Goal: Task Accomplishment & Management: Use online tool/utility

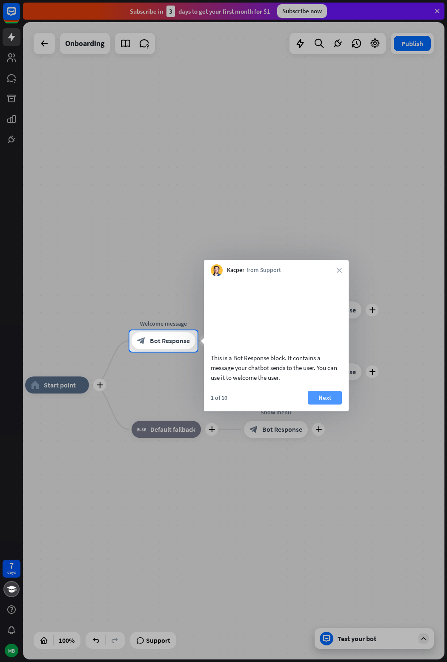
click at [324, 404] on button "Next" at bounding box center [325, 398] width 34 height 14
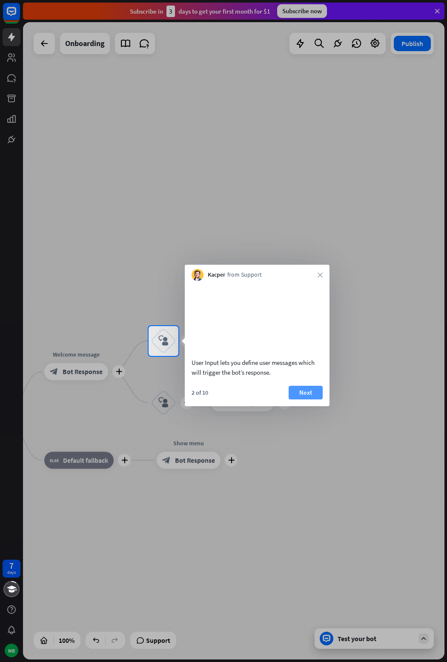
click at [309, 399] on button "Next" at bounding box center [306, 393] width 34 height 14
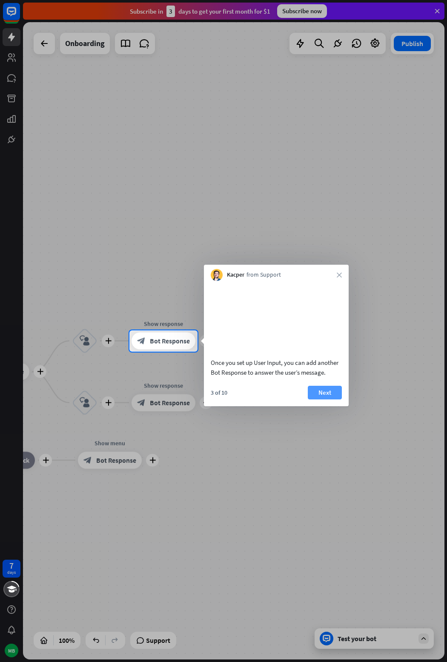
click at [314, 399] on button "Next" at bounding box center [325, 393] width 34 height 14
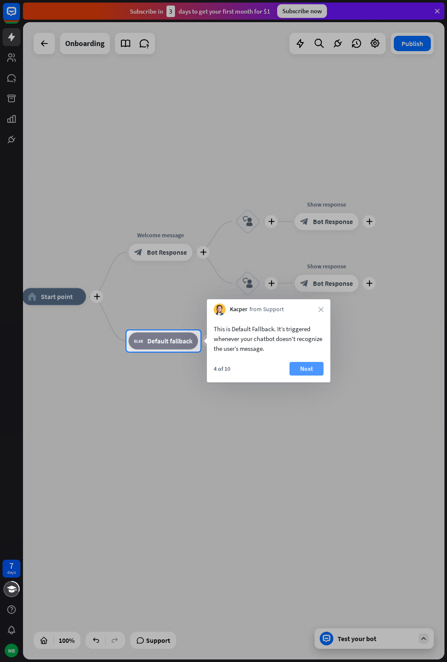
click at [312, 367] on button "Next" at bounding box center [307, 369] width 34 height 14
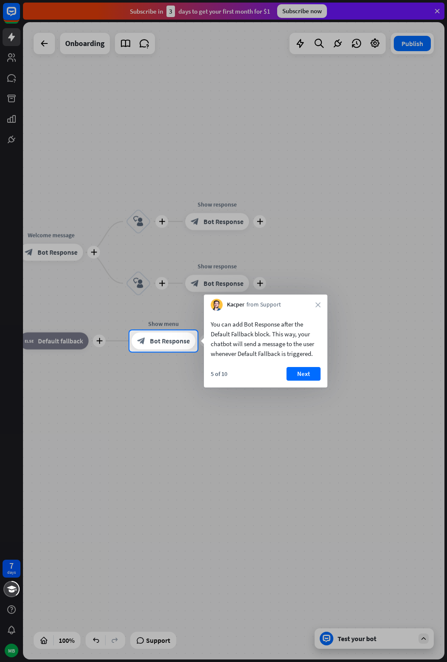
click at [312, 367] on button "Next" at bounding box center [304, 374] width 34 height 14
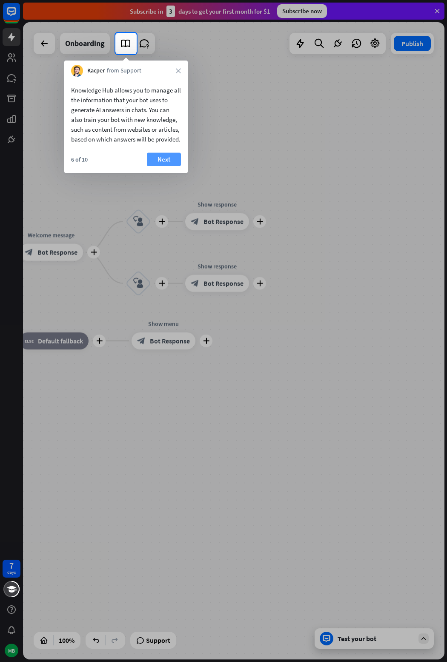
click at [164, 166] on button "Next" at bounding box center [164, 160] width 34 height 14
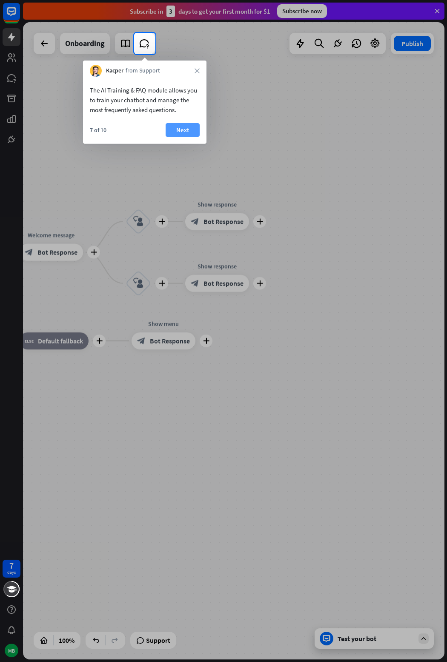
click at [181, 128] on button "Next" at bounding box center [183, 130] width 34 height 14
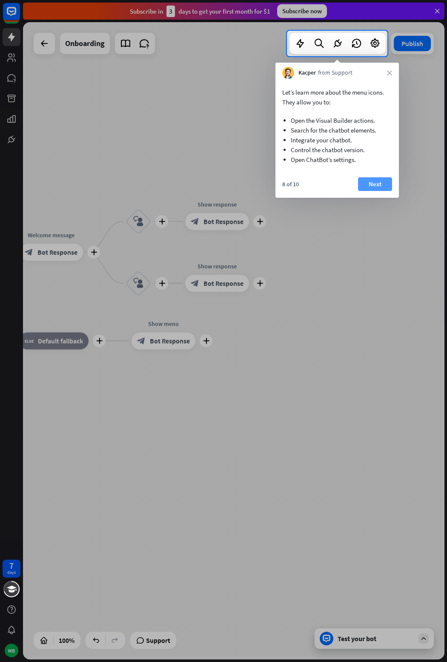
click at [376, 183] on button "Next" at bounding box center [375, 184] width 34 height 14
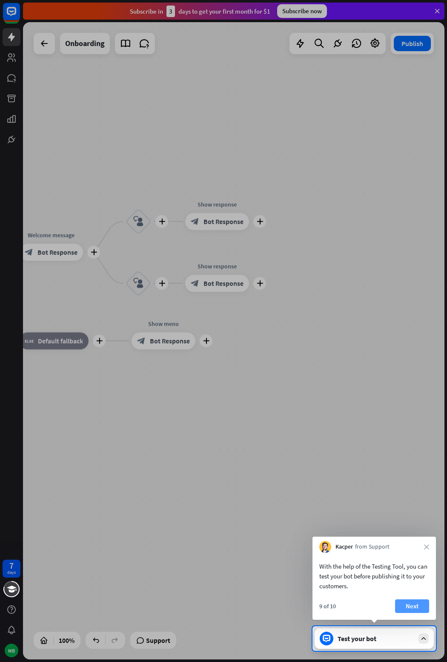
click at [415, 607] on button "Next" at bounding box center [412, 606] width 34 height 14
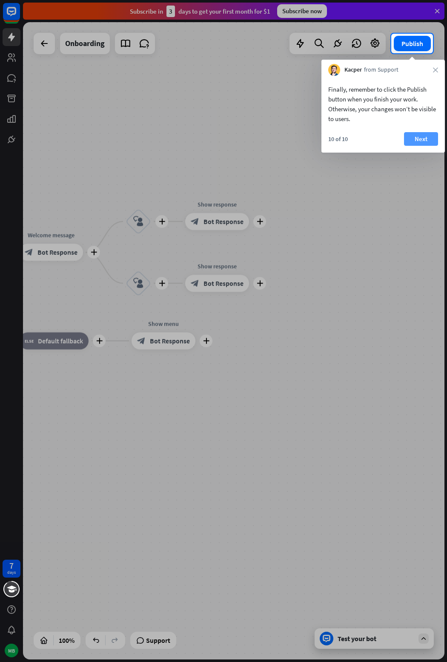
click at [424, 140] on button "Next" at bounding box center [421, 139] width 34 height 14
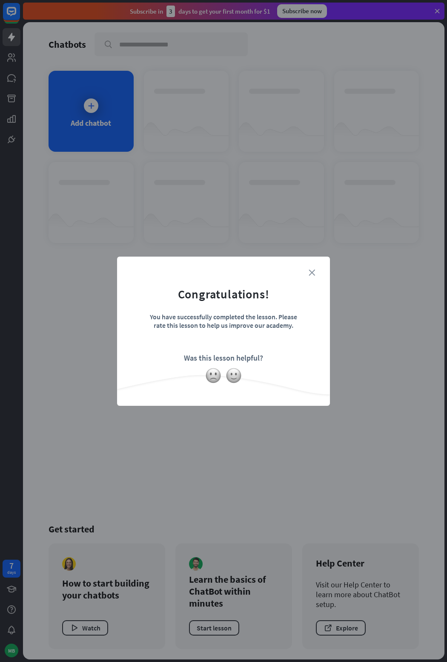
click at [309, 272] on icon "close" at bounding box center [312, 272] width 6 height 6
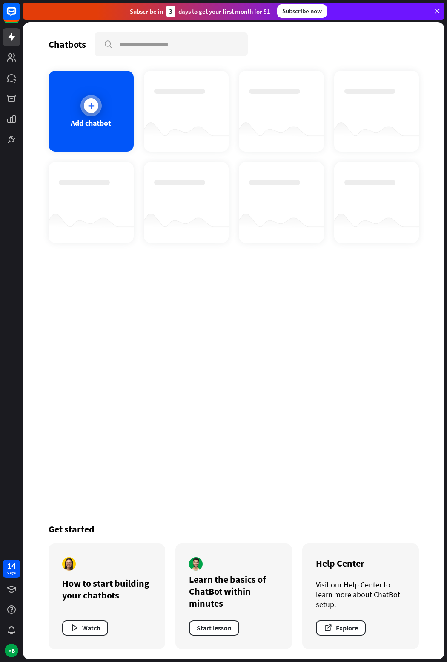
click at [100, 99] on div "Add chatbot" at bounding box center [91, 111] width 85 height 81
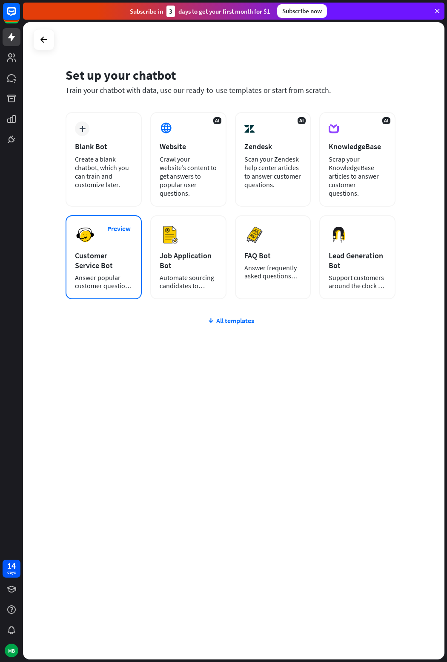
click at [112, 258] on div "Customer Service Bot" at bounding box center [104, 260] width 58 height 20
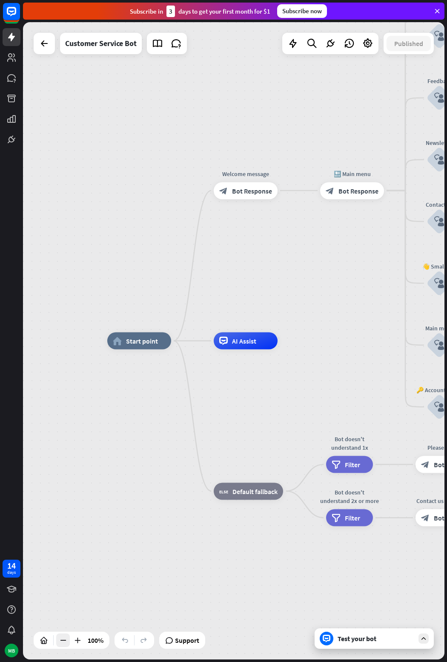
click at [66, 638] on icon at bounding box center [63, 640] width 9 height 9
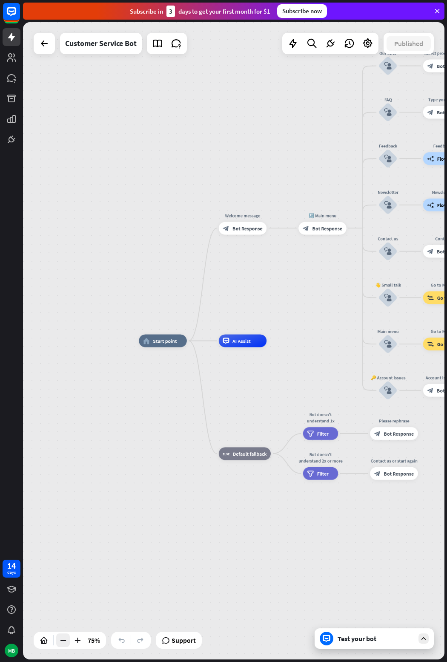
click at [66, 638] on icon at bounding box center [63, 640] width 9 height 9
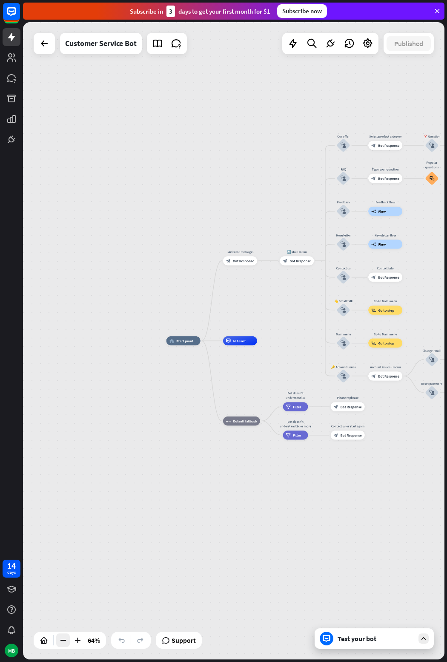
click at [66, 638] on icon at bounding box center [63, 640] width 9 height 9
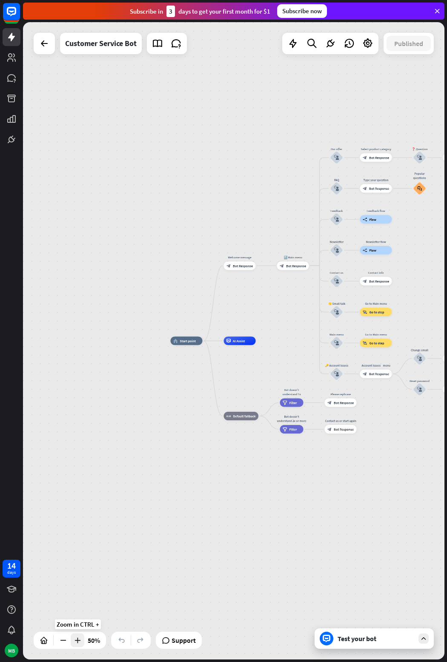
click at [82, 639] on div at bounding box center [78, 640] width 14 height 14
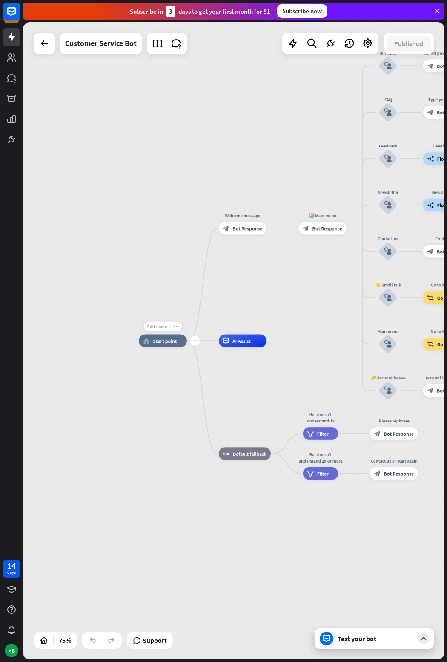
click at [159, 327] on span "Edit name" at bounding box center [157, 326] width 20 height 6
click at [187, 345] on div "Edit name more_horiz plus home_2 Start point" at bounding box center [163, 340] width 48 height 13
click at [159, 347] on div "Edit name more_horiz plus home_2 Start point" at bounding box center [163, 340] width 48 height 13
click at [196, 341] on icon "plus" at bounding box center [195, 340] width 5 height 5
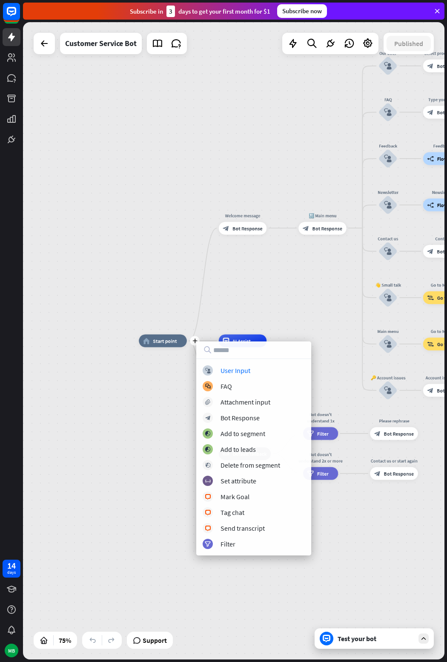
click at [148, 372] on div "plus home_2 Start point Welcome message block_bot_response Bot Response 🔙 Main …" at bounding box center [297, 580] width 317 height 478
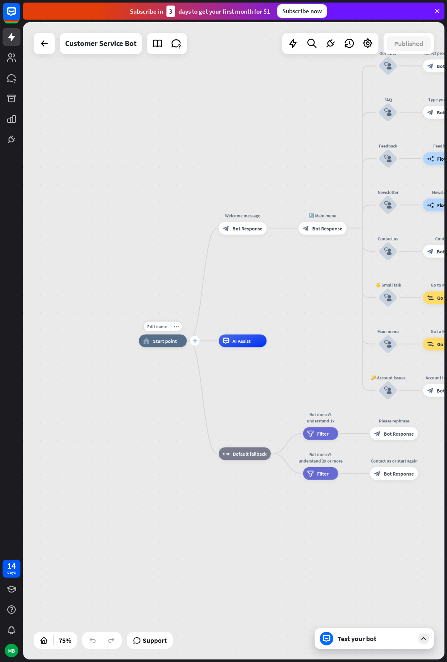
click at [196, 340] on icon "plus" at bounding box center [195, 340] width 5 height 5
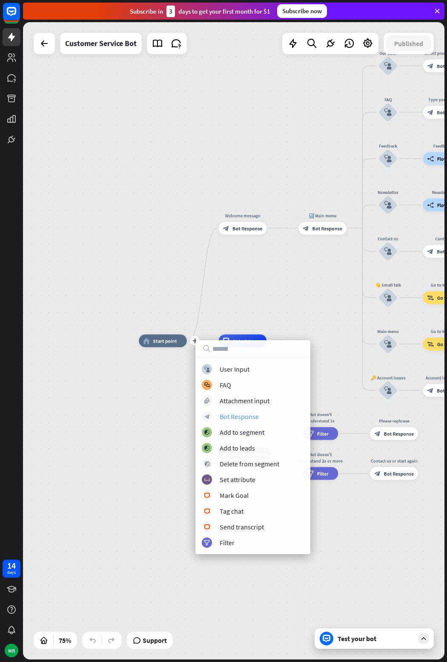
click at [229, 418] on div "Bot Response" at bounding box center [239, 416] width 39 height 9
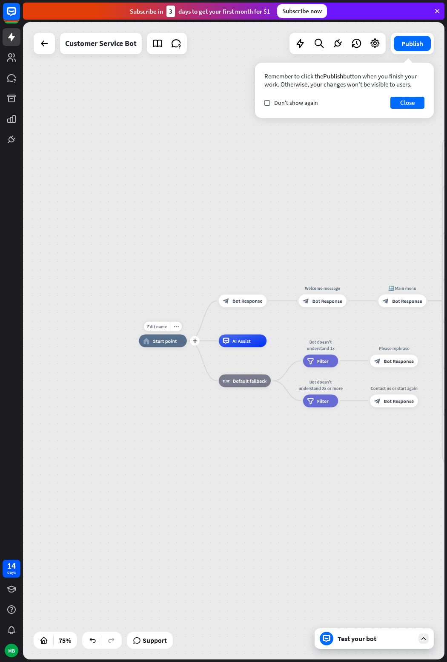
click at [170, 340] on span "Start point" at bounding box center [165, 340] width 24 height 6
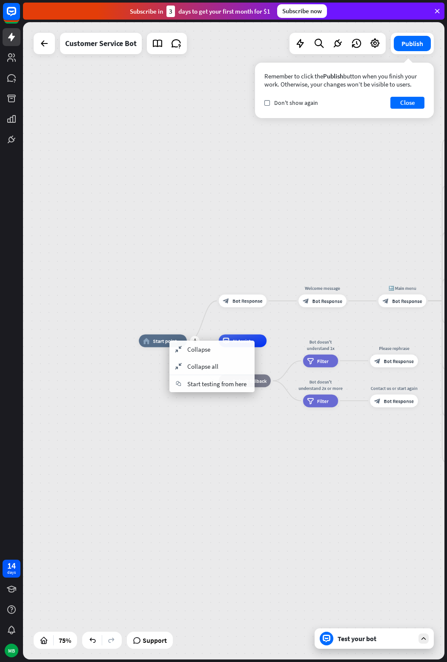
click at [161, 340] on span "Start point" at bounding box center [165, 340] width 24 height 6
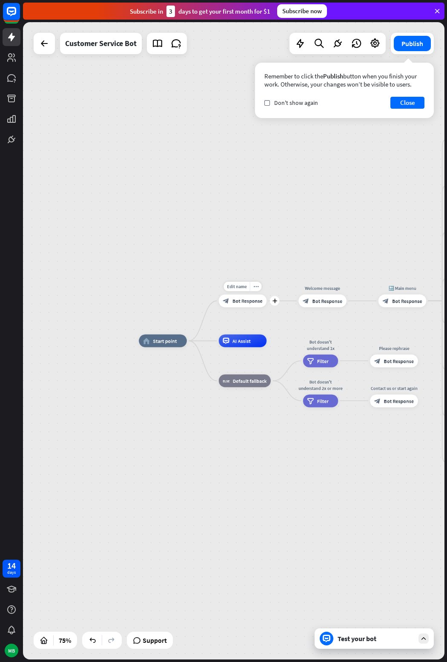
click at [251, 307] on div "block_bot_response Bot Response" at bounding box center [243, 300] width 48 height 13
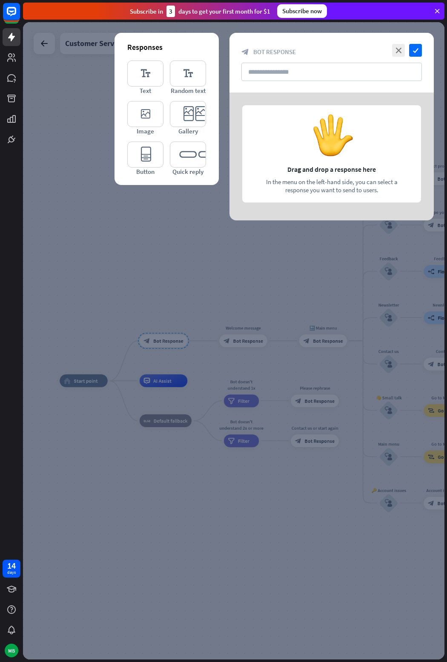
click at [324, 175] on div at bounding box center [332, 156] width 204 height 128
click at [141, 69] on icon "editor_text" at bounding box center [145, 73] width 36 height 26
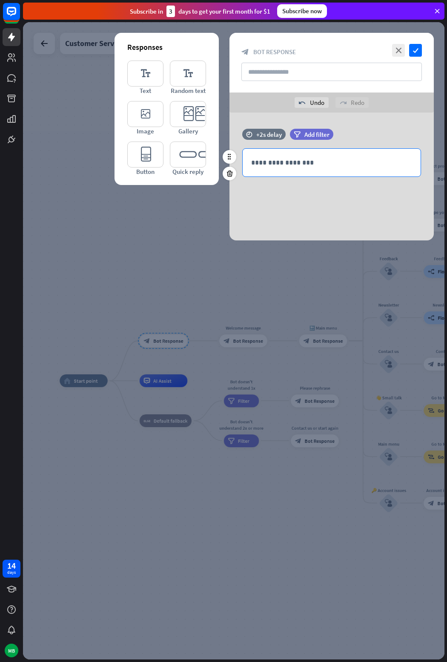
click at [292, 162] on p "**********" at bounding box center [331, 162] width 161 height 11
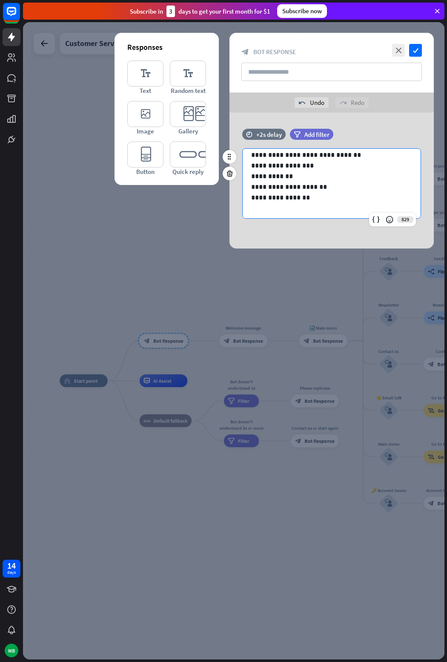
scroll to position [33, 0]
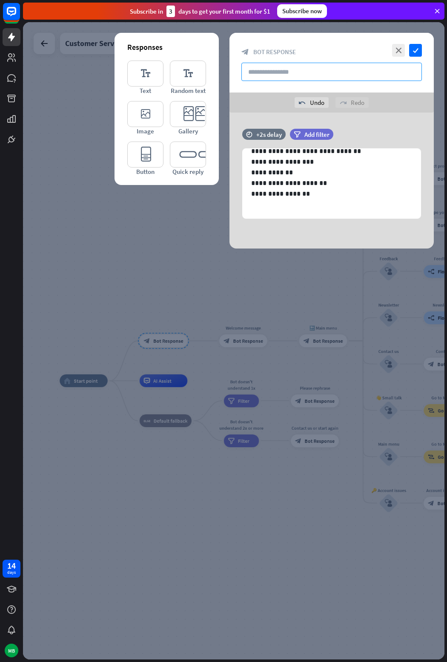
click at [363, 69] on input "text" at bounding box center [332, 72] width 181 height 18
type input "*******"
click at [415, 50] on icon "check" at bounding box center [415, 50] width 13 height 13
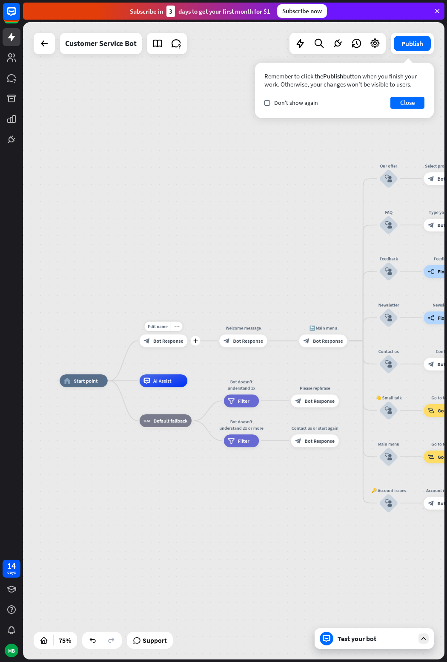
click at [178, 327] on icon "more_horiz" at bounding box center [176, 326] width 5 height 5
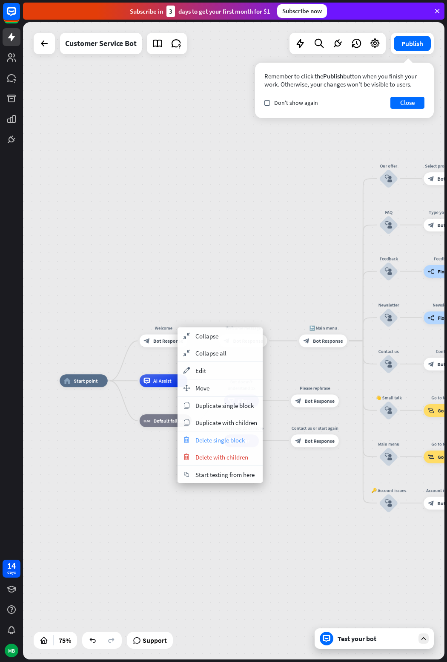
click at [215, 441] on span "Delete single block" at bounding box center [220, 440] width 49 height 8
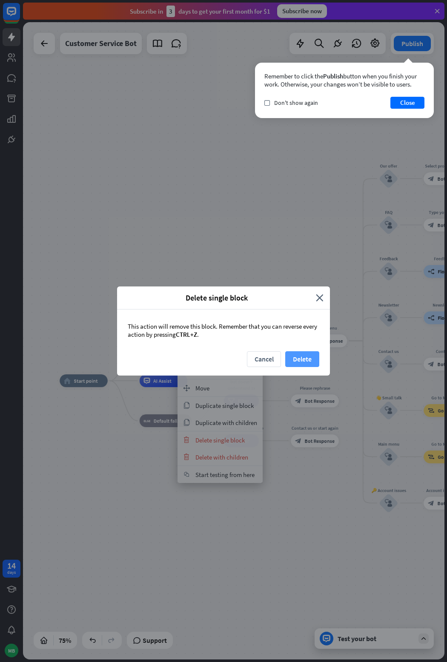
click at [307, 361] on button "Delete" at bounding box center [302, 359] width 34 height 16
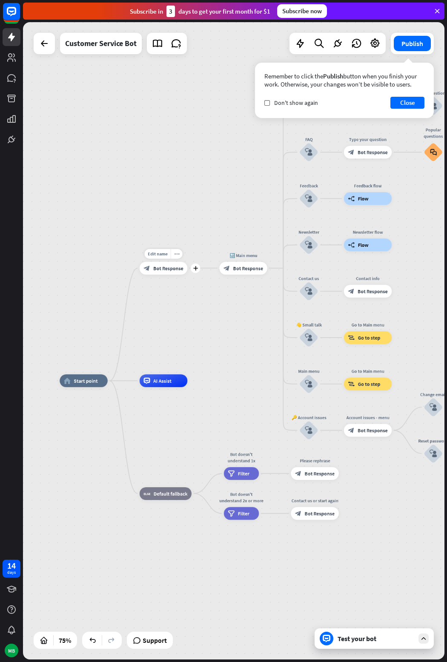
click at [164, 265] on span "Bot Response" at bounding box center [168, 268] width 30 height 6
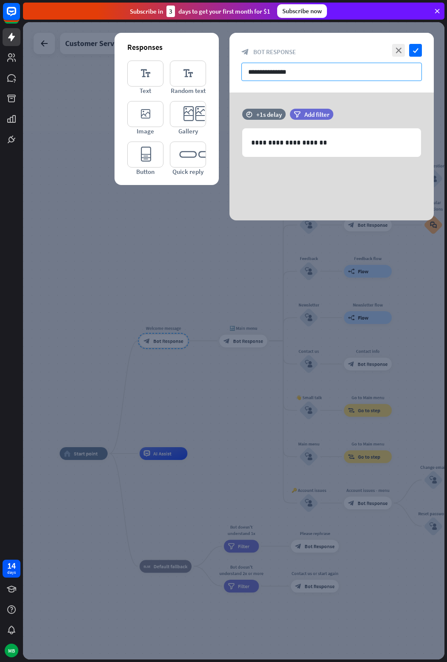
click at [301, 77] on input "**********" at bounding box center [332, 72] width 181 height 18
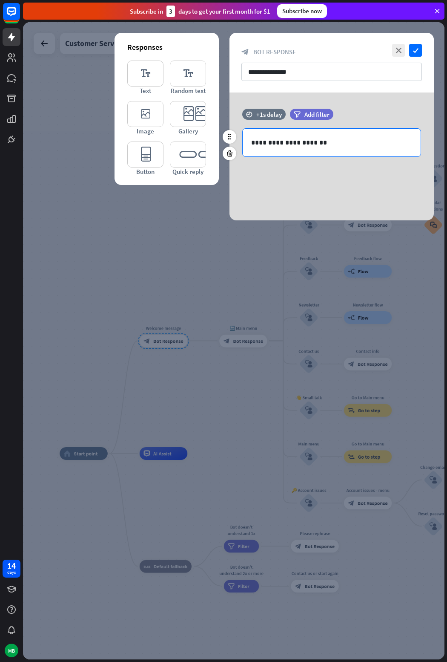
click at [325, 141] on p "**********" at bounding box center [331, 142] width 161 height 11
drag, startPoint x: 315, startPoint y: 140, endPoint x: 239, endPoint y: 138, distance: 75.8
click at [239, 138] on div "**********" at bounding box center [332, 142] width 204 height 29
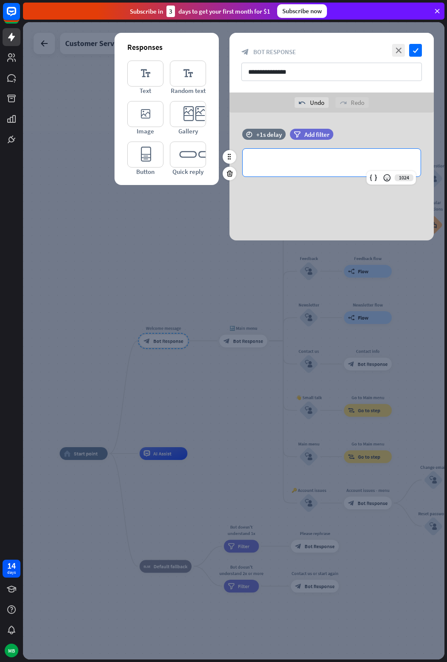
scroll to position [26, 0]
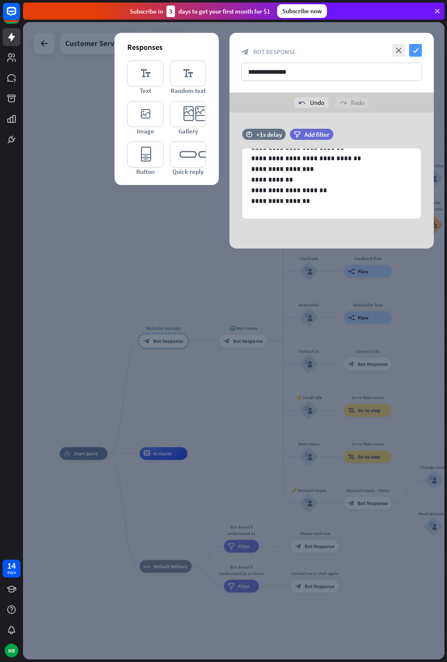
click at [419, 48] on icon "check" at bounding box center [415, 50] width 13 height 13
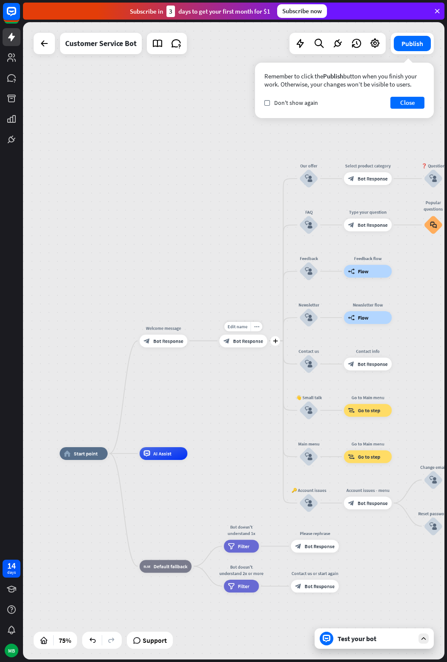
click at [247, 342] on span "Bot Response" at bounding box center [248, 340] width 30 height 6
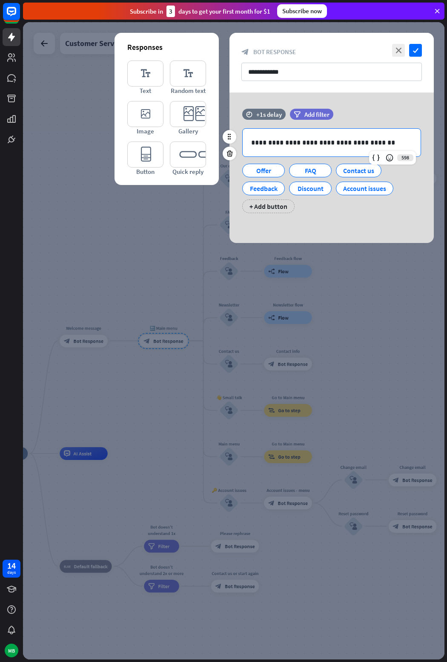
drag, startPoint x: 377, startPoint y: 146, endPoint x: 377, endPoint y: 142, distance: 4.3
click at [377, 142] on p "**********" at bounding box center [331, 142] width 161 height 11
drag, startPoint x: 377, startPoint y: 142, endPoint x: 290, endPoint y: 151, distance: 87.0
click at [290, 151] on div "**********" at bounding box center [332, 143] width 178 height 28
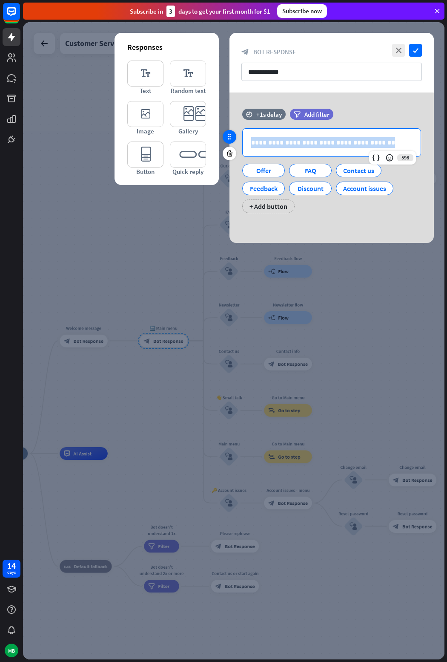
drag, startPoint x: 369, startPoint y: 144, endPoint x: 233, endPoint y: 141, distance: 135.5
click at [233, 141] on div "**********" at bounding box center [332, 165] width 204 height 113
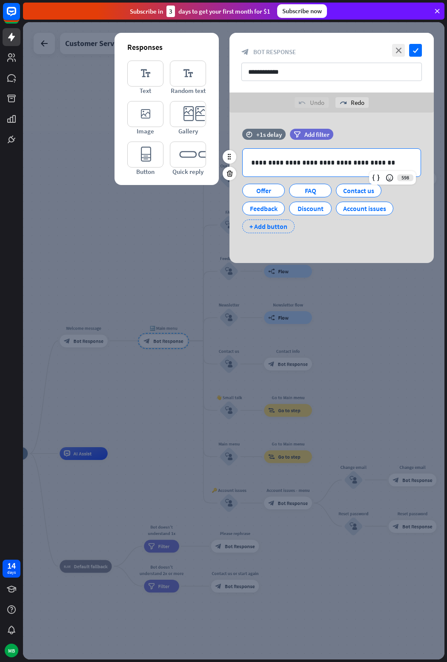
click at [276, 225] on div "+ Add button" at bounding box center [268, 226] width 52 height 14
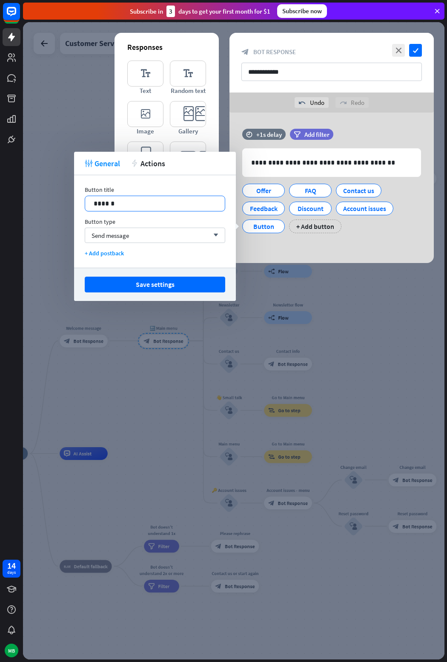
click at [104, 204] on p "******" at bounding box center [155, 203] width 123 height 11
click at [217, 234] on icon "arrow_down" at bounding box center [213, 235] width 9 height 5
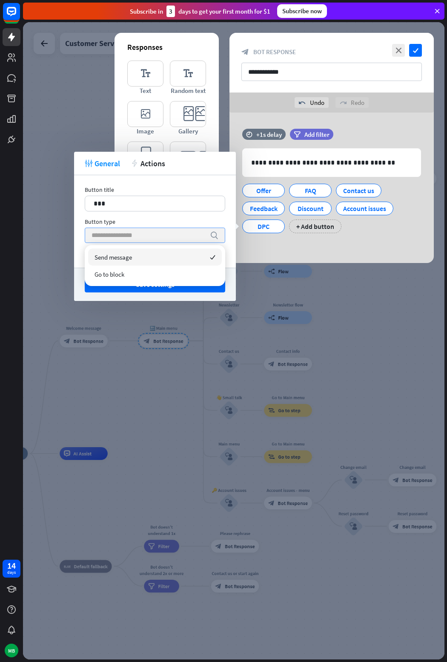
click at [184, 236] on input "search" at bounding box center [149, 235] width 114 height 14
click at [205, 257] on div "Send message checked" at bounding box center [155, 256] width 134 height 17
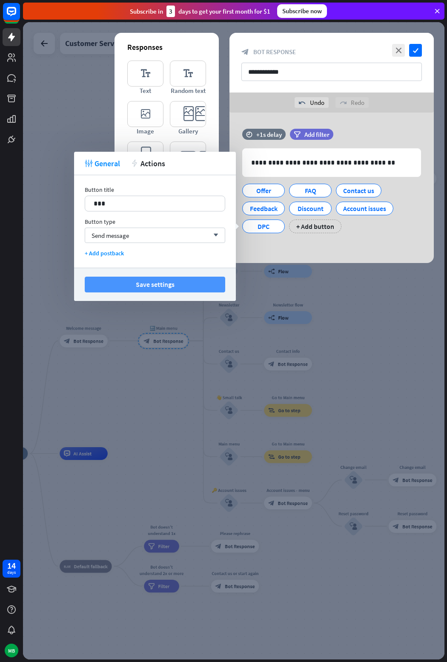
click at [170, 284] on button "Save settings" at bounding box center [155, 284] width 141 height 16
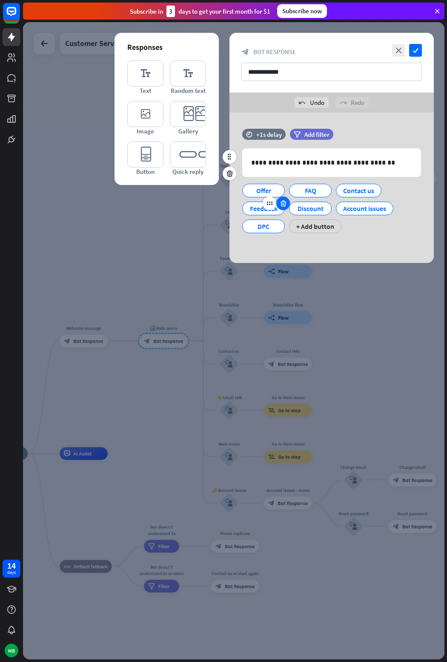
click at [283, 204] on icon at bounding box center [283, 203] width 8 height 8
click at [346, 205] on icon at bounding box center [345, 203] width 8 height 8
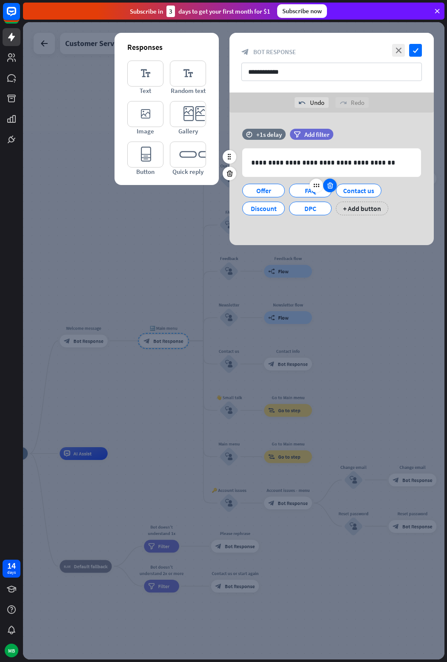
click at [328, 184] on icon at bounding box center [330, 185] width 8 height 8
click at [321, 208] on div "+ Add button" at bounding box center [315, 208] width 52 height 14
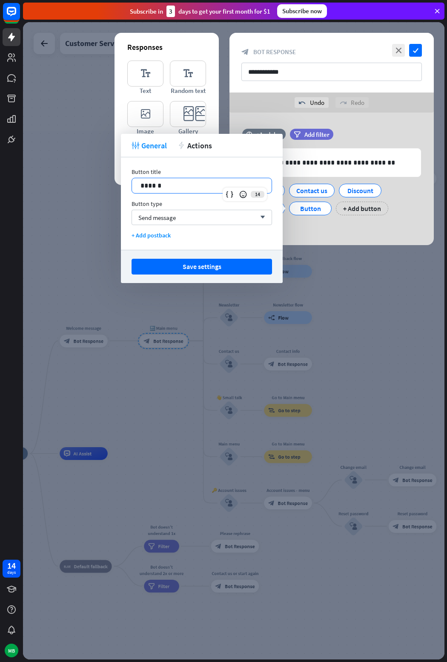
click at [223, 184] on p "******" at bounding box center [202, 185] width 123 height 11
click at [233, 265] on button "Save settings" at bounding box center [202, 267] width 141 height 16
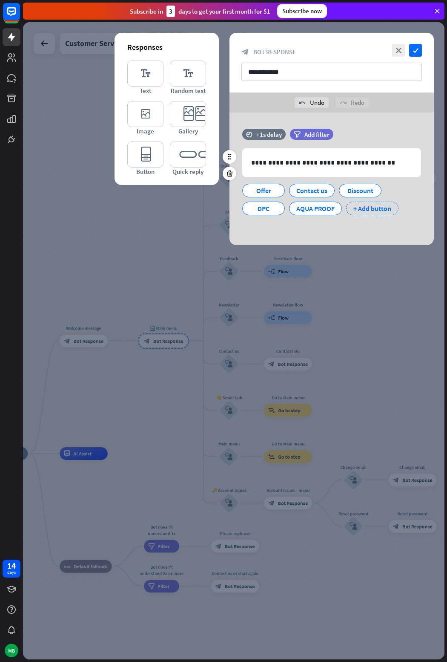
click at [369, 211] on div "+ Add button" at bounding box center [372, 208] width 52 height 14
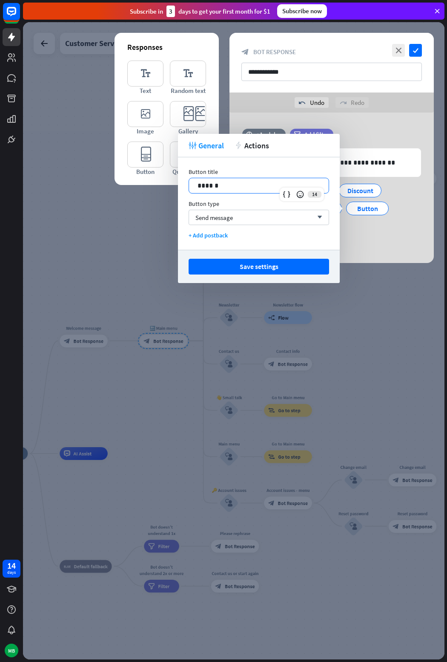
click at [221, 184] on p "******" at bounding box center [259, 185] width 123 height 11
drag, startPoint x: 216, startPoint y: 184, endPoint x: 176, endPoint y: 181, distance: 40.6
click at [176, 181] on body "14 days MB close Product Help First steps Get started with ChatBot Help Center …" at bounding box center [223, 331] width 447 height 662
drag, startPoint x: 222, startPoint y: 184, endPoint x: 195, endPoint y: 181, distance: 27.9
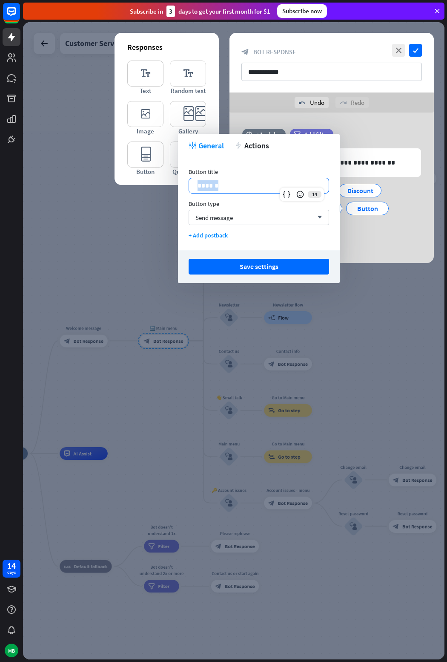
click at [195, 181] on div "******" at bounding box center [259, 185] width 140 height 15
click at [227, 261] on button "Save settings" at bounding box center [259, 267] width 141 height 16
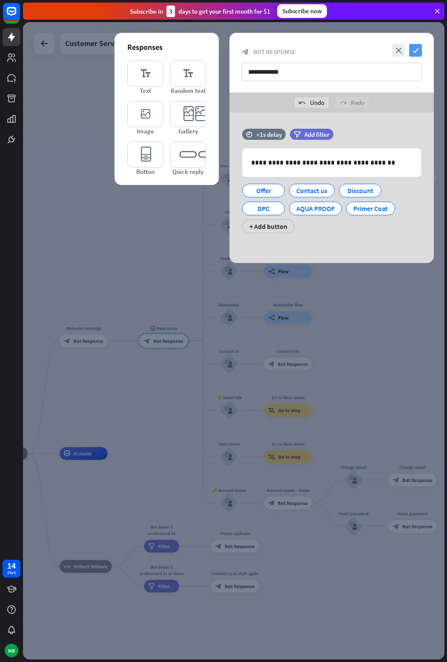
click at [414, 53] on icon "check" at bounding box center [415, 50] width 13 height 13
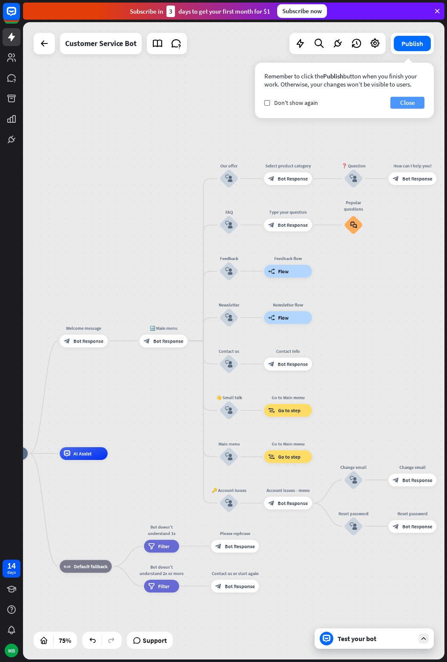
click at [412, 101] on button "Close" at bounding box center [408, 103] width 34 height 12
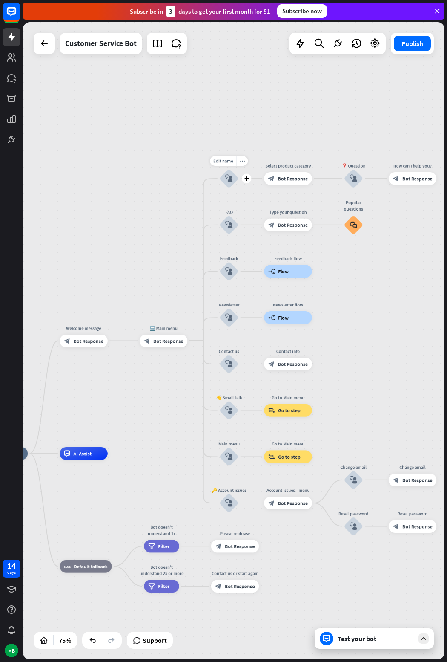
click at [231, 177] on icon "block_user_input" at bounding box center [229, 179] width 8 height 8
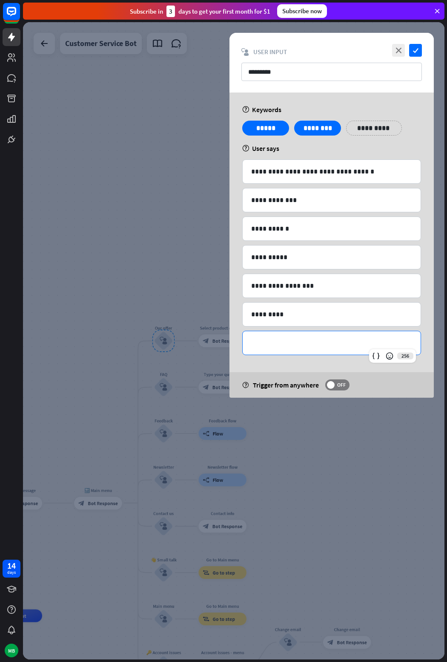
click at [293, 343] on p "**********" at bounding box center [331, 342] width 161 height 11
click at [273, 366] on div "**********" at bounding box center [332, 244] width 204 height 305
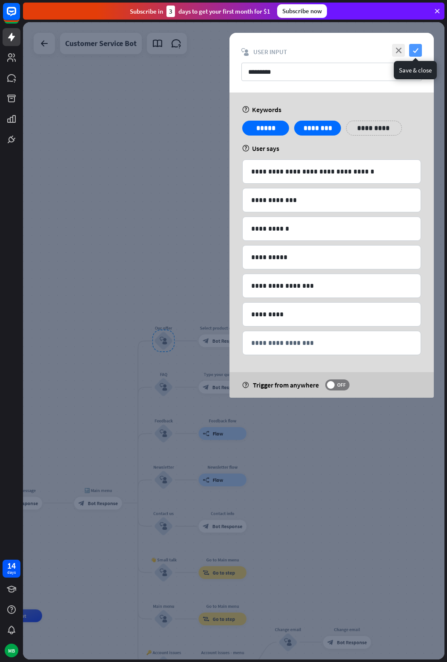
click at [415, 52] on icon "check" at bounding box center [415, 50] width 13 height 13
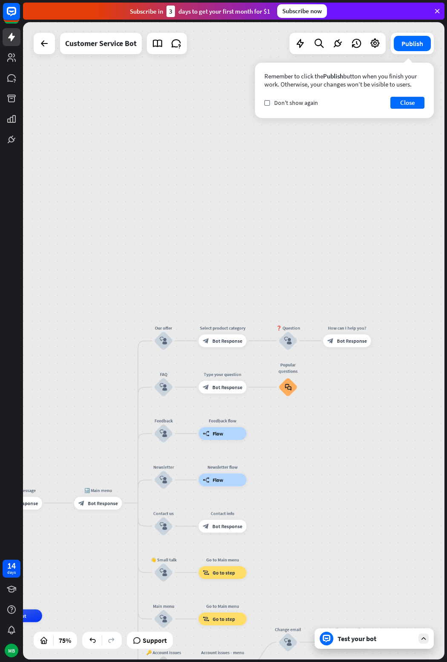
click at [423, 638] on icon at bounding box center [424, 638] width 8 height 8
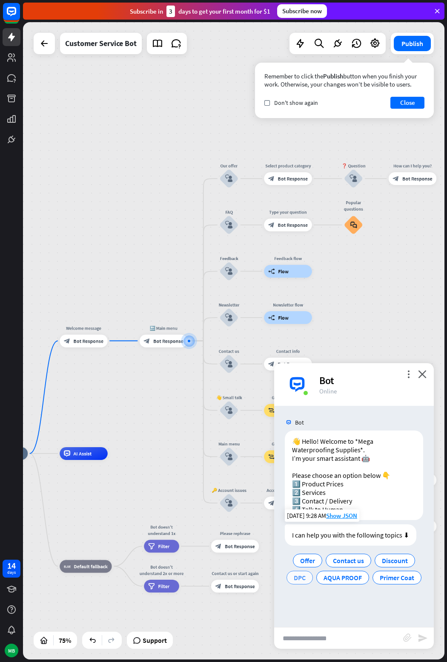
click at [313, 579] on div "DPC" at bounding box center [300, 577] width 26 height 14
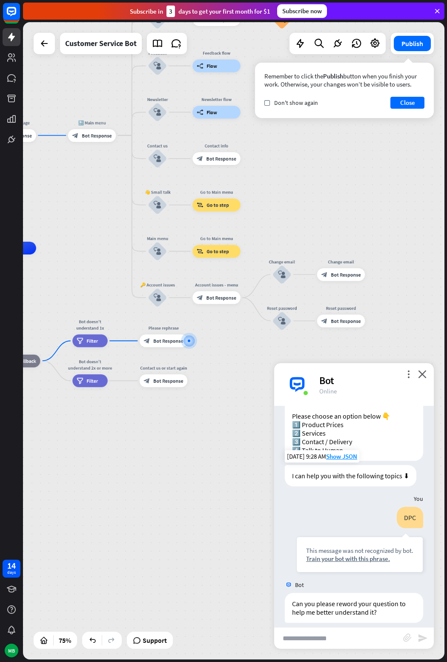
scroll to position [68, 0]
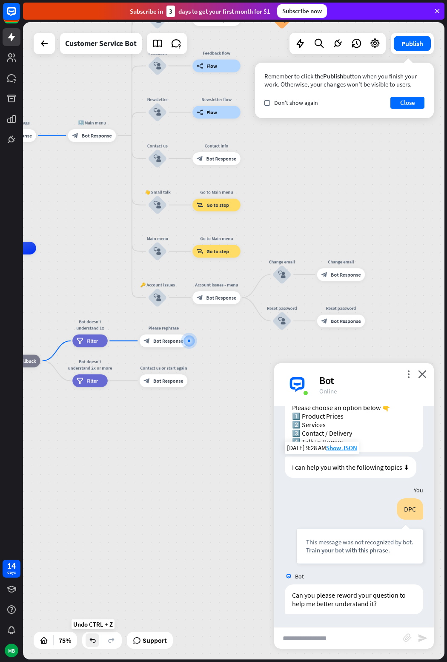
click at [95, 639] on icon at bounding box center [92, 640] width 9 height 9
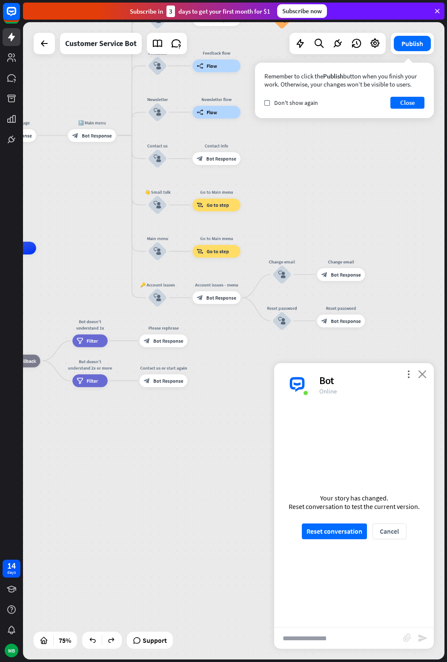
click at [422, 374] on icon "close" at bounding box center [422, 374] width 9 height 8
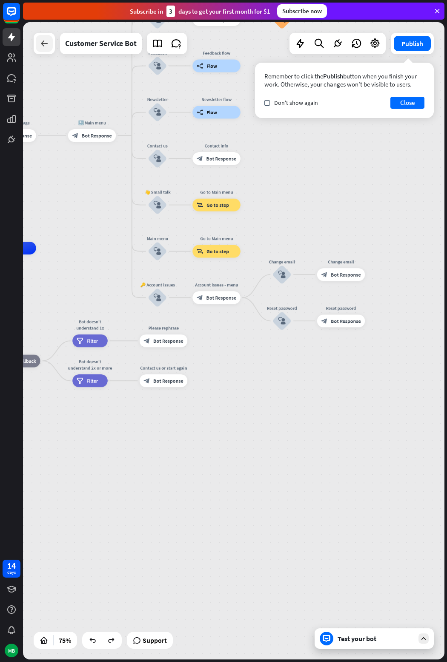
click at [47, 52] on div at bounding box center [44, 43] width 17 height 17
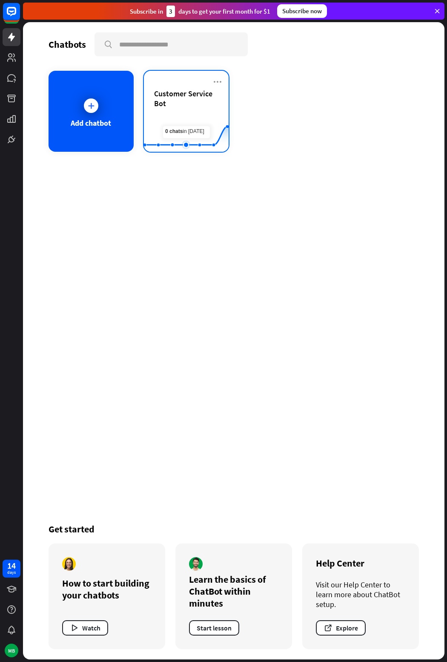
click at [182, 121] on rect at bounding box center [186, 130] width 85 height 53
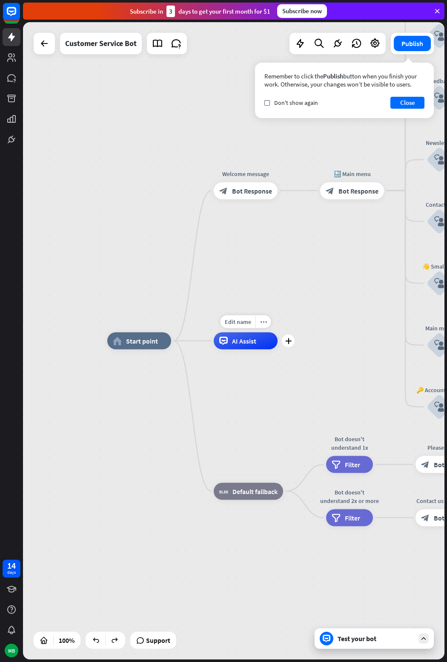
click at [244, 341] on span "AI Assist" at bounding box center [244, 341] width 24 height 9
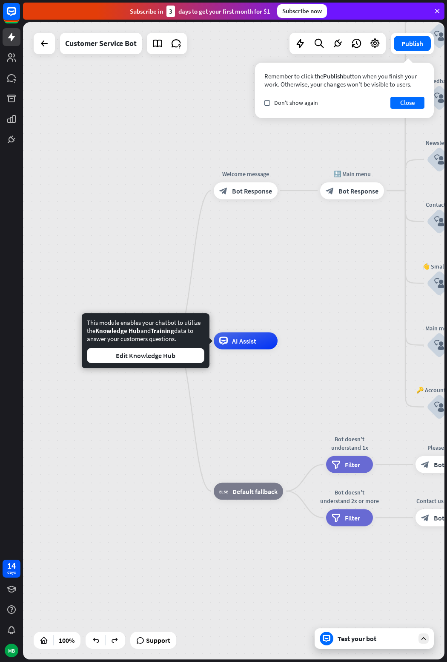
click at [283, 392] on div "home_2 Start point Welcome message block_bot_response Bot Response 🔙 Main menu …" at bounding box center [318, 659] width 422 height 637
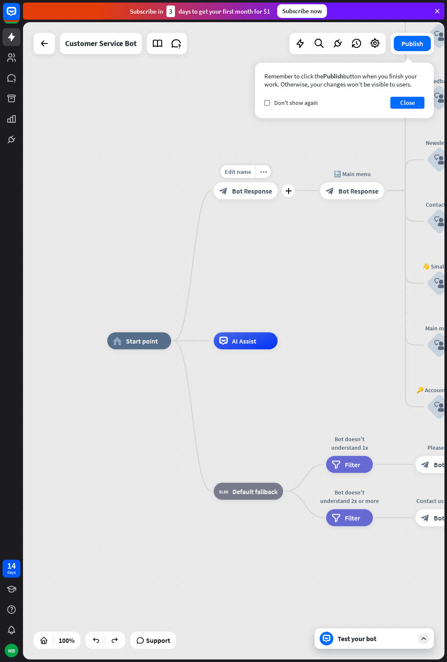
click at [261, 196] on div "block_bot_response Bot Response" at bounding box center [246, 190] width 64 height 17
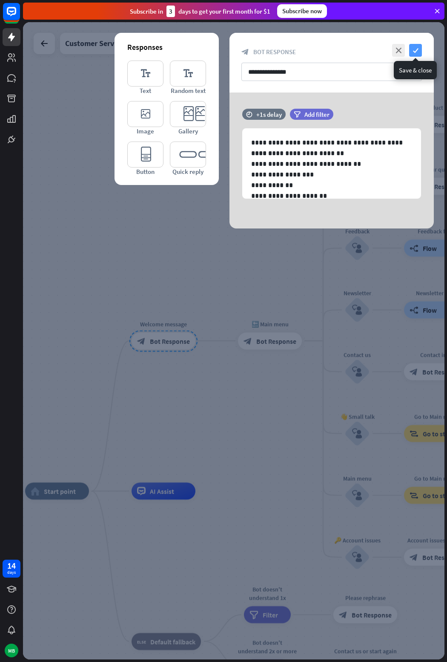
click at [419, 53] on icon "check" at bounding box center [415, 50] width 13 height 13
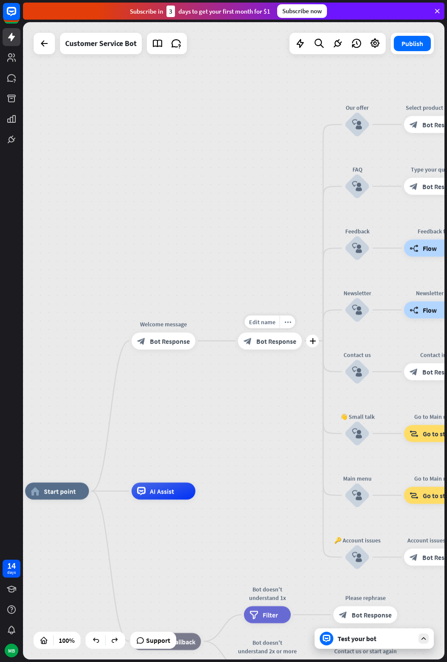
click at [271, 337] on span "Bot Response" at bounding box center [276, 341] width 40 height 9
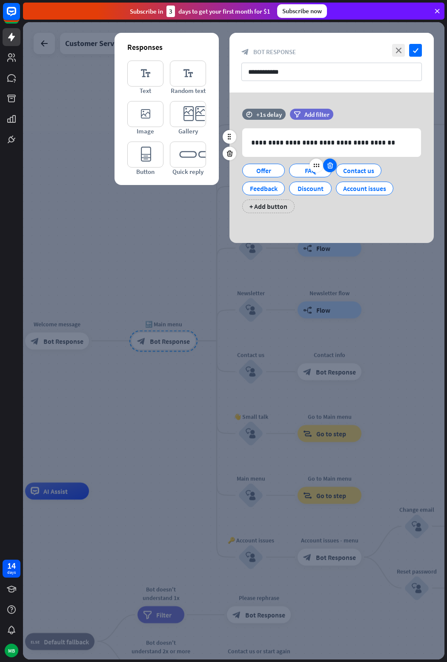
click at [328, 165] on icon at bounding box center [330, 165] width 8 height 8
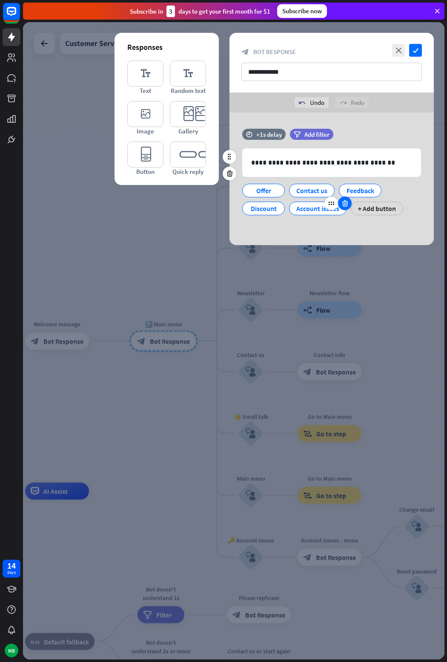
click at [343, 206] on icon at bounding box center [345, 203] width 8 height 8
click at [281, 203] on icon at bounding box center [283, 203] width 8 height 8
click at [273, 209] on div "+ Add button" at bounding box center [268, 208] width 52 height 14
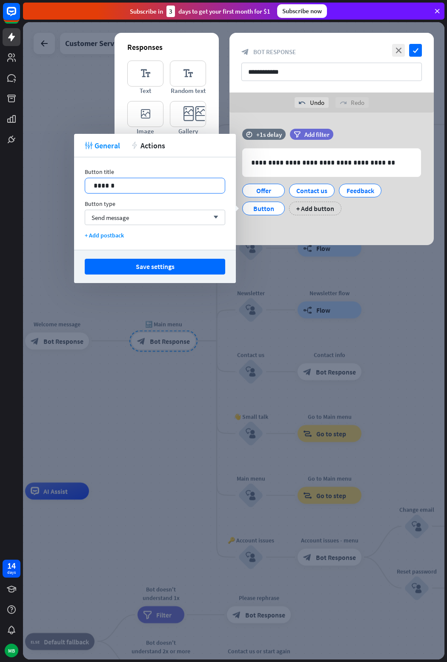
click at [158, 181] on p "******" at bounding box center [155, 185] width 123 height 11
click at [194, 267] on button "Save settings" at bounding box center [155, 267] width 141 height 16
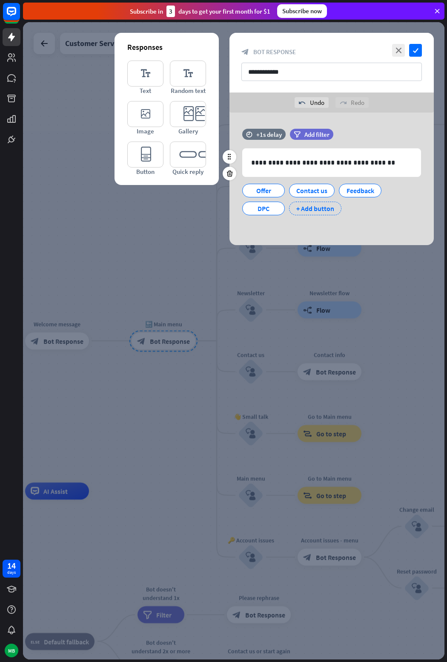
click at [303, 206] on div "+ Add button" at bounding box center [315, 208] width 52 height 14
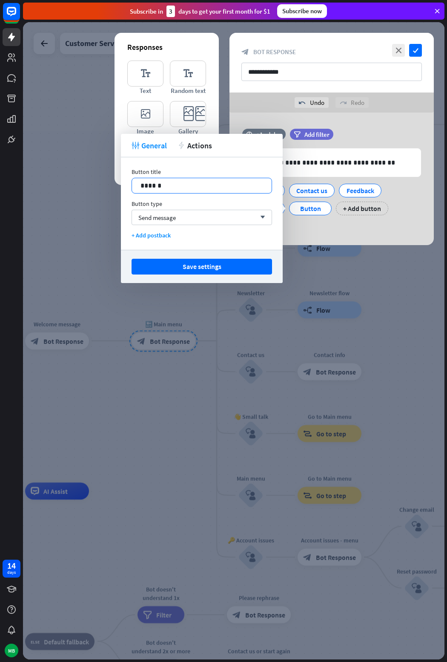
click at [228, 187] on p "******" at bounding box center [202, 185] width 123 height 11
click at [228, 263] on button "Save settings" at bounding box center [202, 267] width 141 height 16
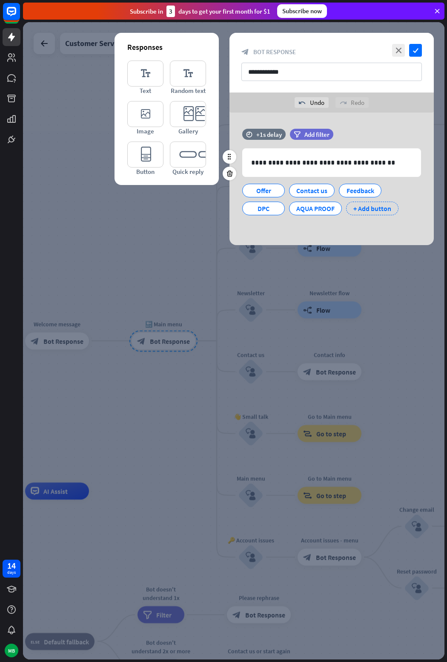
click at [371, 209] on div "+ Add button" at bounding box center [372, 208] width 52 height 14
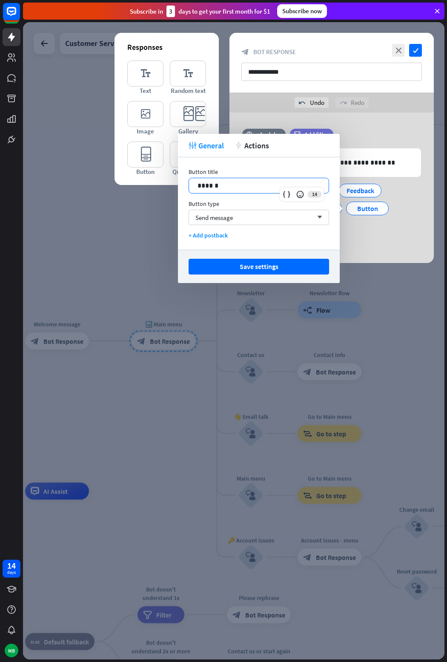
click at [260, 185] on p "******" at bounding box center [259, 185] width 123 height 11
drag, startPoint x: 250, startPoint y: 183, endPoint x: 193, endPoint y: 178, distance: 57.3
click at [193, 178] on div "******" at bounding box center [259, 185] width 140 height 15
click at [204, 186] on p "******" at bounding box center [259, 185] width 123 height 11
click at [251, 265] on button "Save settings" at bounding box center [259, 267] width 141 height 16
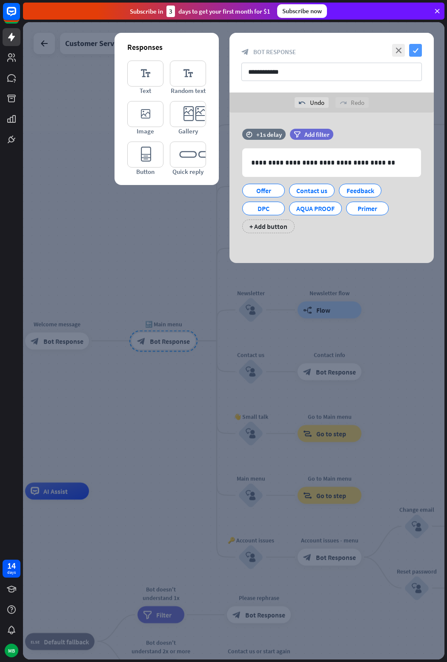
click at [415, 47] on icon "check" at bounding box center [415, 50] width 13 height 13
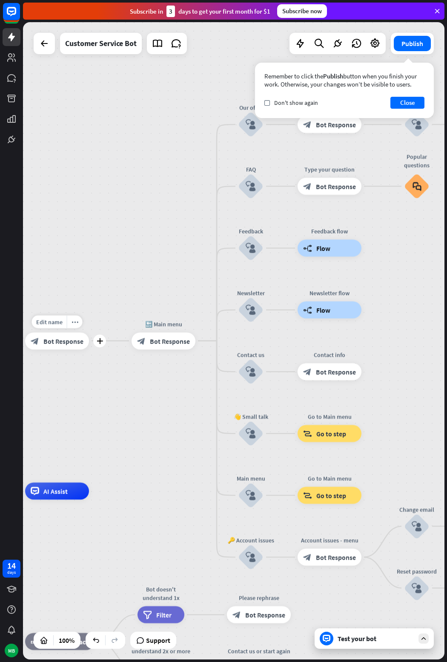
click at [65, 339] on span "Bot Response" at bounding box center [63, 341] width 40 height 9
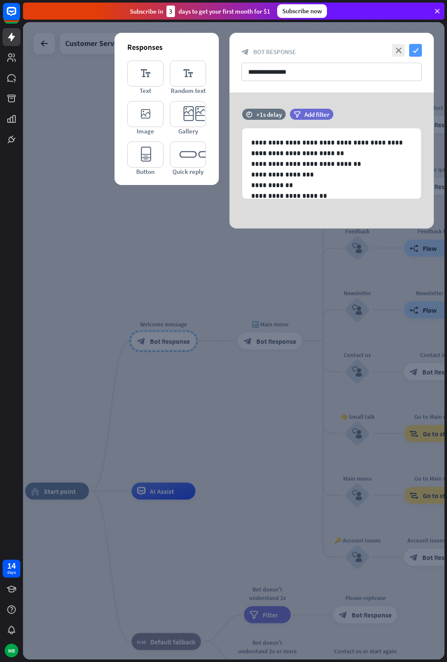
click at [419, 48] on icon "check" at bounding box center [415, 50] width 13 height 13
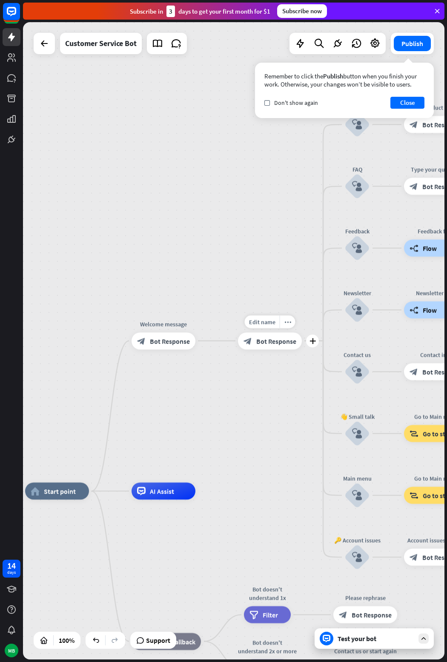
click at [281, 345] on span "Bot Response" at bounding box center [276, 341] width 40 height 9
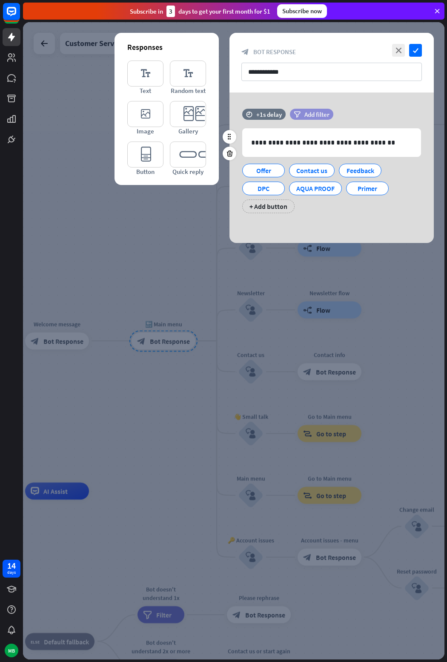
click at [317, 115] on span "Add filter" at bounding box center [317, 114] width 25 height 8
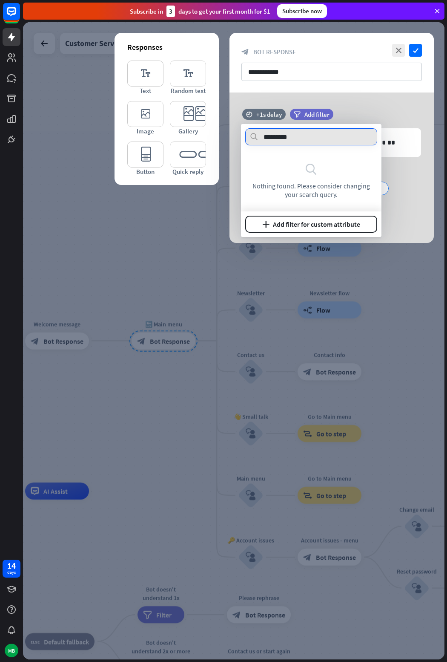
type input "*********"
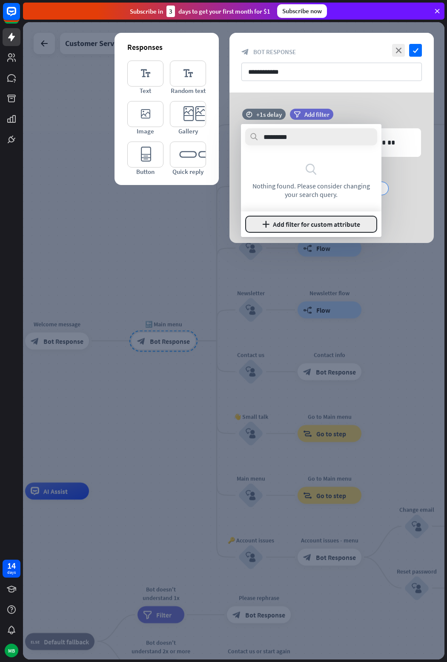
click at [331, 225] on button "plus Add filter for custom attribute" at bounding box center [311, 224] width 132 height 17
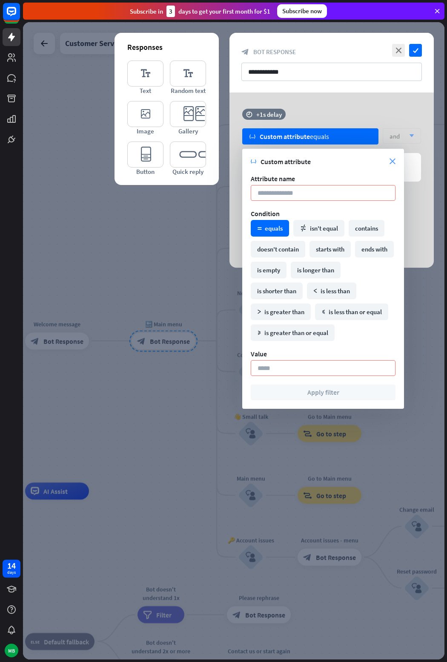
click at [391, 164] on icon "close" at bounding box center [393, 161] width 6 height 6
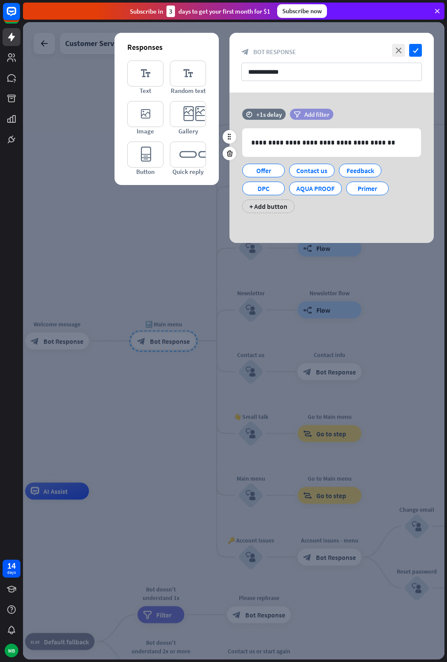
click at [316, 112] on span "Add filter" at bounding box center [317, 114] width 25 height 8
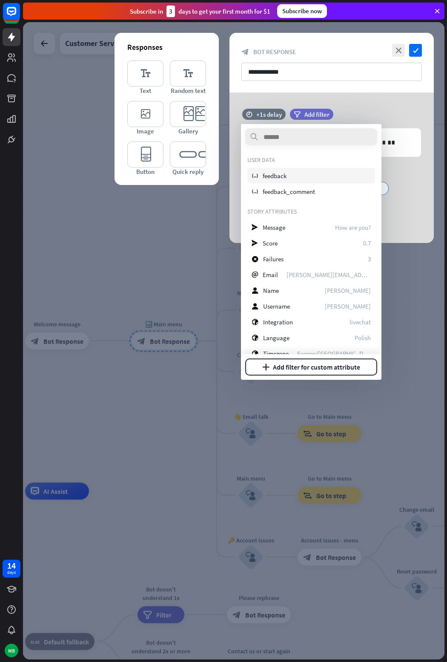
click at [304, 175] on div "variable feedback" at bounding box center [312, 175] width 128 height 15
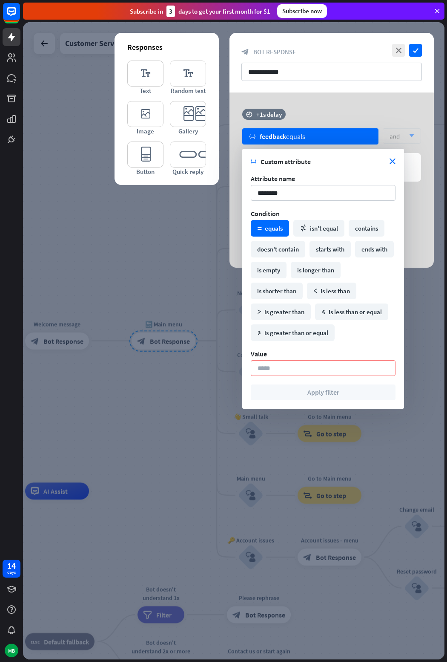
click at [391, 164] on section "variable Custom attribute close" at bounding box center [323, 161] width 145 height 9
click at [391, 162] on icon "close" at bounding box center [393, 161] width 6 height 6
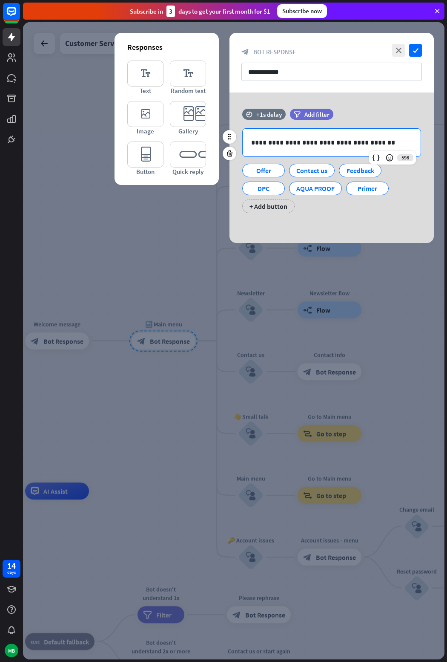
drag, startPoint x: 368, startPoint y: 141, endPoint x: 377, endPoint y: 143, distance: 9.1
click at [377, 143] on p "**********" at bounding box center [331, 142] width 161 height 11
click at [415, 48] on icon "check" at bounding box center [415, 50] width 13 height 13
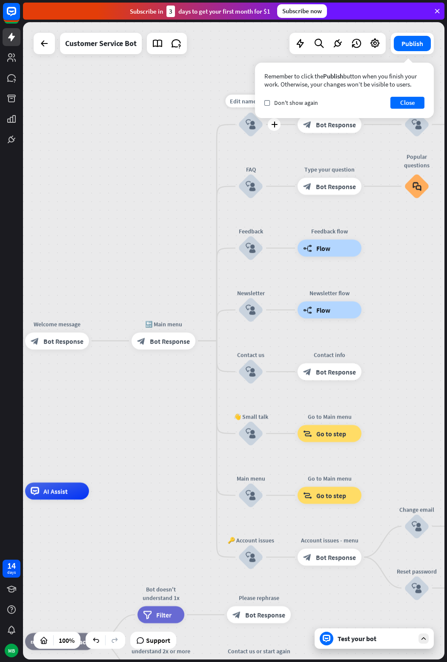
click at [249, 123] on icon "block_user_input" at bounding box center [251, 124] width 10 height 10
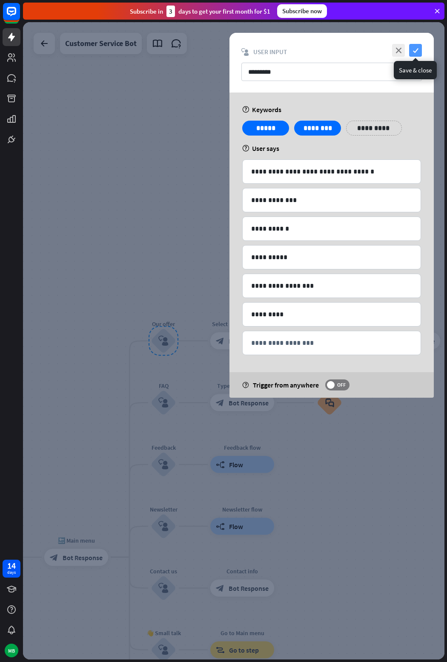
click at [419, 49] on icon "check" at bounding box center [415, 50] width 13 height 13
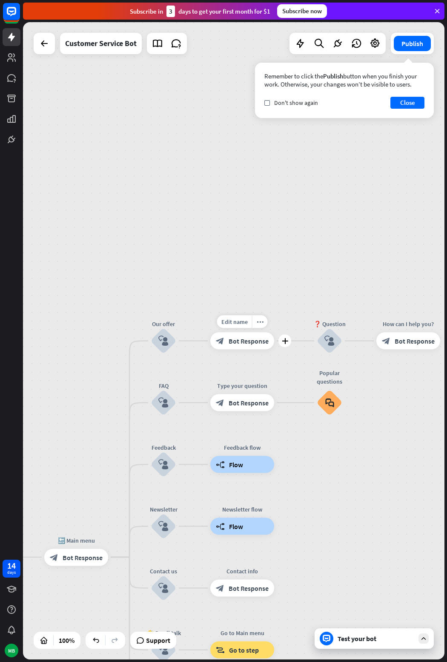
click at [223, 341] on icon "block_bot_response" at bounding box center [220, 341] width 9 height 9
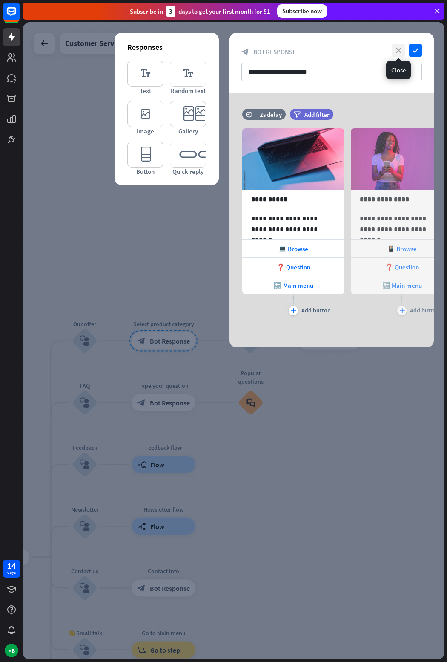
click at [400, 50] on icon "close" at bounding box center [398, 50] width 13 height 13
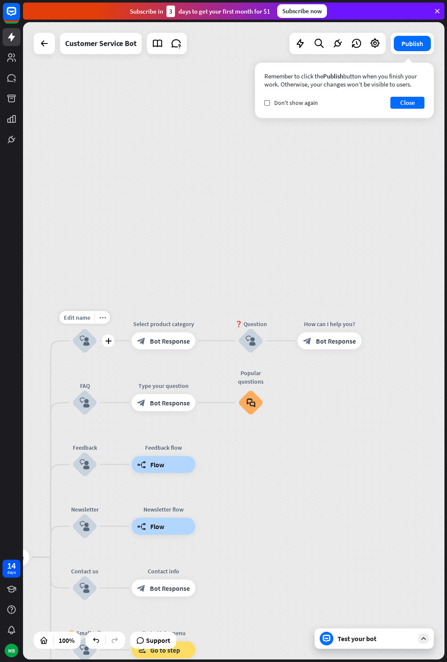
click at [86, 336] on icon "block_user_input" at bounding box center [85, 341] width 10 height 10
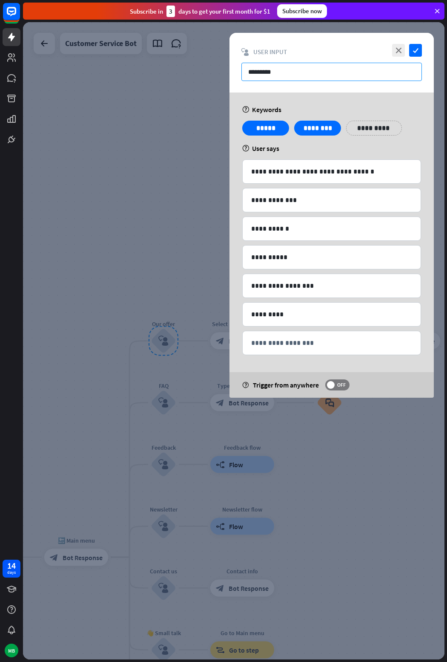
drag, startPoint x: 279, startPoint y: 73, endPoint x: 239, endPoint y: 72, distance: 40.9
click at [239, 72] on div "close check block_user_input User Input *********" at bounding box center [332, 63] width 204 height 60
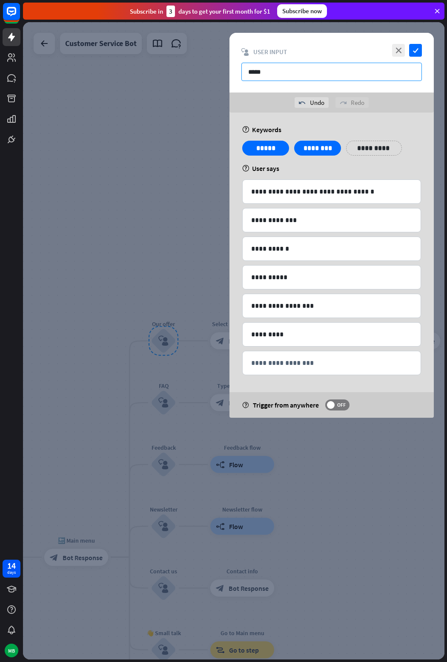
click at [251, 71] on input "*****" at bounding box center [332, 72] width 181 height 18
type input "*****"
click at [415, 51] on icon "check" at bounding box center [415, 50] width 13 height 13
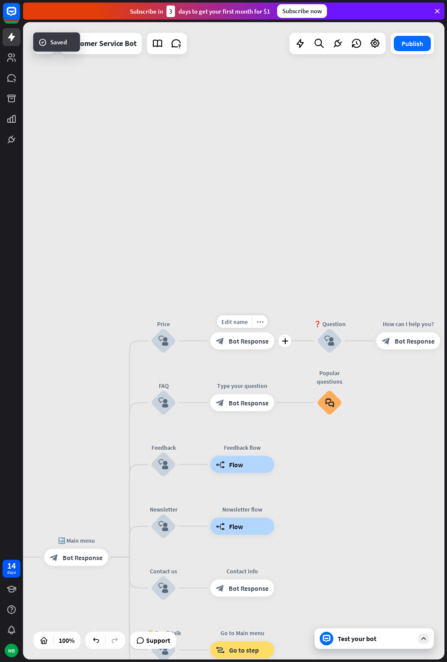
click at [254, 340] on span "Bot Response" at bounding box center [249, 341] width 40 height 9
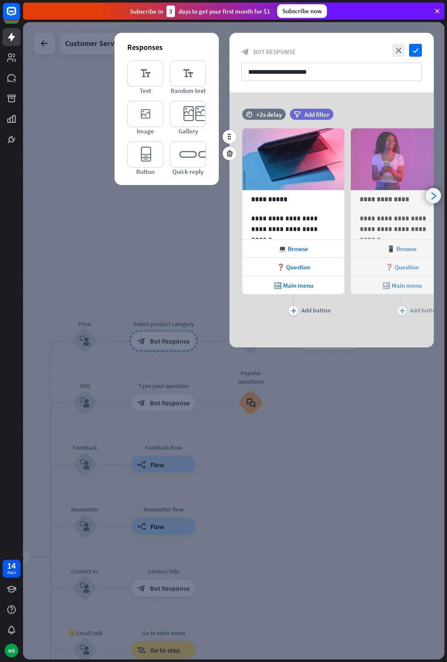
click at [429, 197] on div "arrowhead_right" at bounding box center [433, 195] width 15 height 15
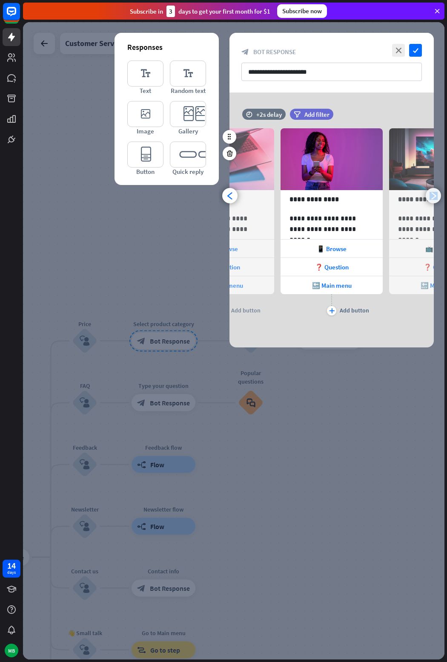
click at [429, 197] on div "arrowhead_right" at bounding box center [433, 195] width 15 height 15
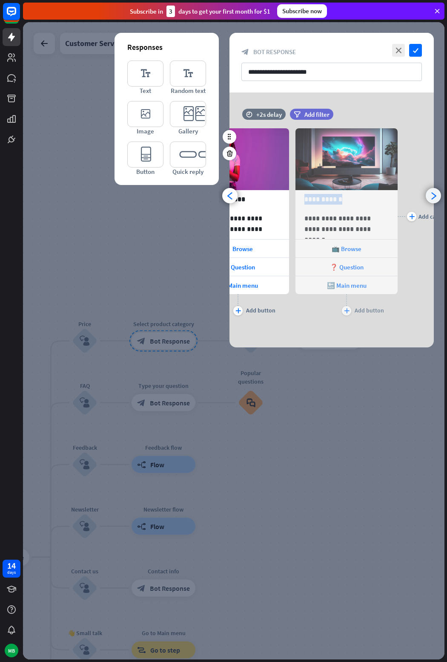
click at [429, 197] on div "**********" at bounding box center [332, 216] width 204 height 202
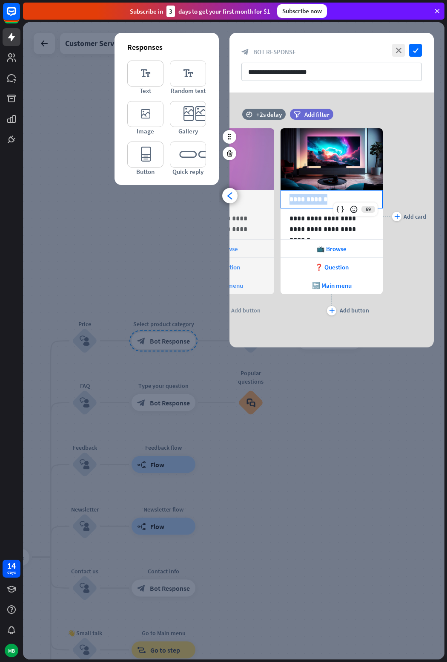
scroll to position [0, 179]
click at [429, 197] on div "**********" at bounding box center [332, 216] width 204 height 202
click at [229, 200] on div "arrowhead_left" at bounding box center [229, 195] width 15 height 15
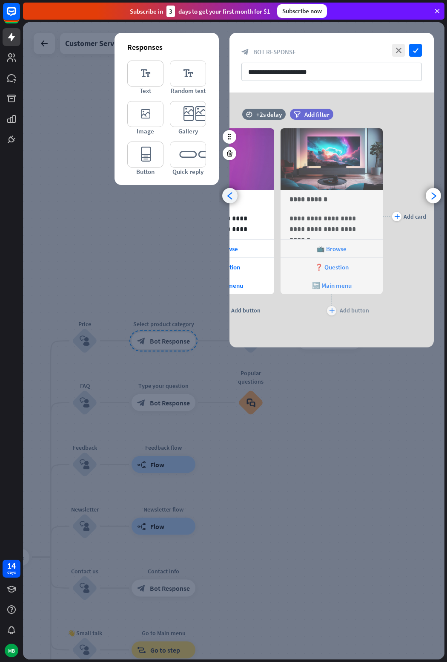
scroll to position [0, 70]
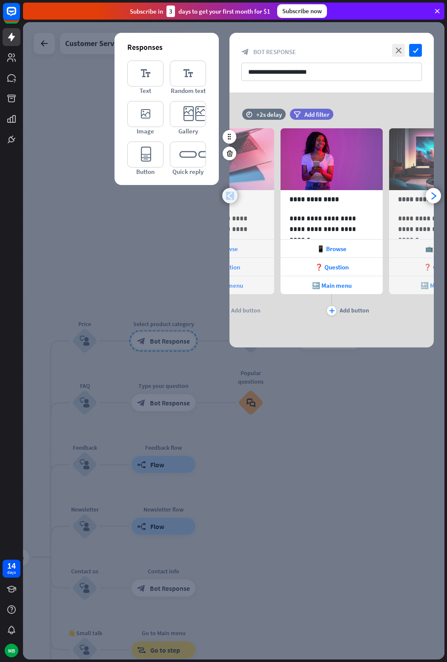
click at [229, 200] on div "arrowhead_left" at bounding box center [229, 195] width 15 height 15
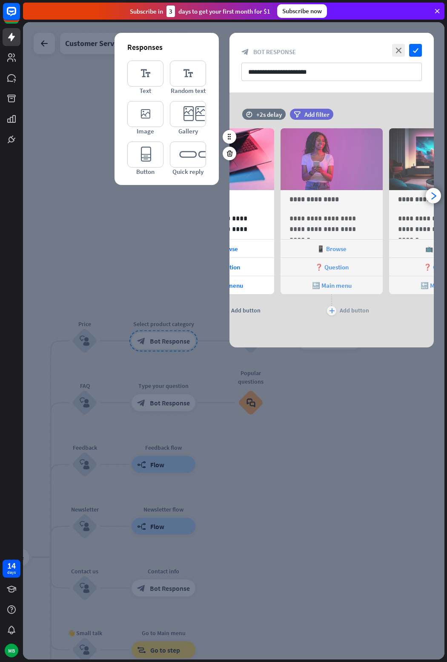
scroll to position [0, 0]
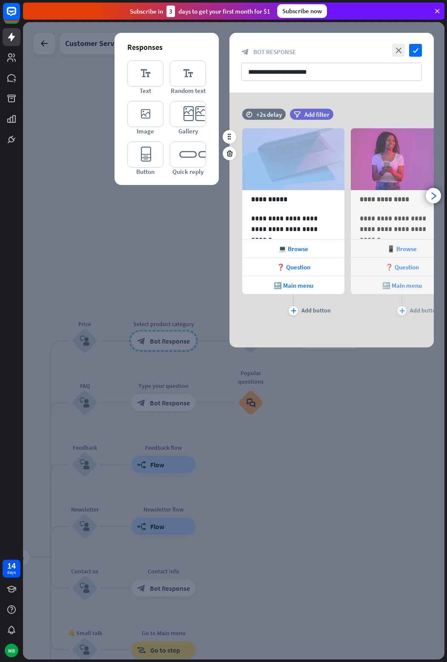
click at [229, 200] on div "**********" at bounding box center [332, 219] width 226 height 255
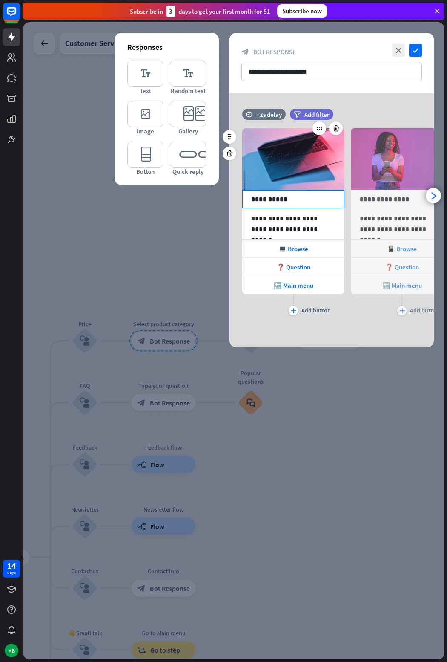
click at [283, 202] on p "**********" at bounding box center [293, 199] width 84 height 11
click at [287, 201] on p "**********" at bounding box center [293, 199] width 84 height 11
drag, startPoint x: 287, startPoint y: 201, endPoint x: 253, endPoint y: 201, distance: 34.1
click at [253, 201] on p "**********" at bounding box center [293, 199] width 84 height 11
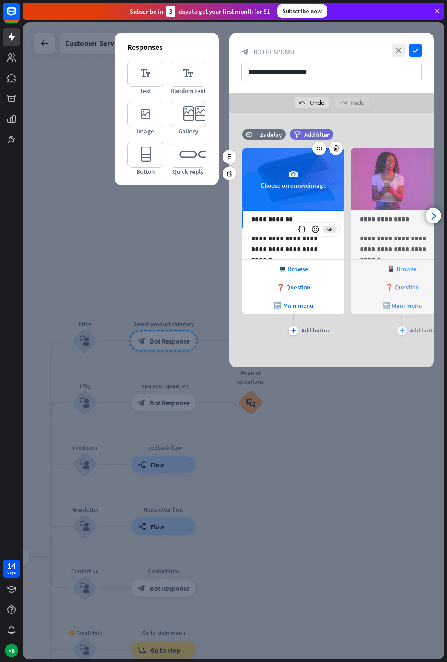
click at [296, 178] on icon "camera" at bounding box center [293, 174] width 10 height 10
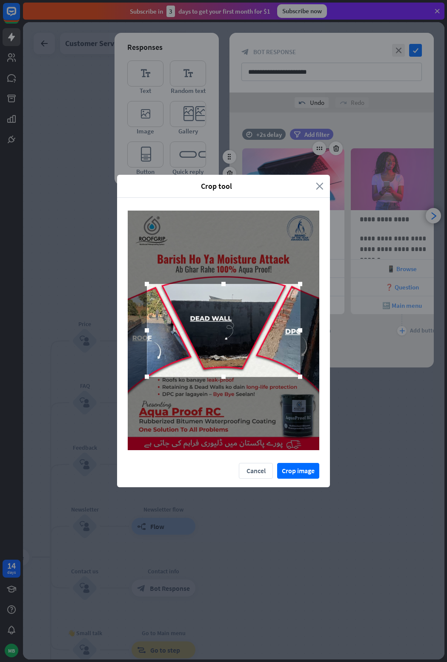
click at [320, 184] on icon "close" at bounding box center [320, 186] width 8 height 10
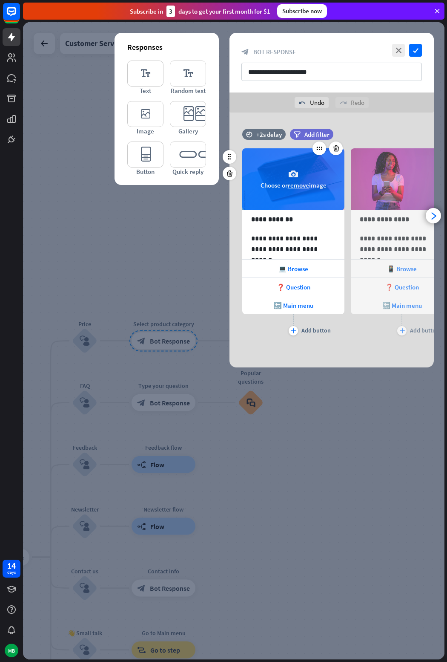
click at [293, 181] on button "remove" at bounding box center [298, 185] width 21 height 8
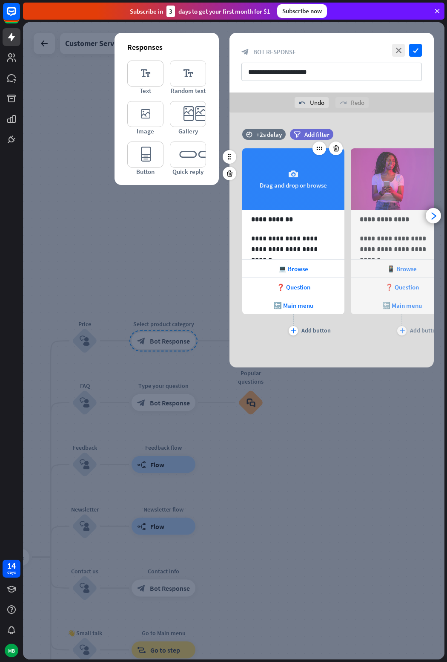
click at [288, 174] on div "camera Drag and drop or browse" at bounding box center [293, 179] width 102 height 62
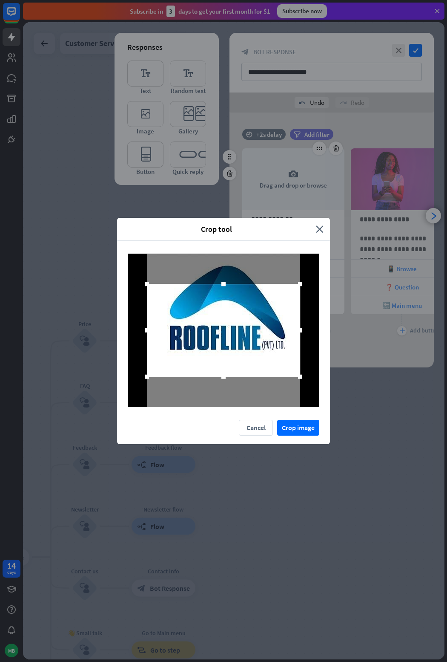
click at [316, 225] on div "Crop tool" at bounding box center [220, 229] width 193 height 10
click at [321, 229] on icon "close" at bounding box center [320, 229] width 8 height 10
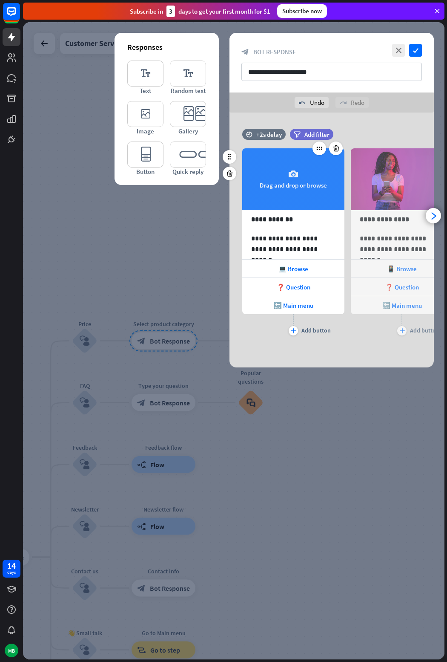
click at [287, 174] on div "camera Drag and drop or browse" at bounding box center [293, 179] width 102 height 62
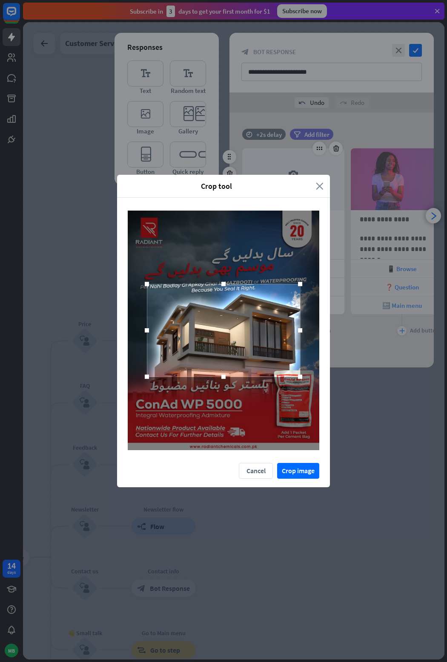
click at [317, 190] on icon "close" at bounding box center [320, 186] width 8 height 10
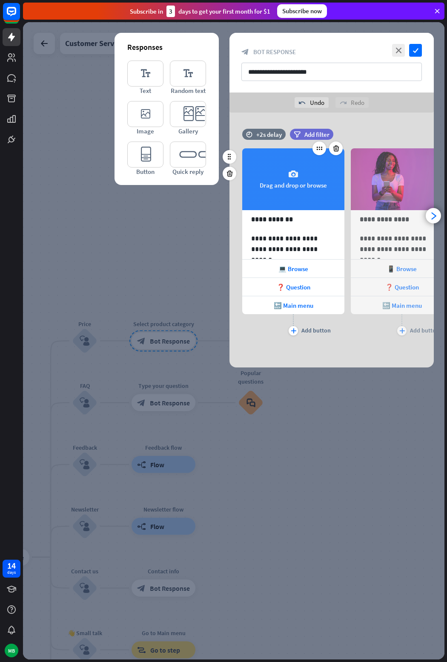
click at [298, 187] on div "camera Drag and drop or browse" at bounding box center [293, 179] width 102 height 62
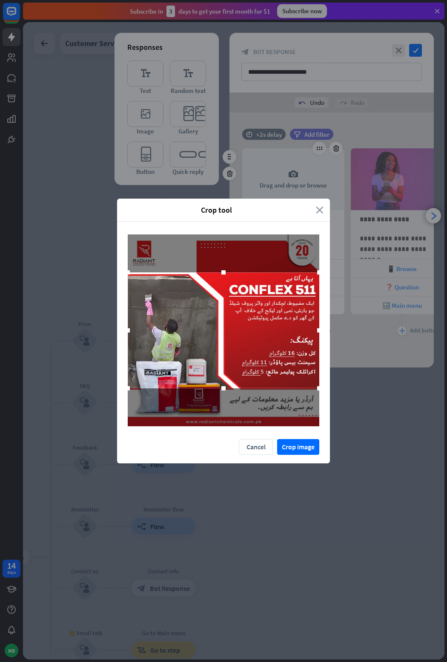
click at [317, 214] on icon "close" at bounding box center [320, 210] width 8 height 10
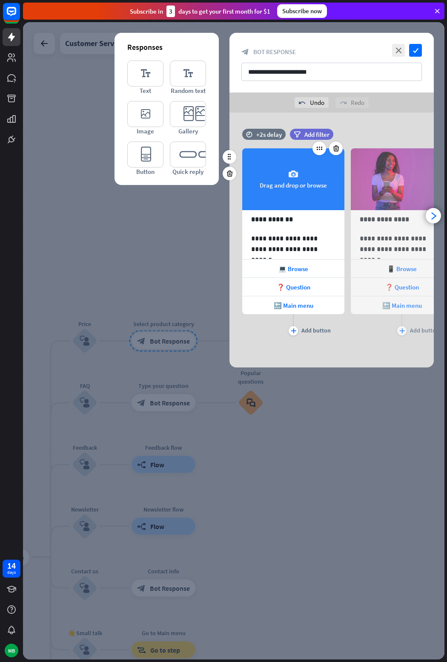
click at [300, 186] on div "camera Drag and drop or browse" at bounding box center [293, 179] width 102 height 62
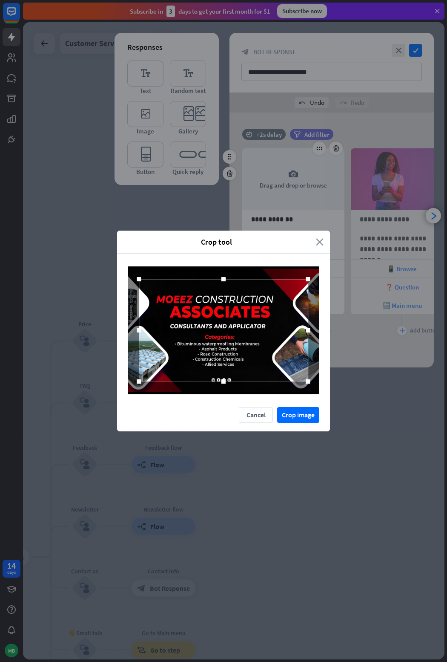
click at [322, 243] on icon "close" at bounding box center [320, 242] width 8 height 10
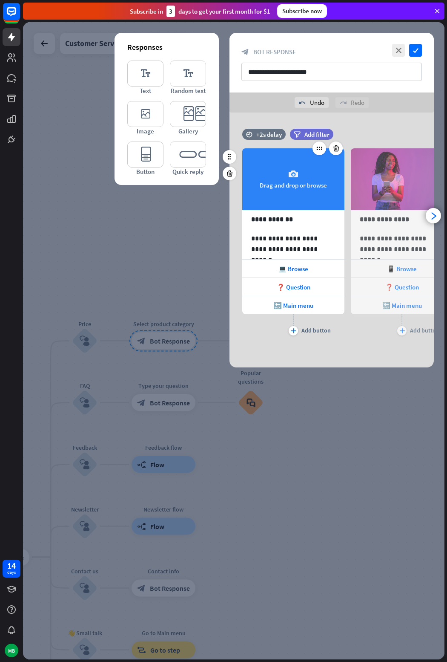
click at [299, 181] on div "camera Drag and drop or browse" at bounding box center [293, 179] width 102 height 62
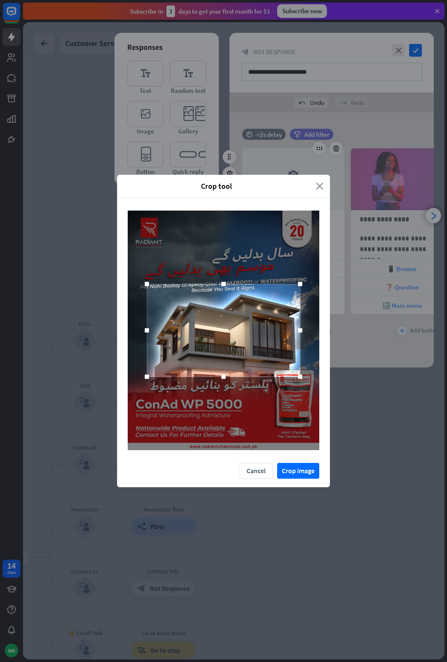
click at [321, 182] on icon "close" at bounding box center [320, 186] width 8 height 10
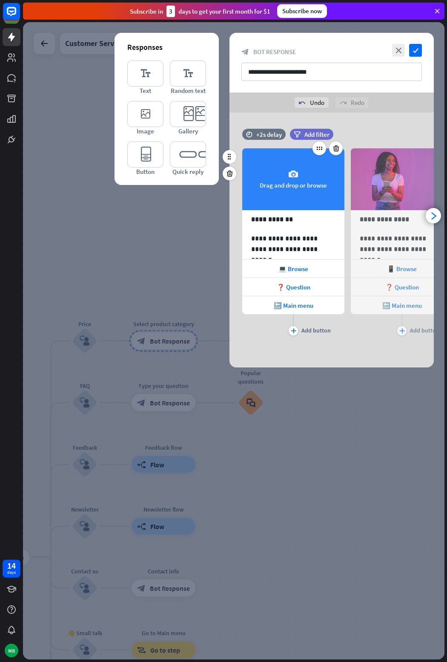
click at [305, 178] on div "camera Drag and drop or browse" at bounding box center [293, 179] width 102 height 62
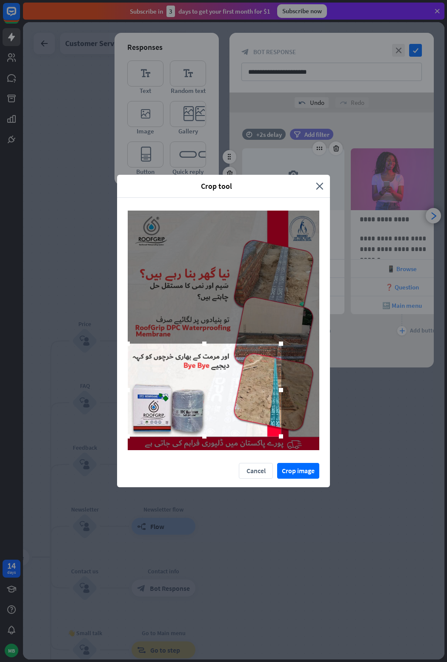
drag, startPoint x: 246, startPoint y: 341, endPoint x: 219, endPoint y: 401, distance: 66.1
click at [219, 401] on div at bounding box center [204, 389] width 153 height 93
drag, startPoint x: 205, startPoint y: 345, endPoint x: 184, endPoint y: 285, distance: 64.0
click at [184, 285] on div at bounding box center [224, 330] width 192 height 240
drag, startPoint x: 203, startPoint y: 342, endPoint x: 203, endPoint y: 309, distance: 33.2
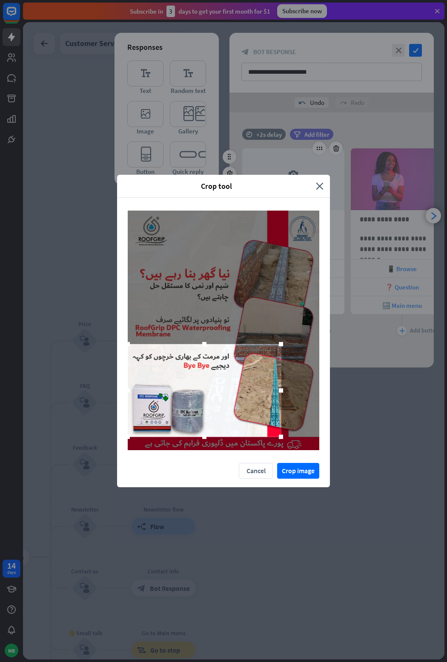
click at [203, 309] on div at bounding box center [224, 330] width 192 height 240
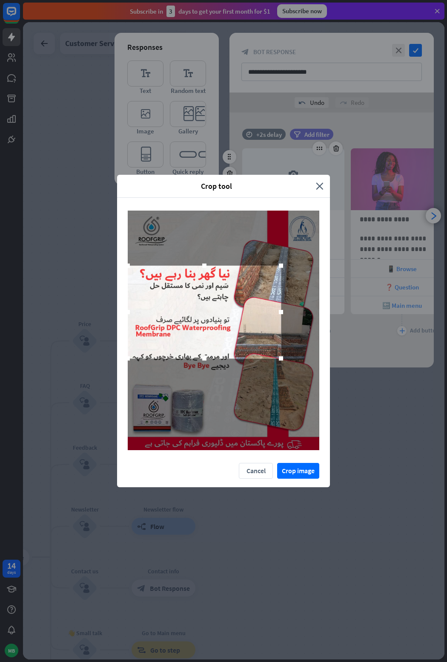
drag, startPoint x: 221, startPoint y: 381, endPoint x: 211, endPoint y: 302, distance: 79.4
click at [211, 302] on div at bounding box center [204, 311] width 153 height 93
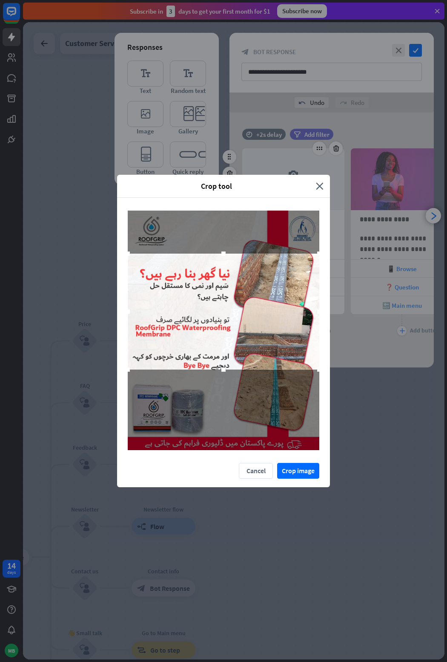
drag, startPoint x: 284, startPoint y: 310, endPoint x: 339, endPoint y: 321, distance: 56.6
click at [339, 321] on div "Crop tool close Cancel Crop image" at bounding box center [223, 331] width 447 height 662
click at [315, 370] on div at bounding box center [319, 369] width 13 height 13
click at [313, 369] on div at bounding box center [316, 367] width 13 height 13
drag, startPoint x: 317, startPoint y: 368, endPoint x: 334, endPoint y: 384, distance: 24.1
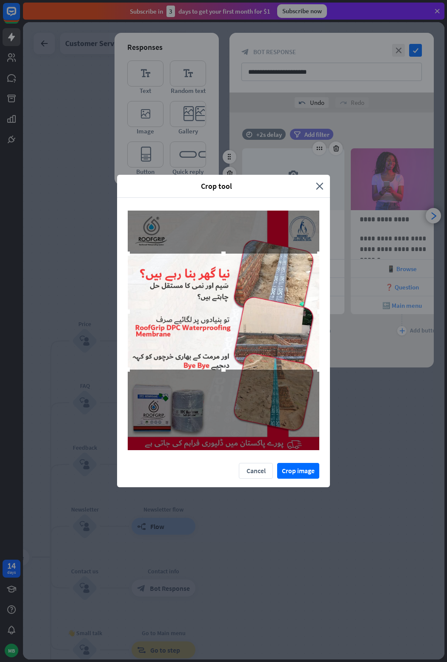
click at [334, 384] on div "Crop tool close Cancel Crop image" at bounding box center [223, 331] width 447 height 662
drag, startPoint x: 224, startPoint y: 368, endPoint x: 225, endPoint y: 389, distance: 20.9
click at [225, 389] on div at bounding box center [224, 330] width 192 height 240
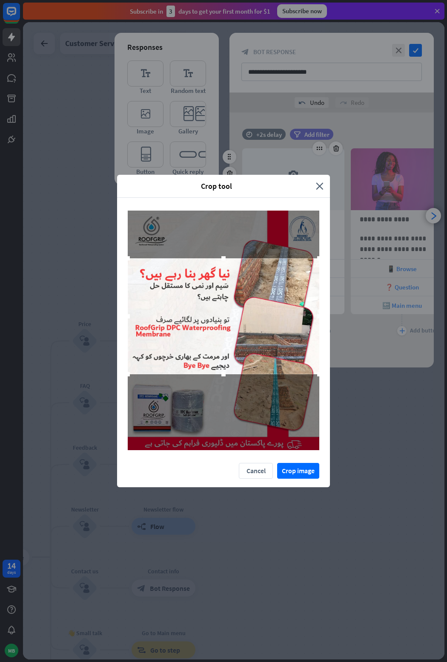
drag, startPoint x: 226, startPoint y: 345, endPoint x: 225, endPoint y: 349, distance: 4.7
click at [225, 349] on div at bounding box center [224, 316] width 192 height 116
click at [296, 468] on button "Crop image" at bounding box center [298, 471] width 42 height 16
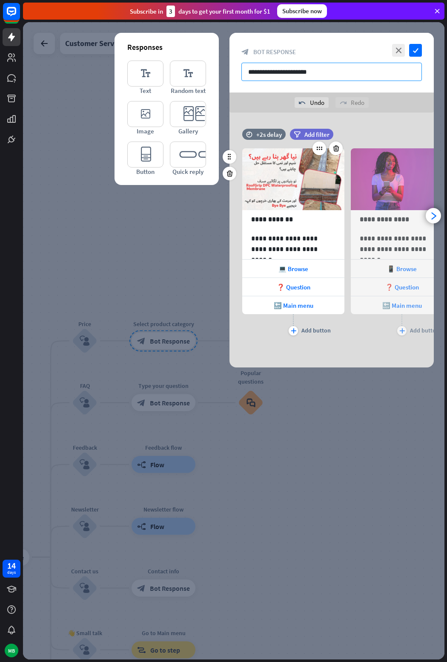
click at [340, 74] on input "**********" at bounding box center [332, 72] width 181 height 18
click at [417, 52] on icon "check" at bounding box center [415, 50] width 13 height 13
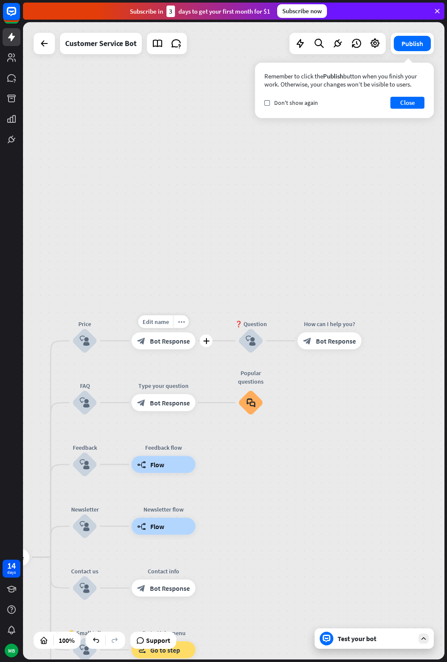
click at [164, 333] on div "block_bot_response Bot Response" at bounding box center [164, 340] width 64 height 17
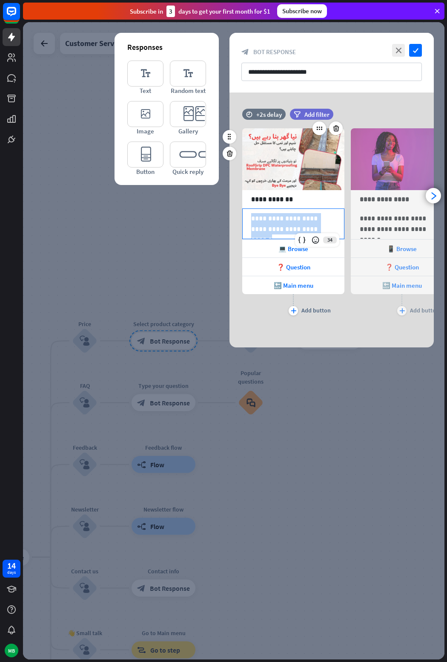
drag, startPoint x: 307, startPoint y: 227, endPoint x: 247, endPoint y: 215, distance: 61.7
click at [247, 215] on div "**********" at bounding box center [293, 224] width 101 height 30
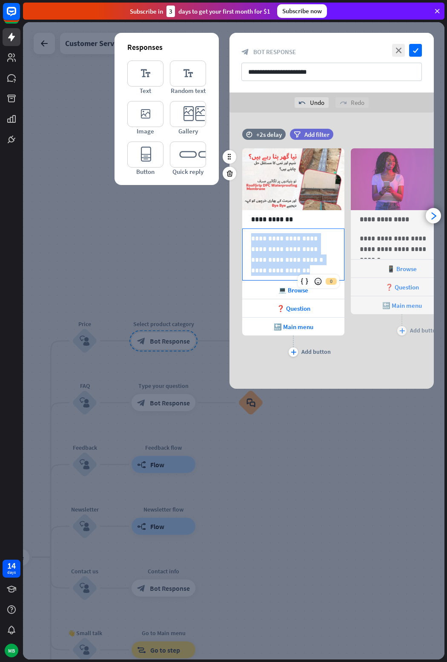
drag, startPoint x: 299, startPoint y: 268, endPoint x: 238, endPoint y: 236, distance: 68.8
click at [238, 236] on div "**********" at bounding box center [332, 246] width 204 height 223
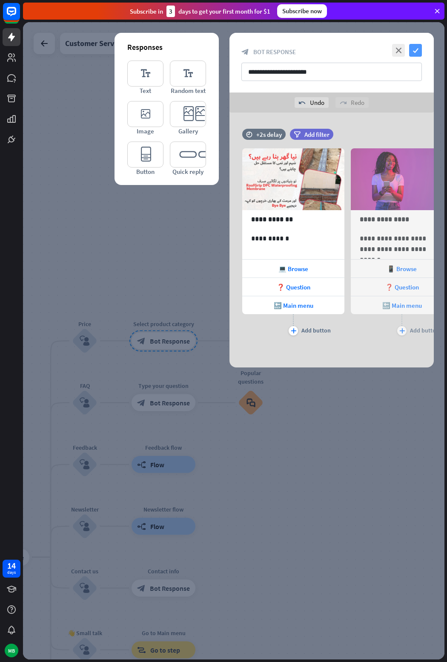
click at [413, 52] on icon "check" at bounding box center [415, 50] width 13 height 13
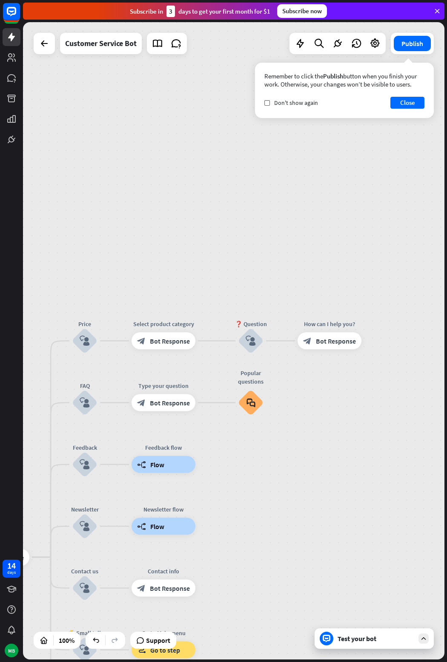
click at [425, 641] on icon at bounding box center [424, 638] width 8 height 8
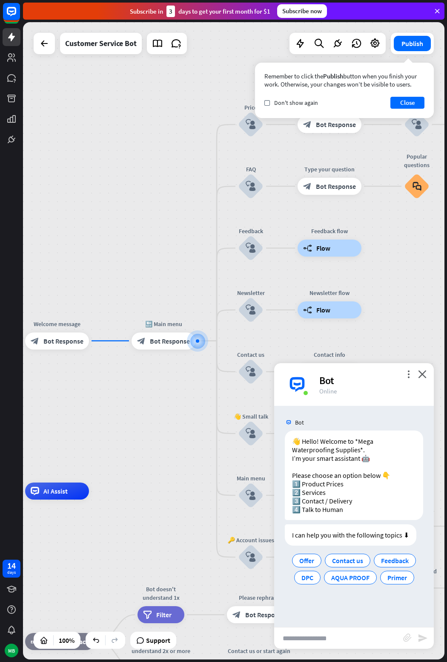
click at [338, 641] on input "text" at bounding box center [338, 637] width 129 height 21
type input "*"
click at [422, 635] on icon "send" at bounding box center [423, 638] width 10 height 10
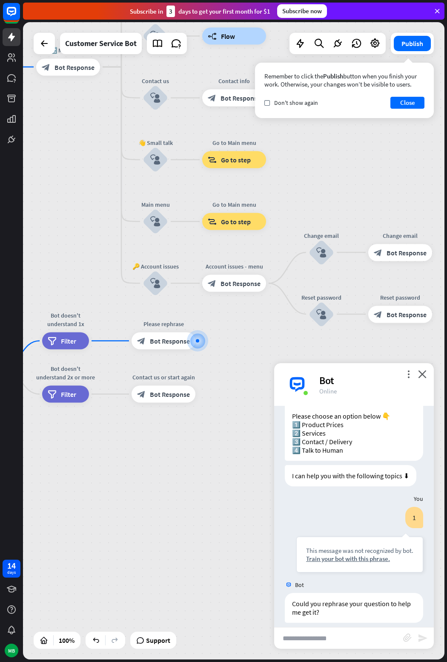
scroll to position [68, 0]
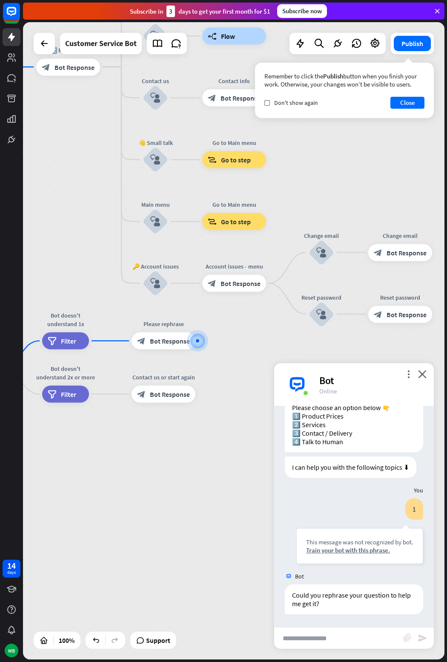
click at [417, 374] on div "Bot" at bounding box center [371, 380] width 104 height 13
click at [420, 374] on icon "close" at bounding box center [422, 374] width 9 height 8
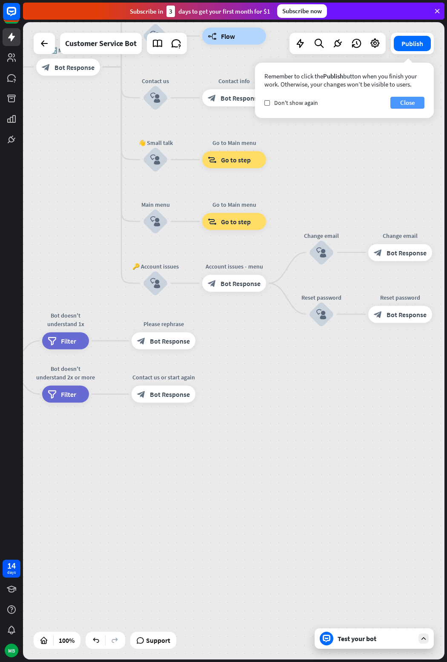
click at [414, 104] on button "Close" at bounding box center [408, 103] width 34 height 12
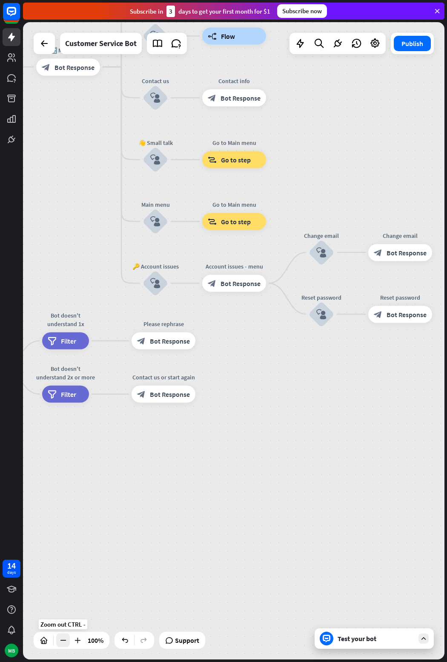
click at [67, 642] on icon at bounding box center [63, 640] width 9 height 9
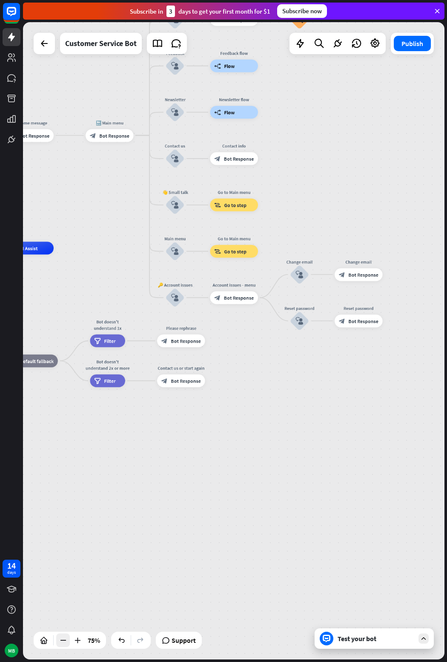
click at [67, 642] on icon at bounding box center [63, 640] width 9 height 9
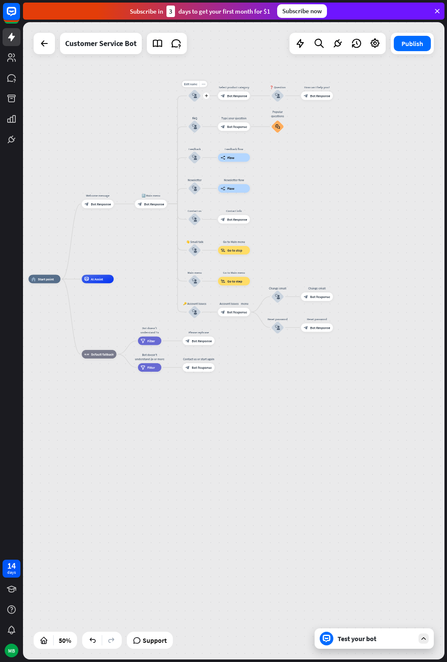
click at [197, 96] on icon "block_user_input" at bounding box center [194, 95] width 5 height 5
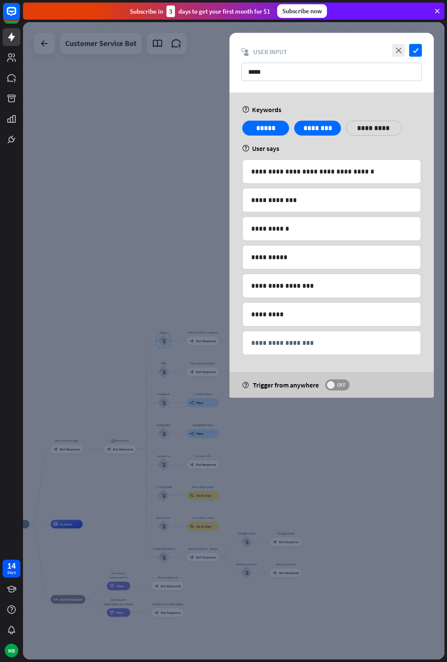
click at [340, 386] on span "OFF" at bounding box center [341, 384] width 13 height 7
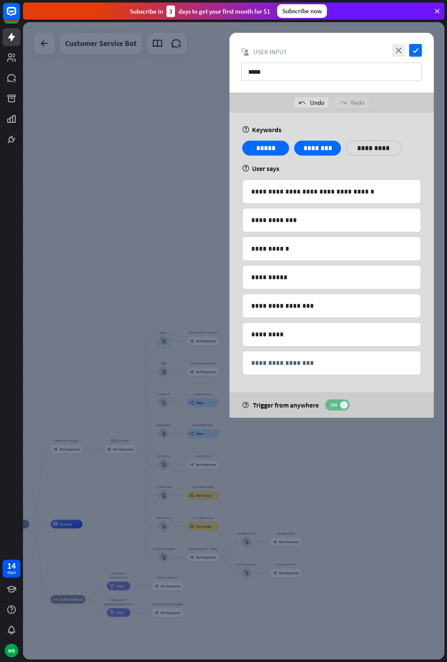
click at [340, 405] on span "ON" at bounding box center [333, 404] width 13 height 7
click at [414, 49] on icon "check" at bounding box center [415, 50] width 13 height 13
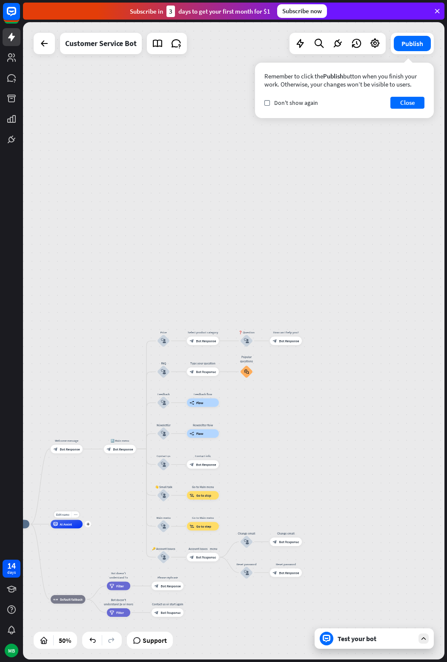
click at [67, 525] on span "AI Assist" at bounding box center [66, 524] width 12 height 4
click at [167, 493] on div "block_user_input" at bounding box center [163, 495] width 13 height 13
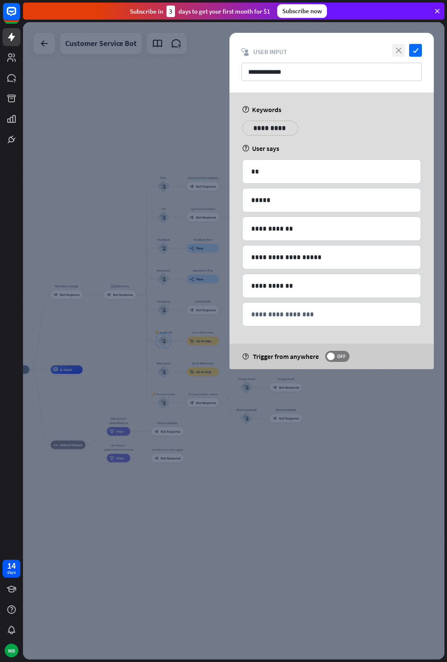
click at [399, 51] on icon "close" at bounding box center [398, 50] width 13 height 13
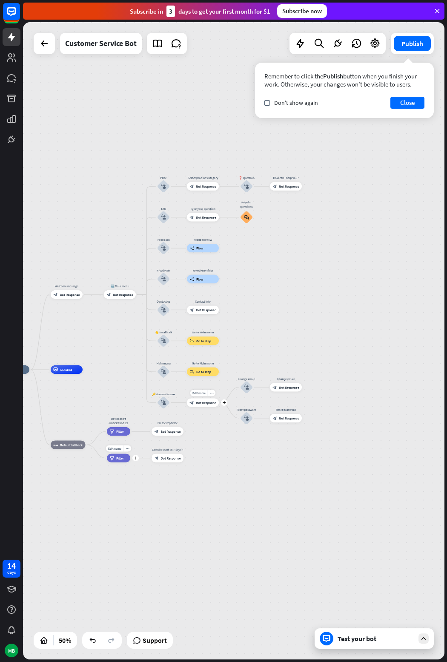
click at [187, 367] on div "Edit name more_horiz Go to Main menu block_goto Go to step" at bounding box center [203, 371] width 32 height 9
click at [119, 429] on span "Filter" at bounding box center [120, 431] width 8 height 4
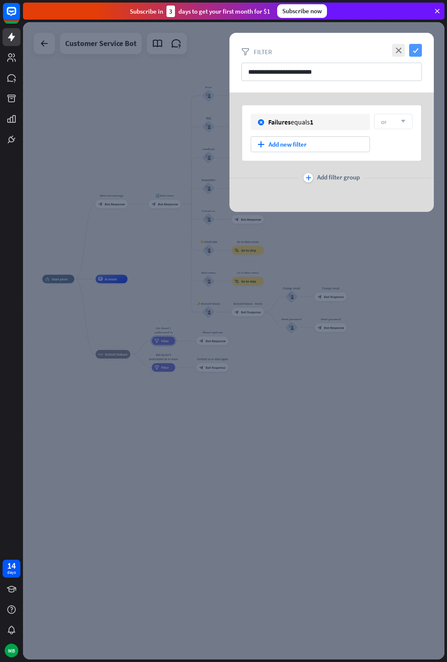
click at [414, 50] on icon "check" at bounding box center [415, 50] width 13 height 13
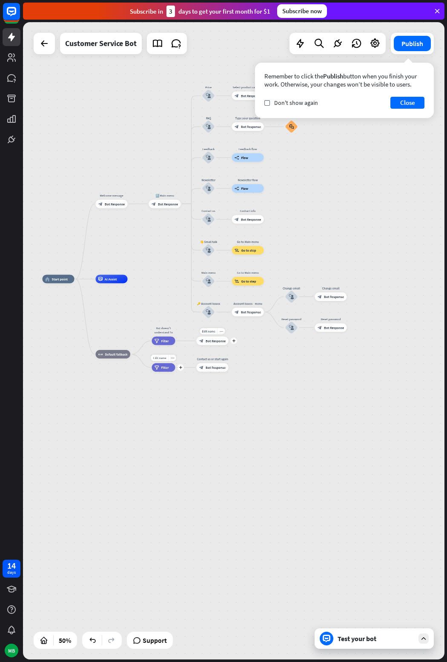
click at [217, 339] on span "Bot Response" at bounding box center [216, 341] width 20 height 4
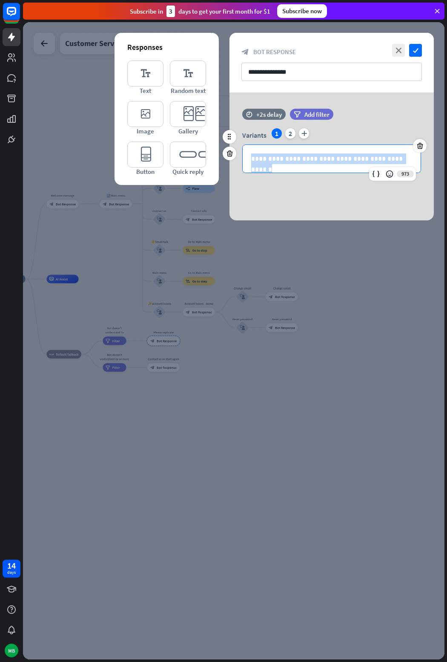
drag, startPoint x: 399, startPoint y: 157, endPoint x: 244, endPoint y: 158, distance: 155.5
click at [244, 158] on div "**********" at bounding box center [332, 159] width 178 height 28
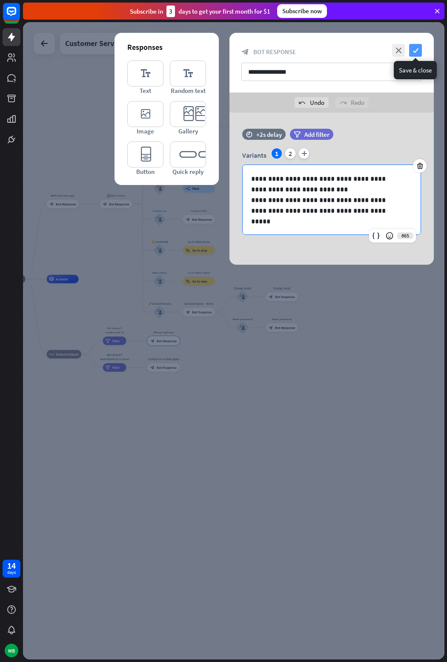
click at [417, 51] on icon "check" at bounding box center [415, 50] width 13 height 13
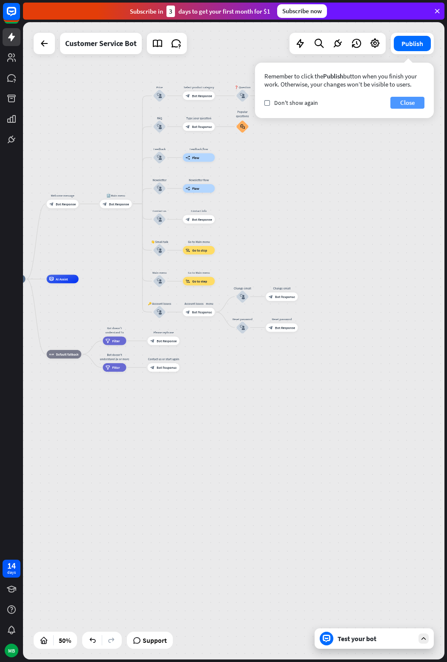
click at [405, 107] on button "Close" at bounding box center [408, 103] width 34 height 12
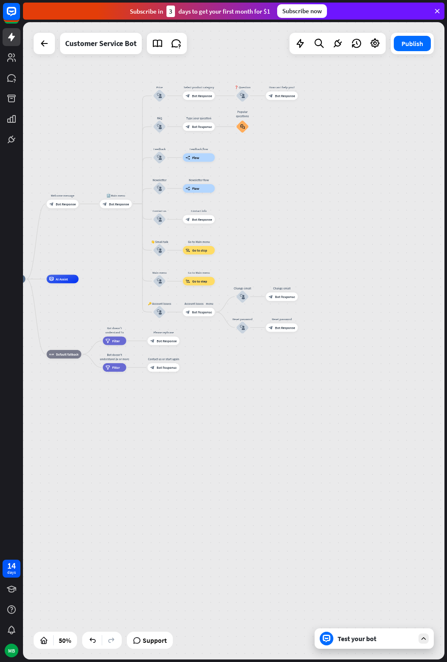
click at [429, 639] on div at bounding box center [424, 638] width 10 height 10
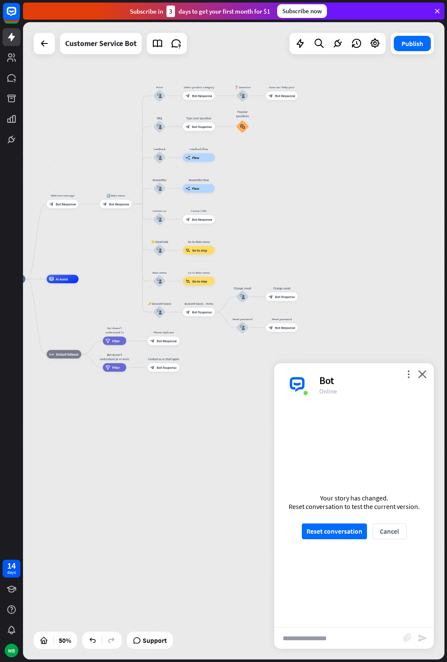
click at [365, 547] on div "Your story has changed. Reset conversation to test the current version. Reset c…" at bounding box center [354, 516] width 160 height 221
click at [354, 535] on button "Reset conversation" at bounding box center [334, 531] width 65 height 16
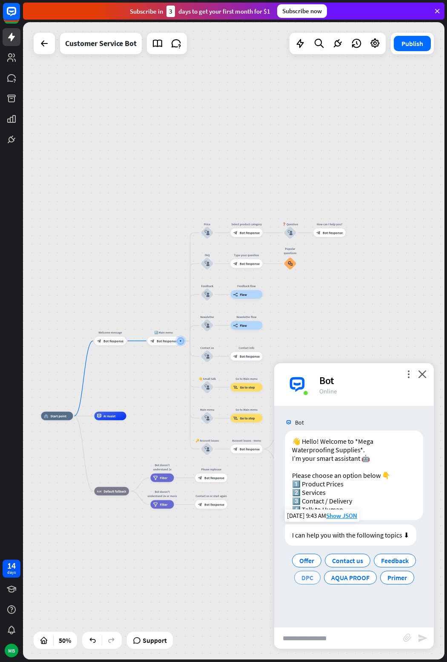
click at [311, 579] on span "DPC" at bounding box center [308, 577] width 12 height 9
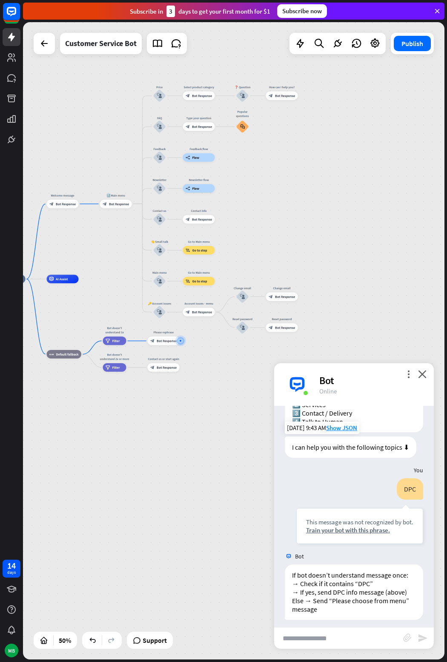
scroll to position [93, 0]
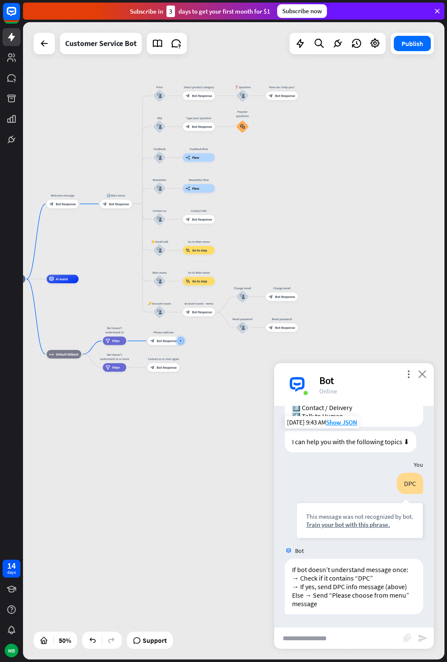
click at [420, 373] on icon "close" at bounding box center [422, 374] width 9 height 8
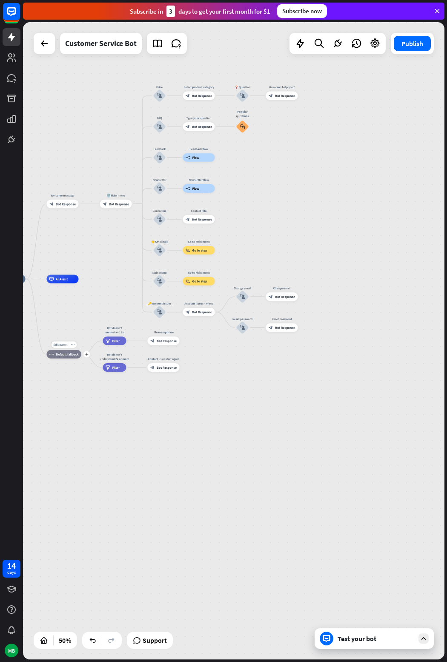
click at [63, 355] on span "Default fallback" at bounding box center [67, 354] width 23 height 4
click at [63, 346] on div "Edit name" at bounding box center [60, 344] width 17 height 6
click at [69, 355] on span "Default fallback" at bounding box center [67, 354] width 23 height 4
click at [233, 393] on div "home_2 Start point Welcome message block_bot_response Bot Response 🔙 Main menu …" at bounding box center [234, 340] width 422 height 637
click at [117, 205] on span "Bot Response" at bounding box center [119, 203] width 20 height 4
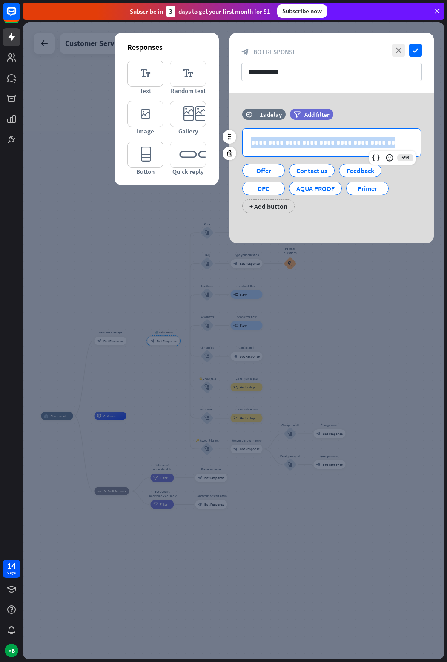
drag, startPoint x: 373, startPoint y: 143, endPoint x: 237, endPoint y: 144, distance: 136.3
click at [237, 144] on div "**********" at bounding box center [332, 170] width 204 height 85
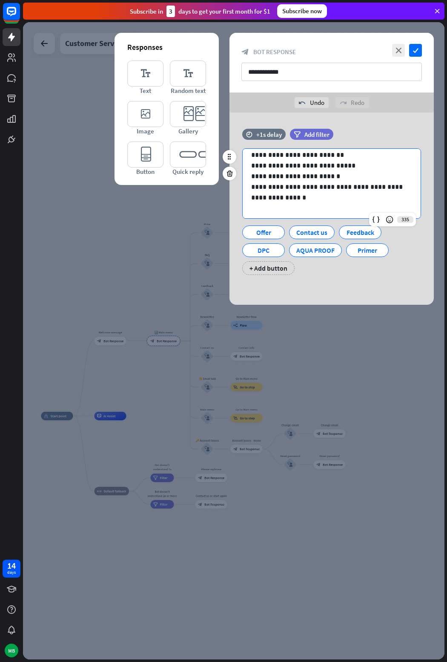
scroll to position [54, 0]
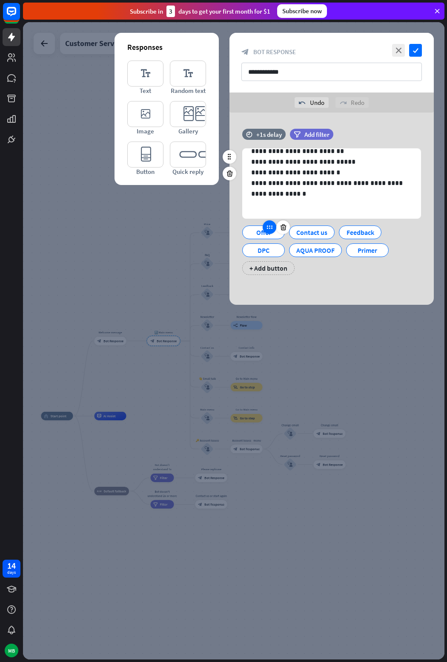
click at [270, 230] on icon at bounding box center [270, 227] width 8 height 8
click at [253, 235] on div "Offer" at bounding box center [264, 232] width 28 height 13
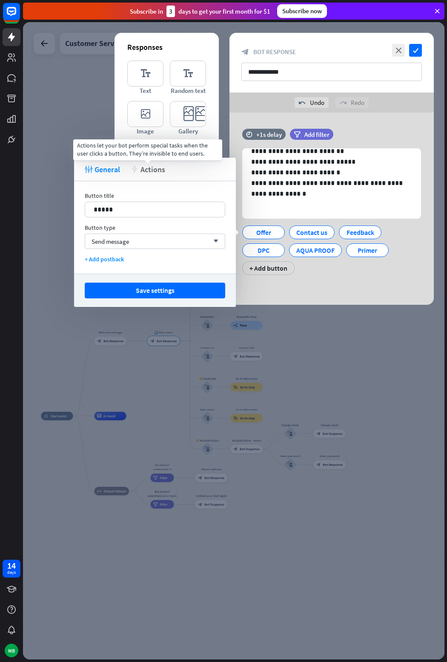
click at [153, 169] on span "Actions" at bounding box center [153, 169] width 25 height 10
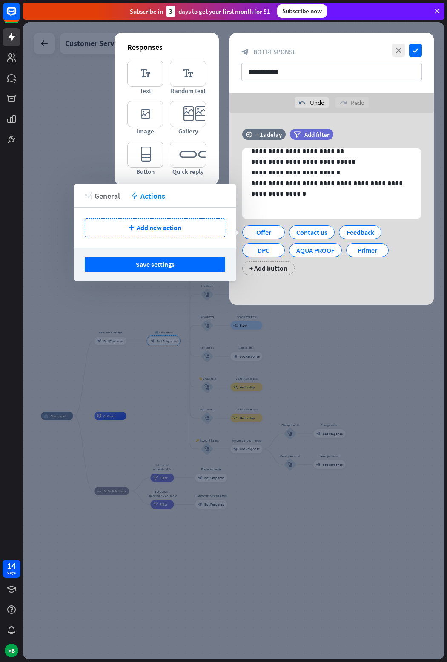
click at [110, 196] on span "General" at bounding box center [108, 196] width 26 height 10
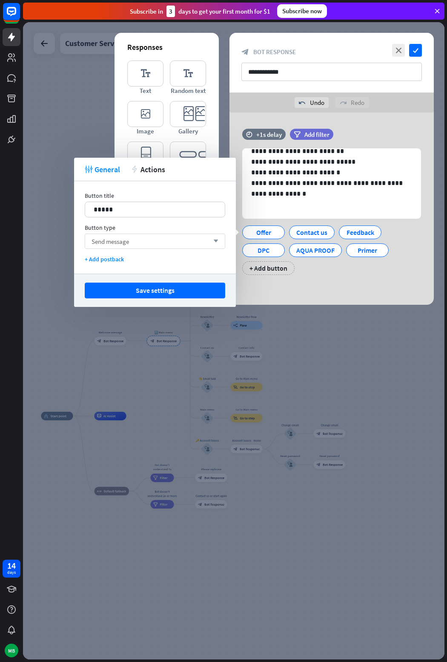
click at [214, 240] on icon "arrow_down" at bounding box center [213, 241] width 9 height 5
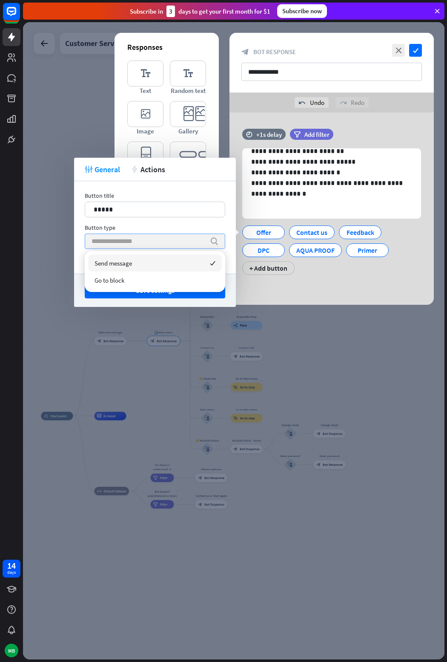
click at [215, 240] on icon "search" at bounding box center [214, 241] width 9 height 9
click at [107, 265] on span "Send message" at bounding box center [113, 263] width 37 height 8
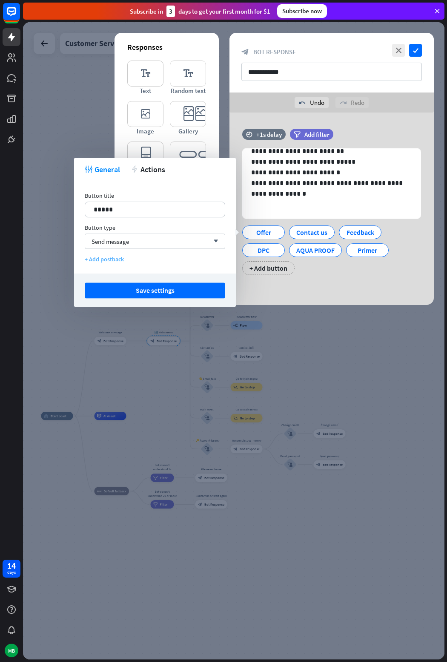
click at [108, 258] on div "+ Add postback" at bounding box center [155, 259] width 141 height 8
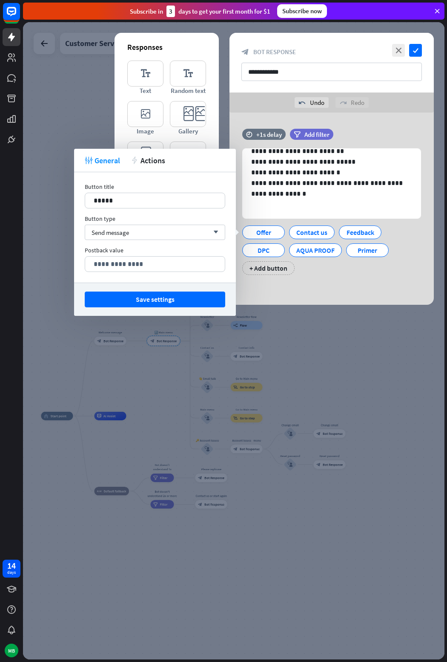
click at [285, 288] on div "**********" at bounding box center [332, 208] width 204 height 192
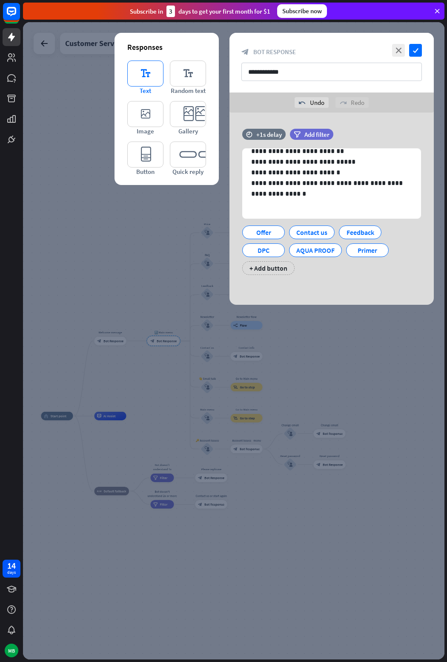
click at [152, 81] on icon "editor_text" at bounding box center [145, 73] width 36 height 26
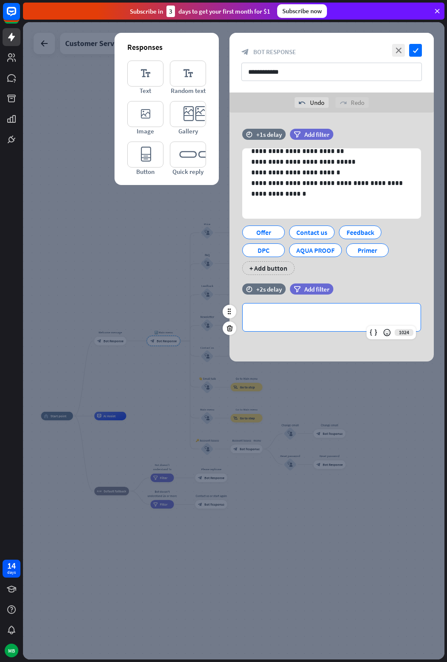
click at [271, 322] on p "**********" at bounding box center [331, 317] width 161 height 11
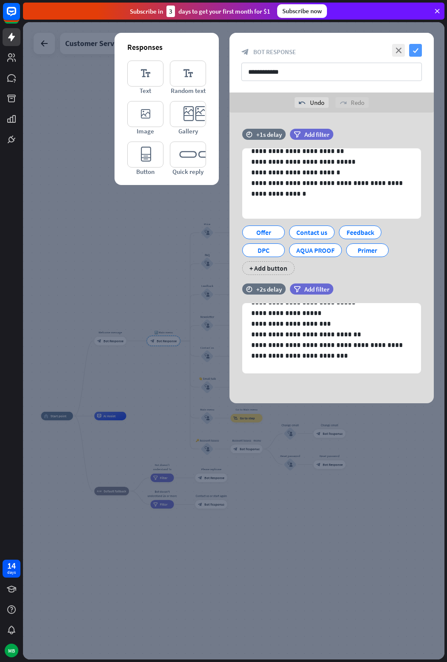
click at [415, 50] on icon "check" at bounding box center [415, 50] width 13 height 13
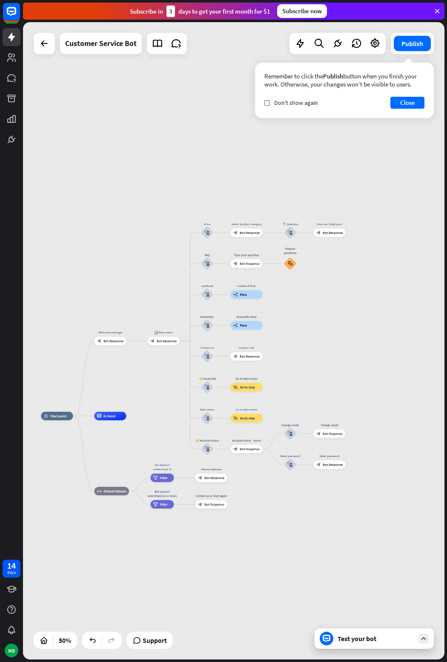
click at [424, 644] on div "Test your bot" at bounding box center [374, 638] width 119 height 20
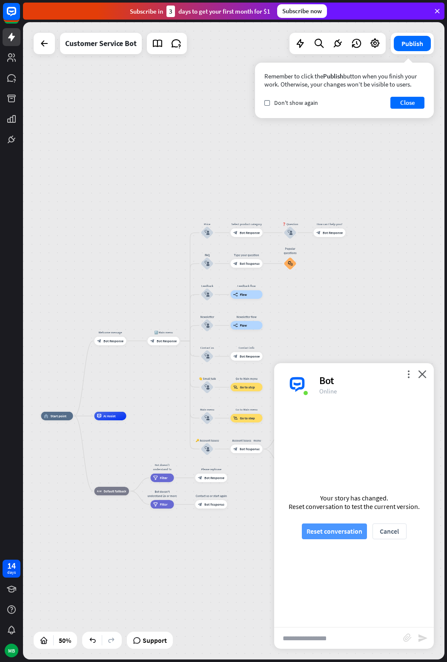
click at [346, 529] on button "Reset conversation" at bounding box center [334, 531] width 65 height 16
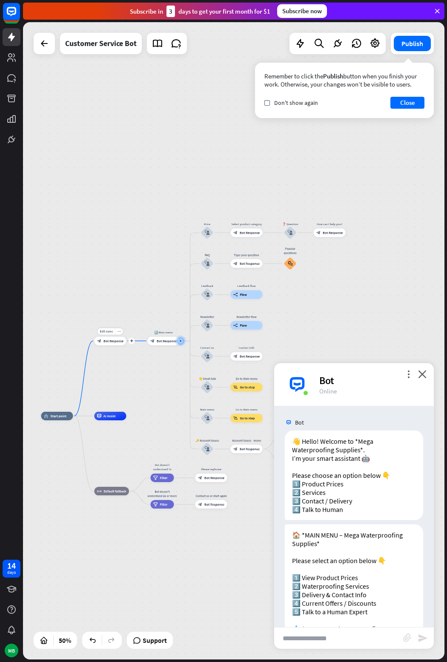
click at [114, 342] on span "Bot Response" at bounding box center [114, 341] width 20 height 4
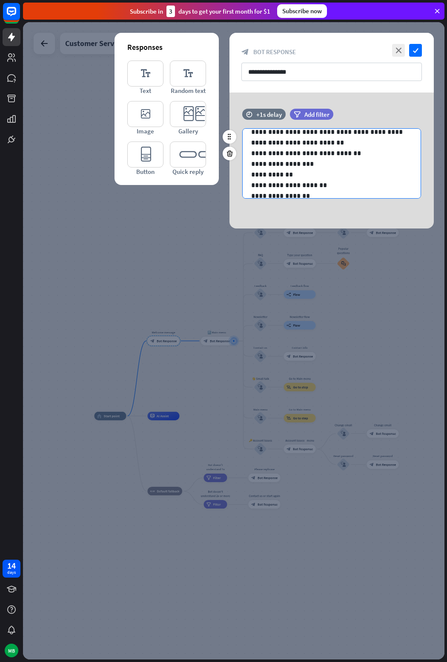
scroll to position [22, 0]
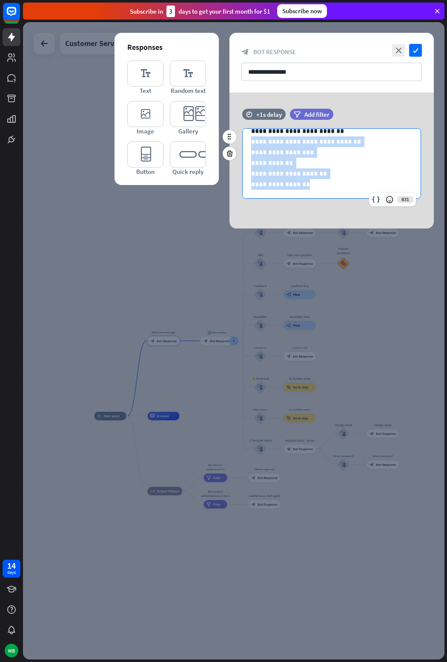
drag, startPoint x: 305, startPoint y: 183, endPoint x: 250, endPoint y: 141, distance: 69.3
click at [250, 141] on div "**********" at bounding box center [332, 152] width 178 height 92
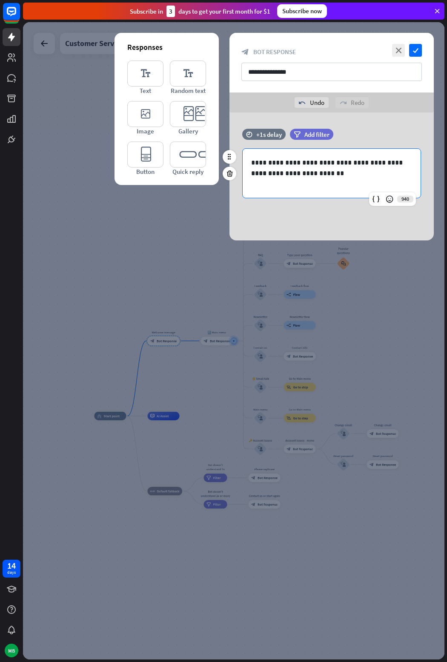
scroll to position [0, 0]
click at [414, 50] on icon "check" at bounding box center [415, 50] width 13 height 13
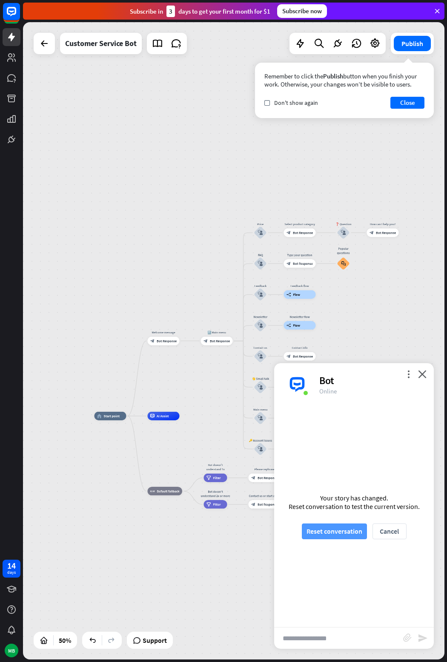
click at [343, 528] on button "Reset conversation" at bounding box center [334, 531] width 65 height 16
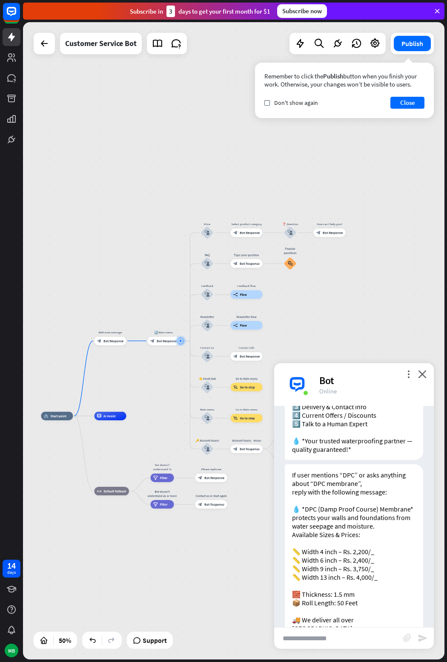
scroll to position [178, 0]
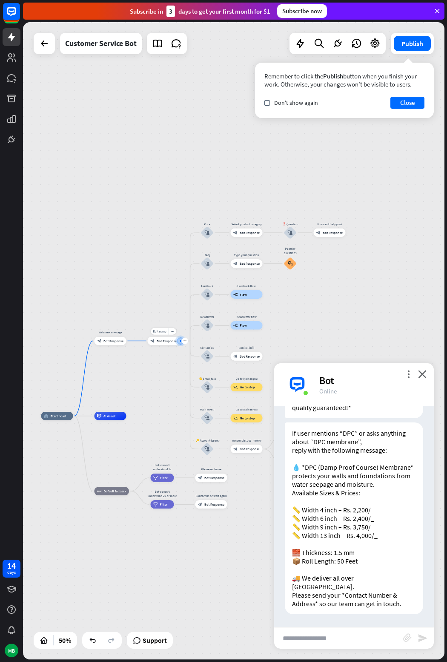
click at [166, 340] on span "Bot Response" at bounding box center [167, 341] width 20 height 4
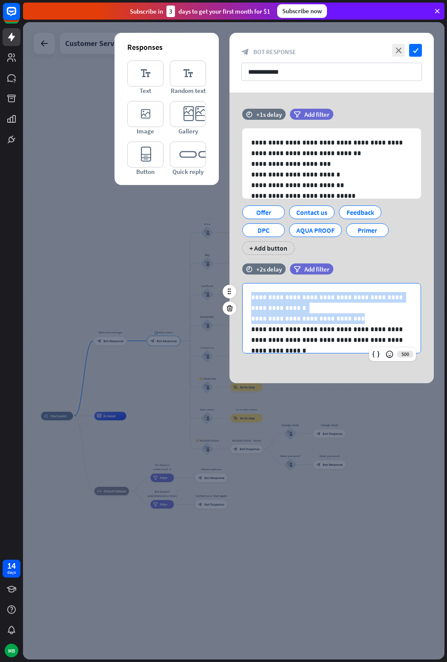
drag, startPoint x: 349, startPoint y: 317, endPoint x: 245, endPoint y: 299, distance: 105.5
click at [245, 299] on div "**********" at bounding box center [332, 376] width 178 height 187
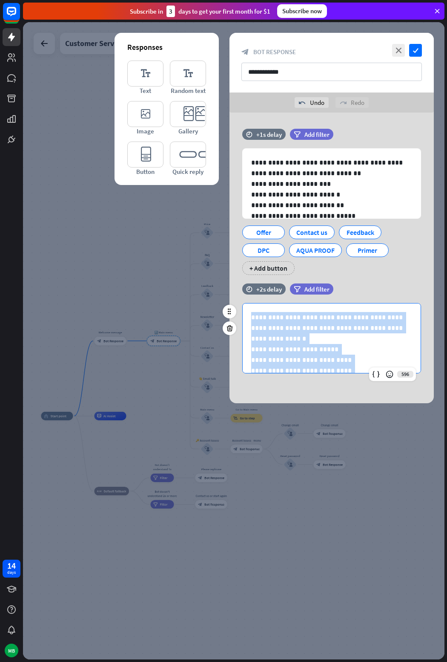
drag, startPoint x: 318, startPoint y: 357, endPoint x: 233, endPoint y: 299, distance: 102.9
click at [233, 299] on div "**********" at bounding box center [332, 332] width 204 height 98
copy div "**********"
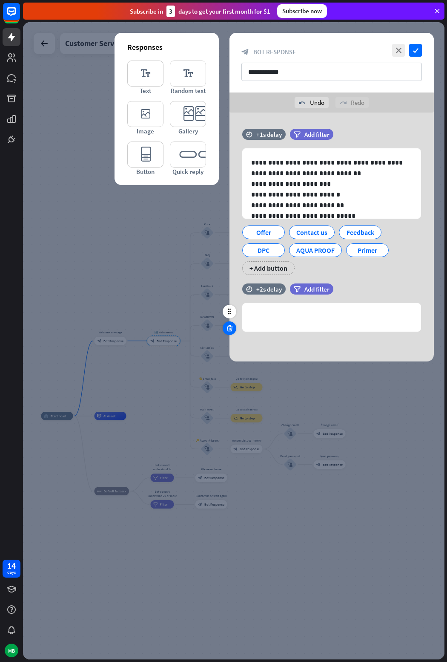
click at [233, 325] on icon at bounding box center [230, 328] width 8 height 8
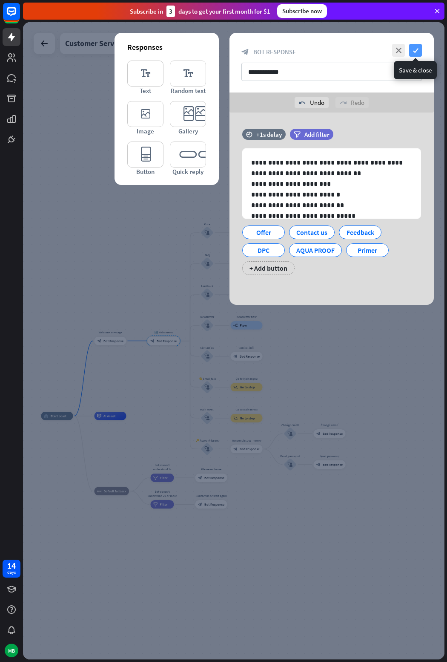
click at [416, 50] on icon "check" at bounding box center [415, 50] width 13 height 13
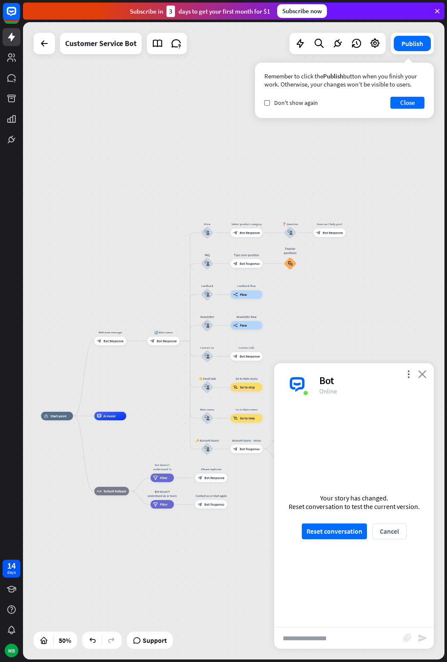
click at [423, 371] on icon "close" at bounding box center [422, 374] width 9 height 8
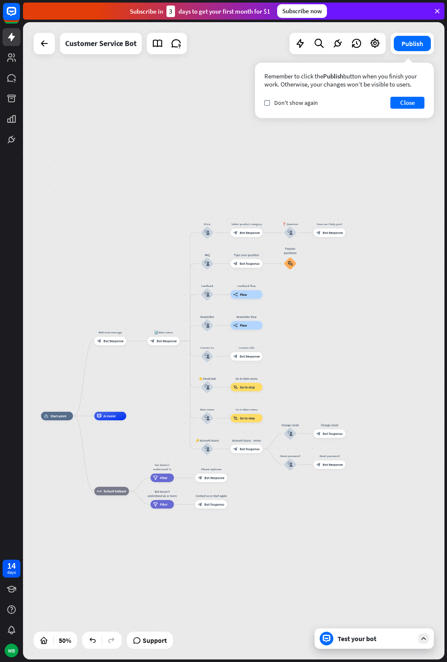
click at [423, 371] on div "more_vert close Bot Online" at bounding box center [354, 371] width 160 height 43
click at [207, 219] on span "Edit name" at bounding box center [203, 221] width 13 height 4
type input "*"
type input "***"
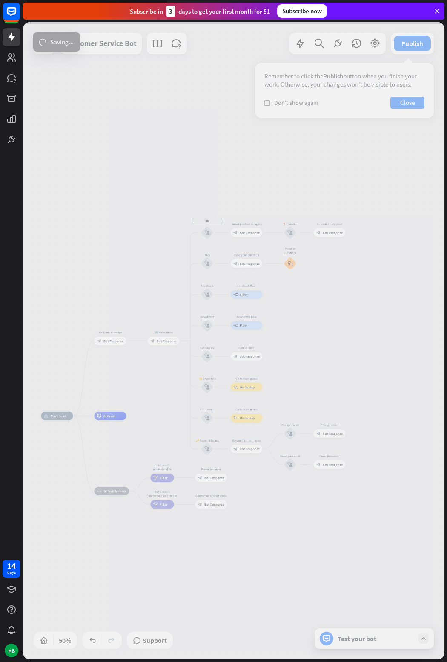
click at [208, 234] on div "home_2 Start point Welcome message block_bot_response Bot Response 🔙 Main menu …" at bounding box center [234, 340] width 422 height 637
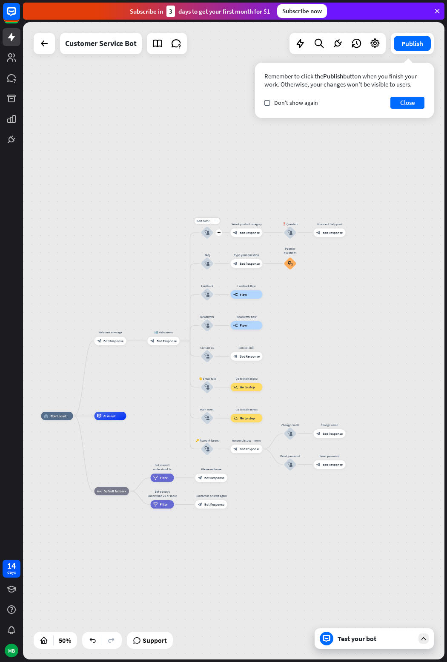
click at [207, 233] on icon "block_user_input" at bounding box center [207, 232] width 5 height 5
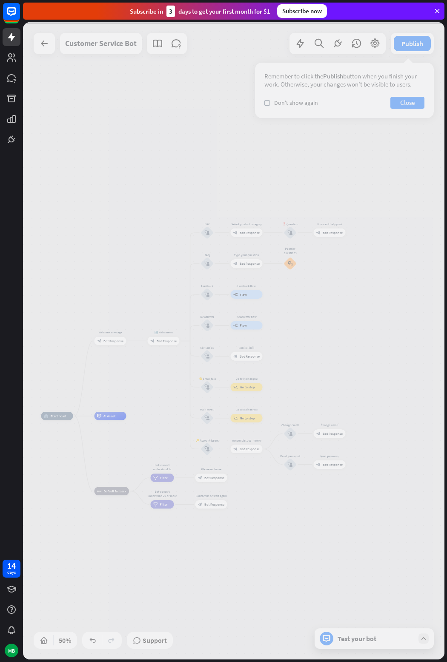
click at [207, 233] on div at bounding box center [234, 340] width 422 height 637
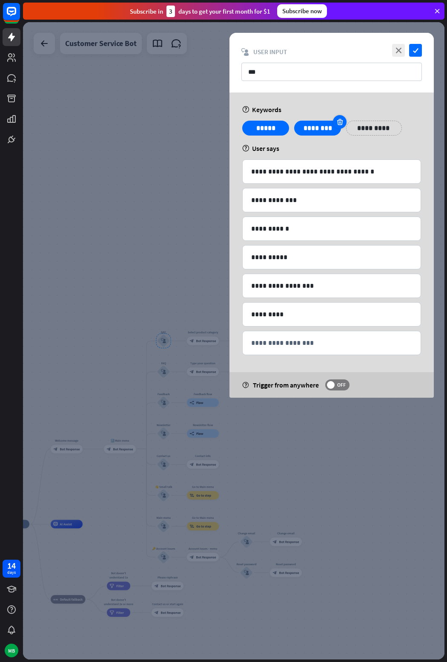
click at [340, 121] on icon at bounding box center [340, 122] width 8 height 8
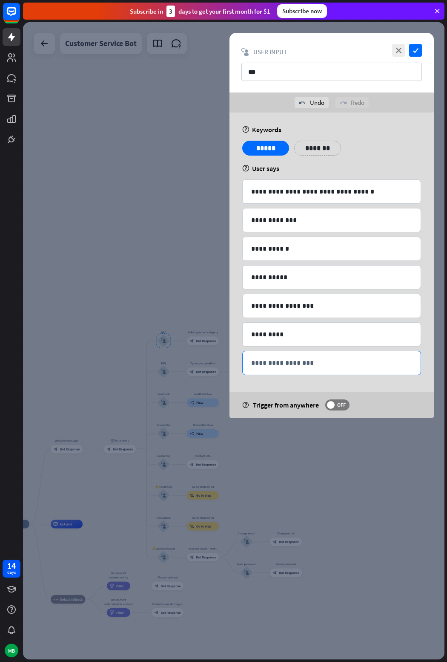
click at [324, 366] on p "**********" at bounding box center [331, 362] width 161 height 11
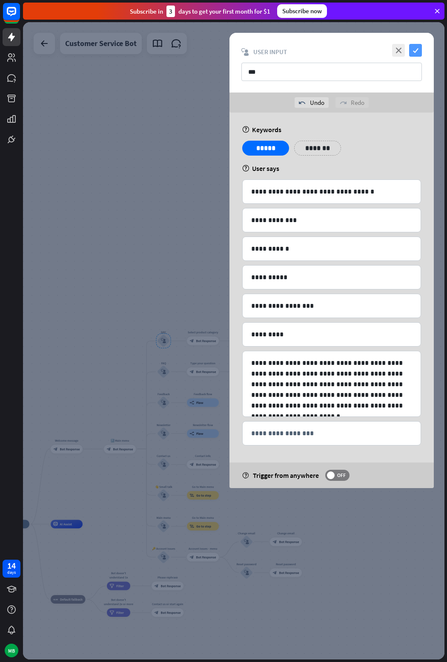
click at [412, 52] on icon "check" at bounding box center [415, 50] width 13 height 13
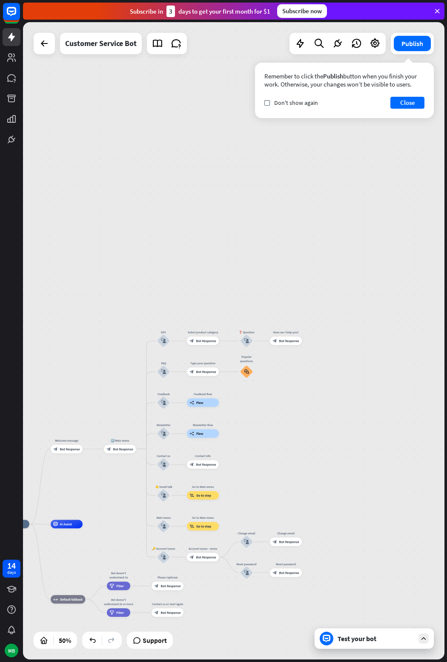
click at [426, 636] on icon at bounding box center [424, 638] width 8 height 8
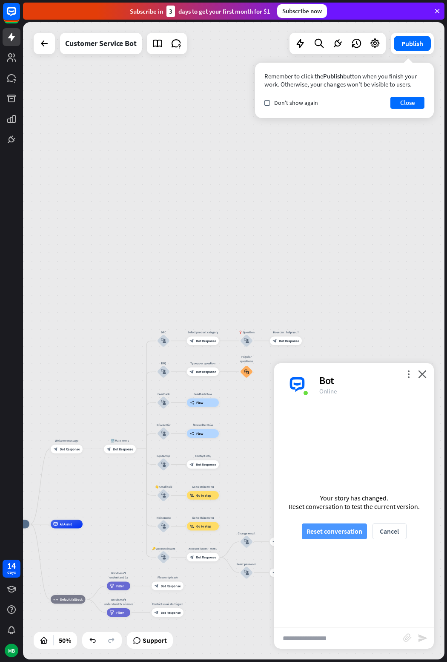
click at [340, 536] on button "Reset conversation" at bounding box center [334, 531] width 65 height 16
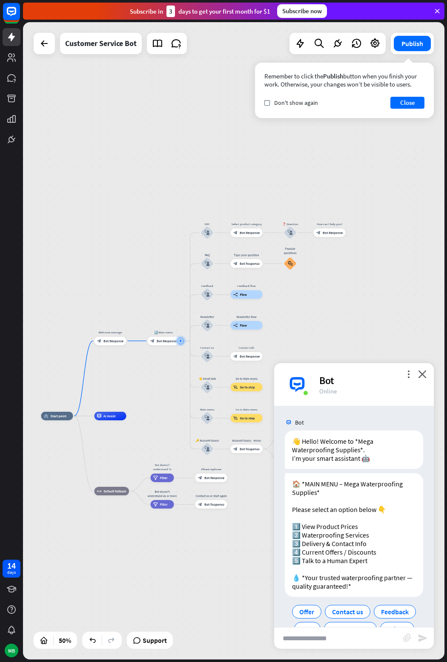
scroll to position [23, 0]
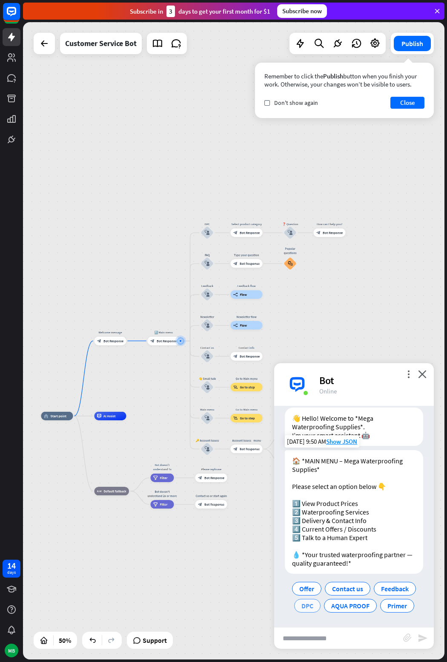
click at [305, 604] on span "DPC" at bounding box center [308, 605] width 12 height 9
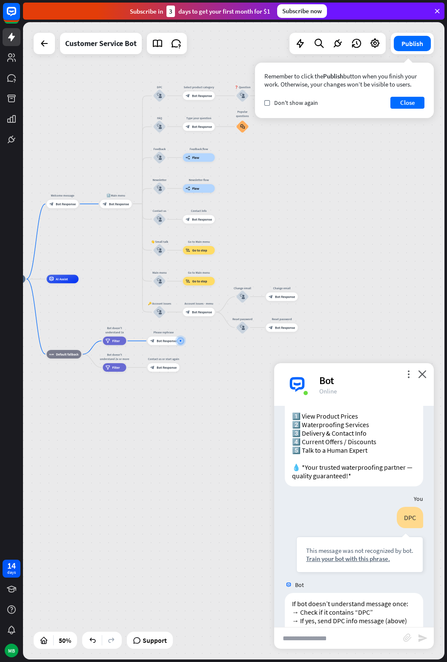
scroll to position [144, 0]
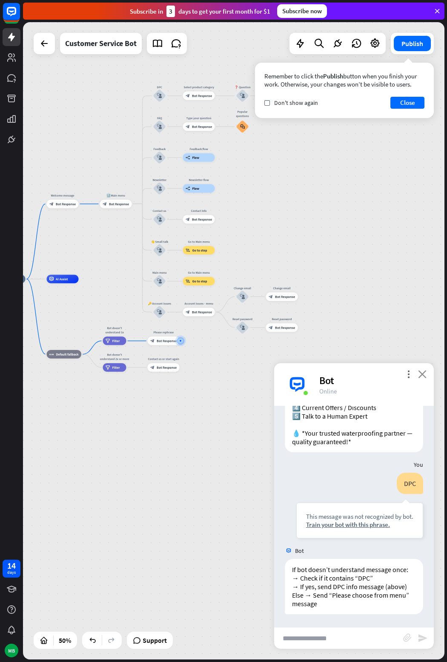
click at [423, 373] on icon "close" at bounding box center [422, 374] width 9 height 8
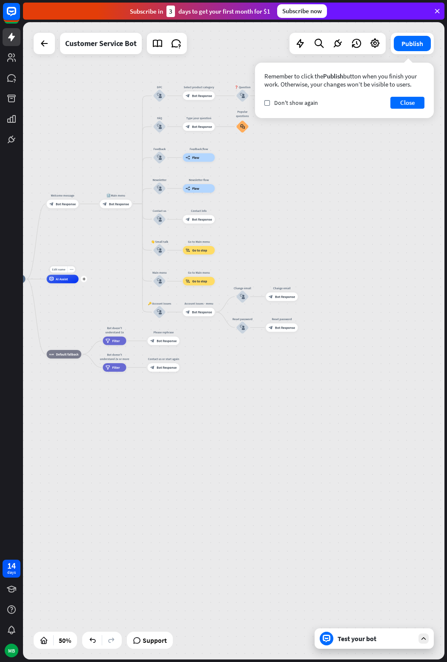
click at [62, 283] on div "AI Assist" at bounding box center [63, 279] width 32 height 9
click at [66, 305] on div "home_2 Start point Welcome message block_bot_response Bot Response 🔙 Main menu …" at bounding box center [99, 438] width 211 height 319
click at [79, 282] on div "Edit name more_horiz plus AI Assist" at bounding box center [63, 279] width 32 height 9
click at [82, 279] on div "plus" at bounding box center [84, 279] width 6 height 6
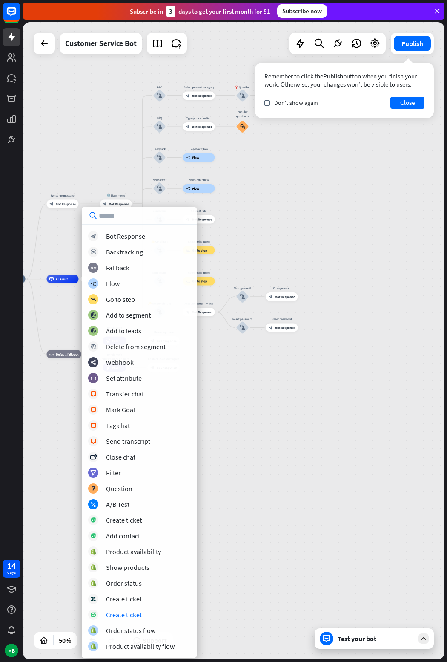
click at [235, 554] on div "home_2 Start point Welcome message block_bot_response Bot Response 🔙 Main menu …" at bounding box center [234, 340] width 422 height 637
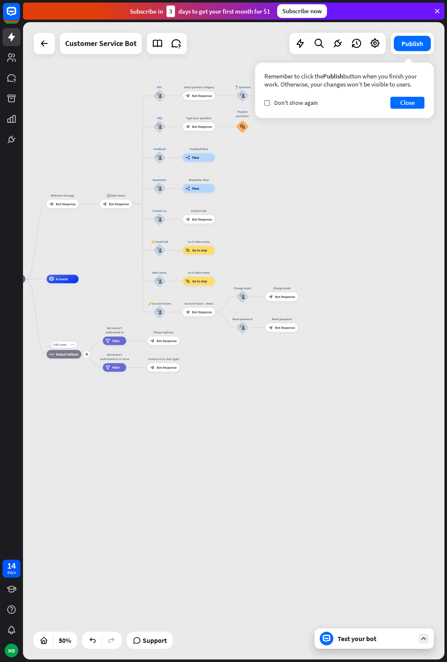
click at [82, 358] on div "Edit name more_horiz plus block_fallback Default fallback" at bounding box center [64, 354] width 35 height 9
click at [87, 357] on div "plus" at bounding box center [86, 354] width 6 height 6
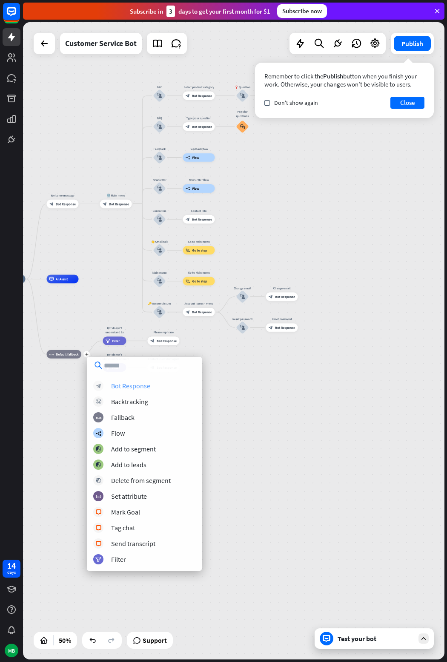
click at [119, 387] on div "Bot Response" at bounding box center [130, 385] width 39 height 9
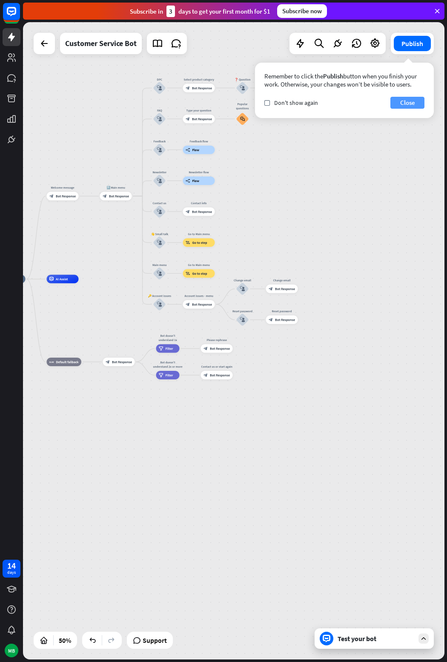
click at [410, 98] on button "Close" at bounding box center [408, 103] width 34 height 12
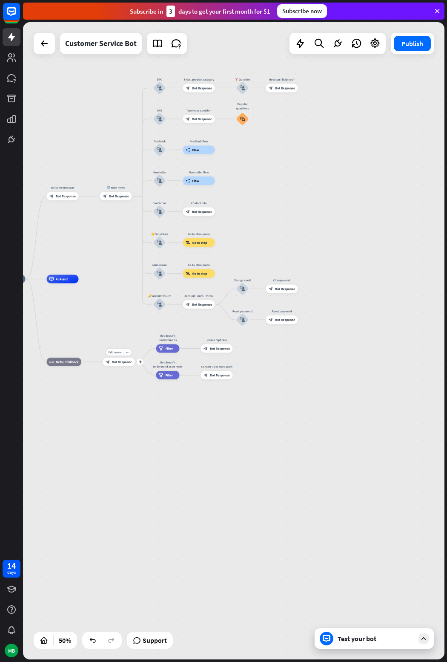
click at [129, 361] on span "Bot Response" at bounding box center [122, 362] width 20 height 4
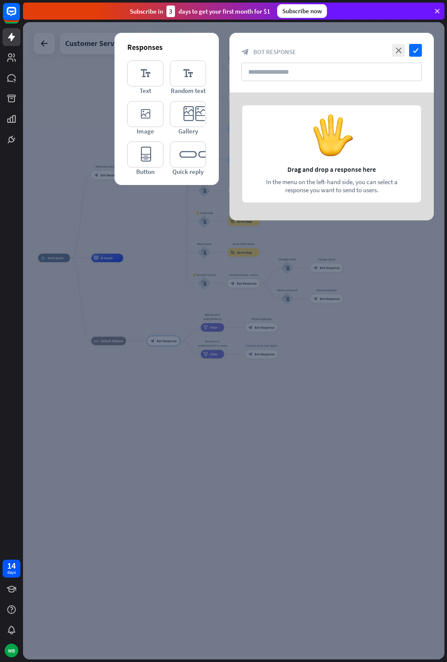
drag, startPoint x: 234, startPoint y: 265, endPoint x: 279, endPoint y: 237, distance: 52.6
click at [279, 237] on div at bounding box center [234, 340] width 422 height 637
click at [279, 237] on div "home_2 Start point Welcome message block_bot_response Bot Response 🔙 Main menu …" at bounding box center [234, 340] width 422 height 637
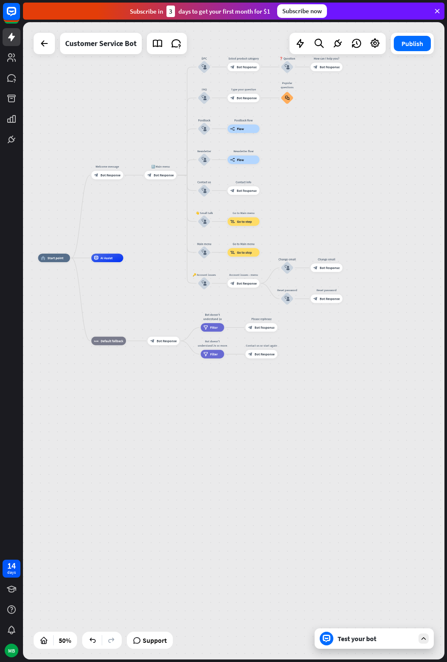
click at [279, 237] on div "home_2 Start point Welcome message block_bot_response Bot Response 🔙 Main menu …" at bounding box center [234, 340] width 422 height 637
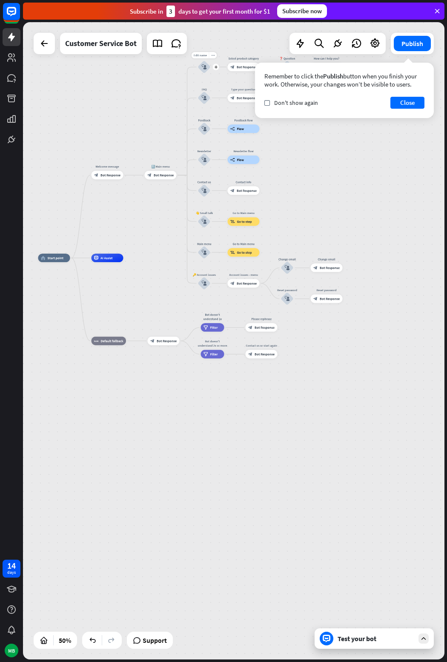
click at [204, 66] on icon "block_user_input" at bounding box center [204, 66] width 5 height 5
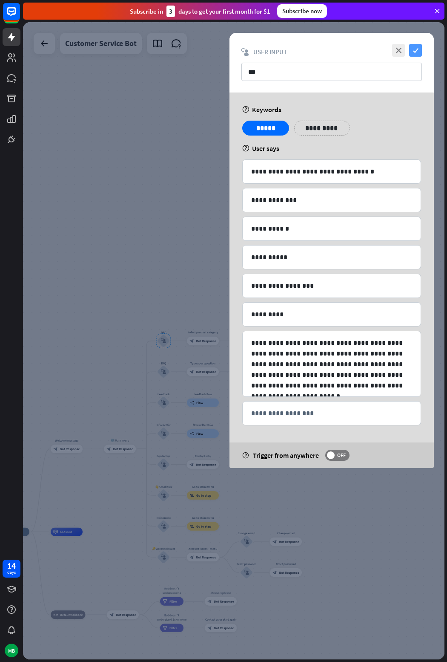
click at [413, 48] on icon "check" at bounding box center [415, 50] width 13 height 13
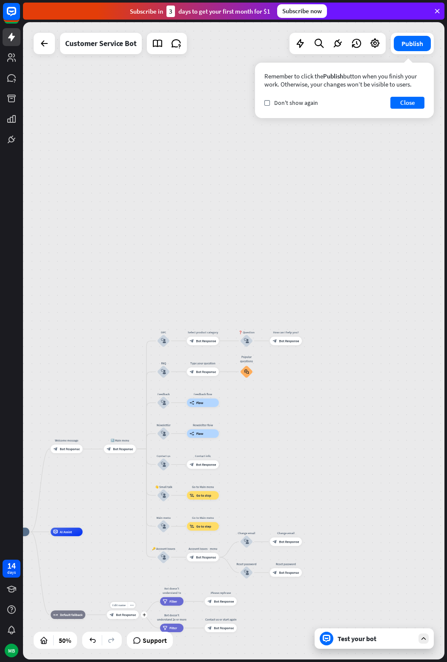
click at [126, 616] on span "Bot Response" at bounding box center [126, 614] width 20 height 4
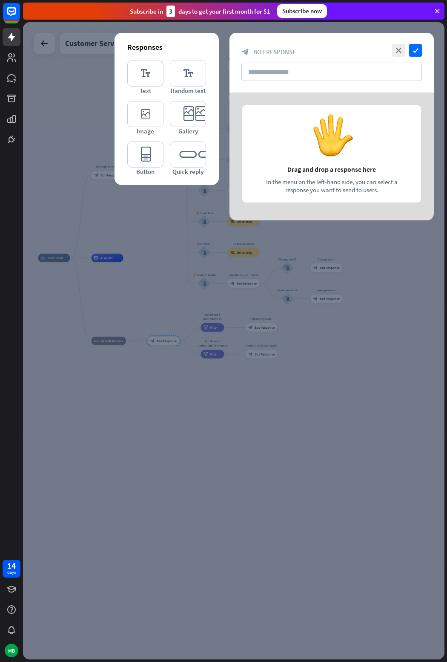
click at [282, 156] on div at bounding box center [332, 156] width 204 height 128
click at [329, 184] on div at bounding box center [332, 156] width 204 height 128
click at [151, 72] on icon "editor_text" at bounding box center [145, 73] width 36 height 26
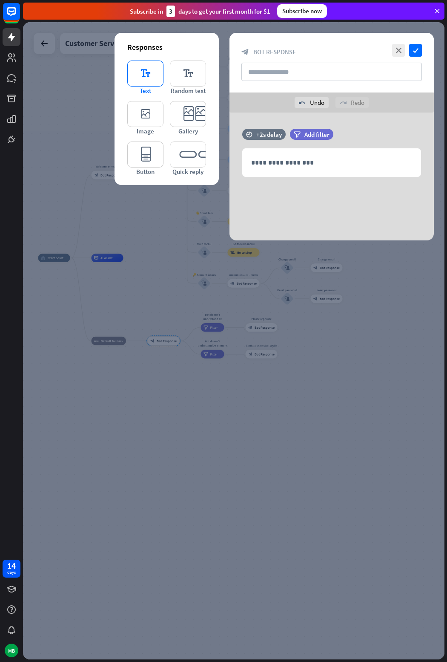
click at [150, 72] on icon "editor_text" at bounding box center [145, 73] width 36 height 26
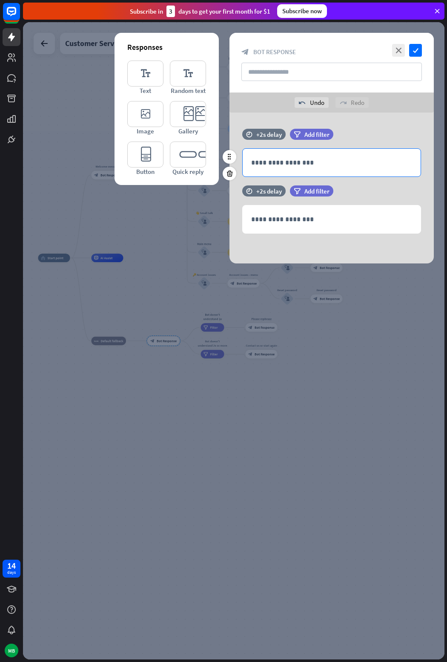
click at [311, 155] on div "**********" at bounding box center [332, 163] width 178 height 28
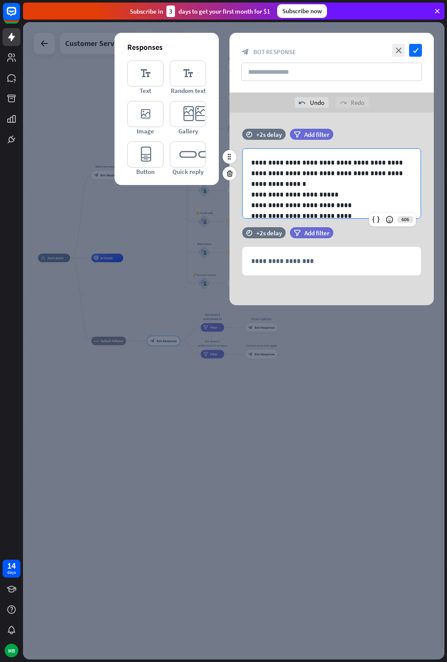
scroll to position [79, 0]
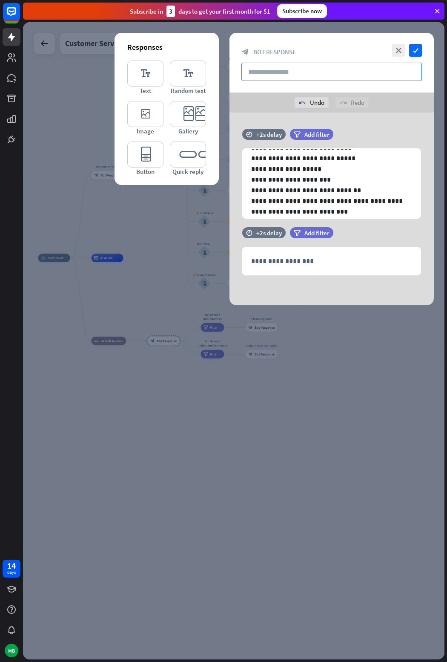
click at [283, 68] on input "text" at bounding box center [332, 72] width 181 height 18
type input "***"
click at [420, 53] on icon "check" at bounding box center [415, 50] width 13 height 13
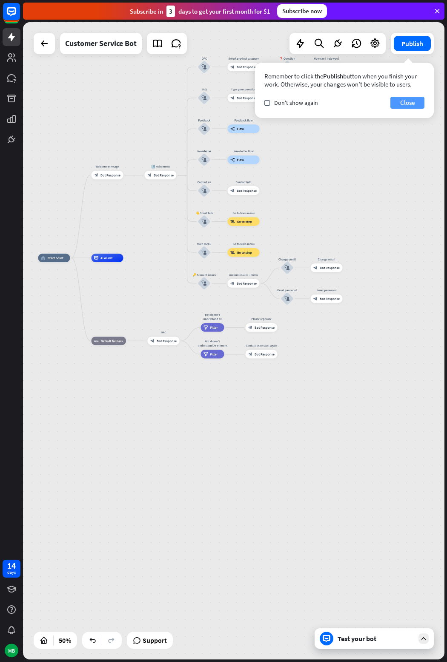
click at [404, 100] on button "Close" at bounding box center [408, 103] width 34 height 12
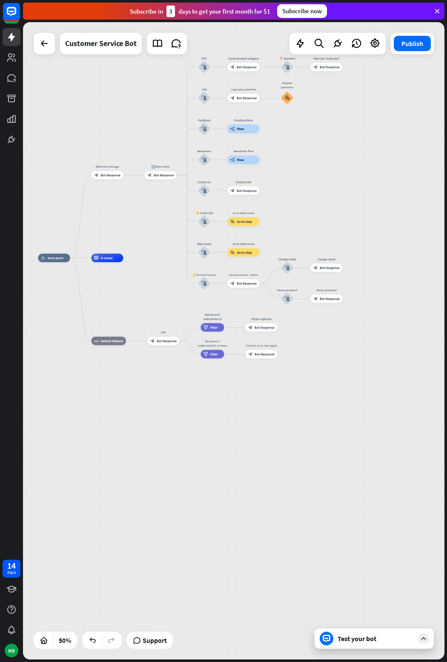
click at [422, 640] on icon at bounding box center [424, 638] width 8 height 8
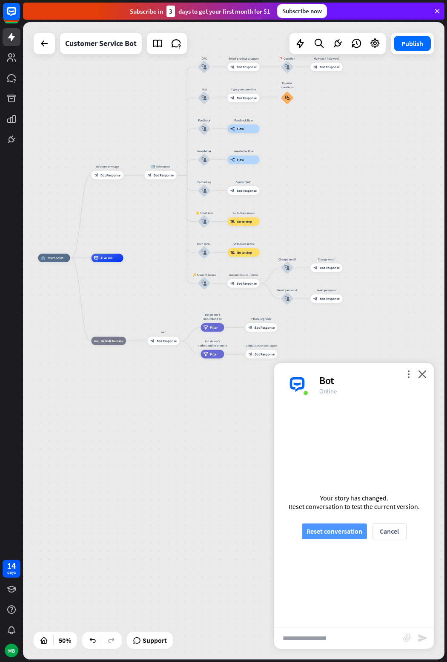
click at [348, 530] on button "Reset conversation" at bounding box center [334, 531] width 65 height 16
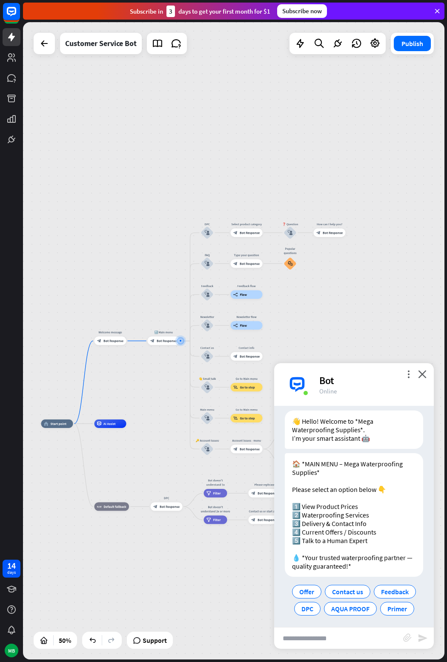
scroll to position [23, 0]
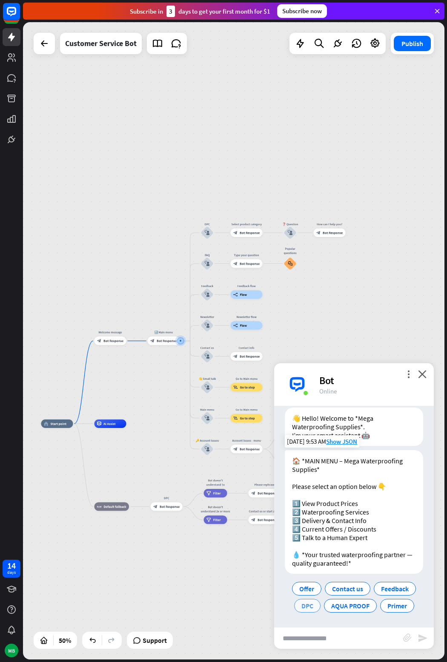
click at [305, 600] on div "DPC" at bounding box center [307, 606] width 26 height 14
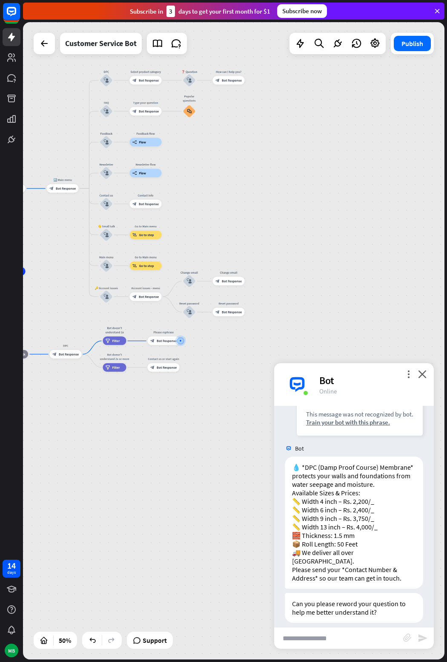
scroll to position [255, 0]
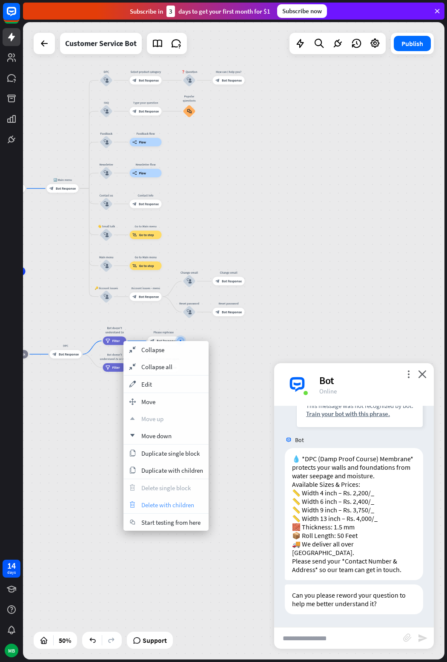
click at [184, 505] on span "Delete with children" at bounding box center [167, 505] width 53 height 8
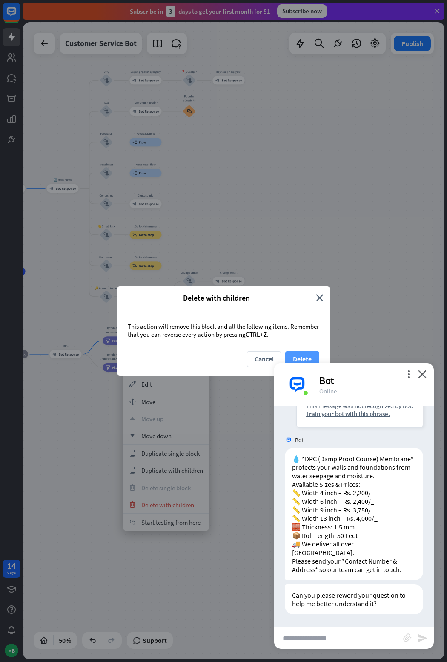
click at [292, 355] on button "Delete" at bounding box center [302, 359] width 34 height 16
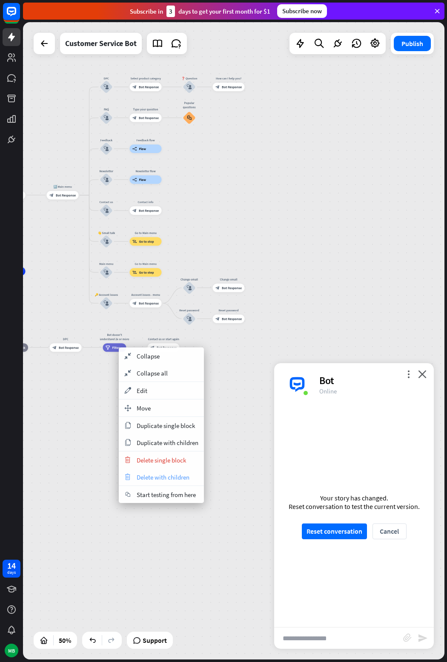
click at [161, 475] on span "Delete with children" at bounding box center [163, 477] width 53 height 8
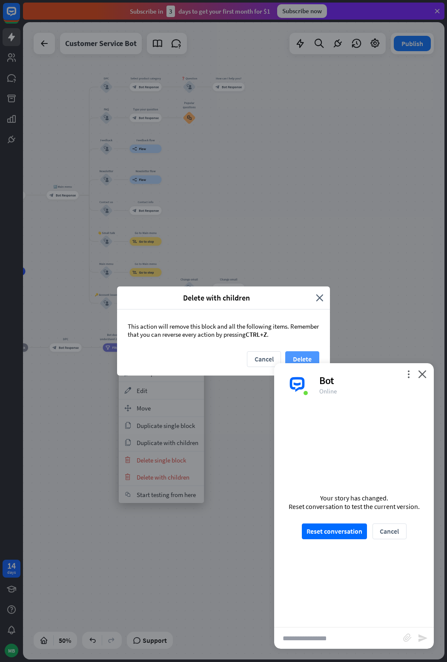
click at [304, 359] on button "Delete" at bounding box center [302, 359] width 34 height 16
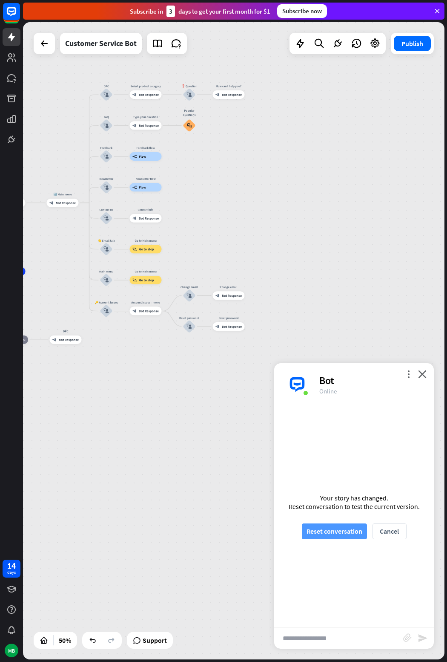
click at [343, 528] on button "Reset conversation" at bounding box center [334, 531] width 65 height 16
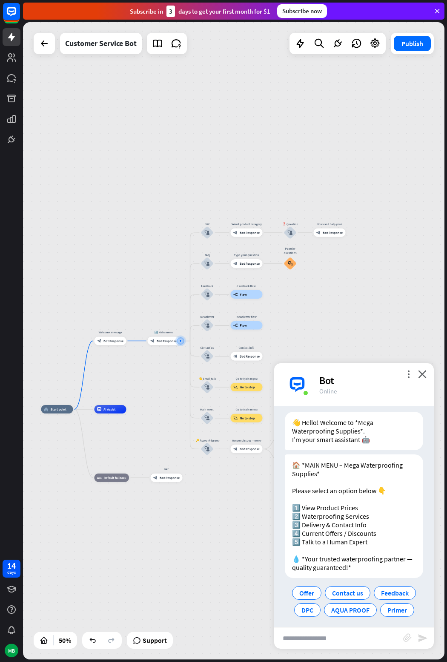
scroll to position [23, 0]
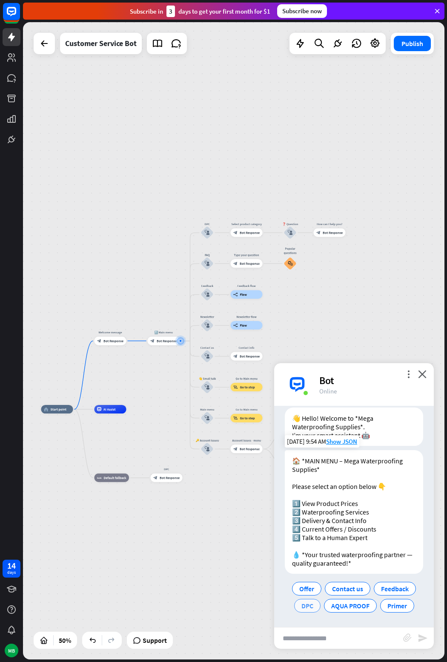
click at [310, 602] on span "DPC" at bounding box center [308, 605] width 12 height 9
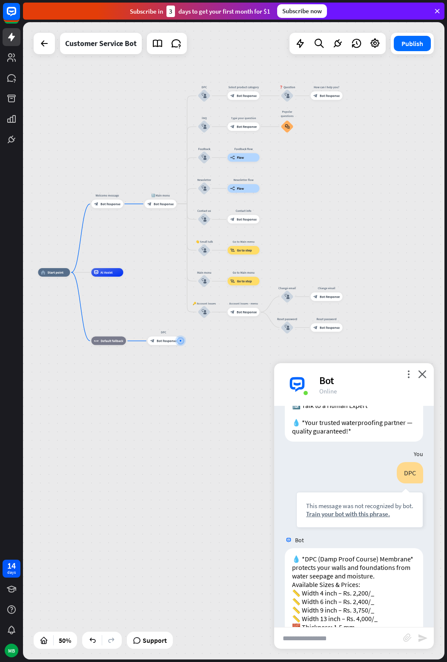
scroll to position [156, 0]
click at [354, 512] on div "Train your bot with this phrase." at bounding box center [359, 513] width 107 height 8
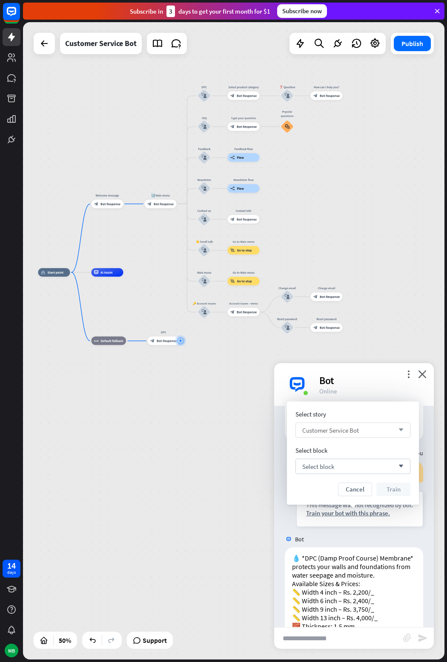
click at [390, 430] on div "Customer Service Bot arrow_down" at bounding box center [353, 429] width 115 height 15
click at [390, 430] on input "search" at bounding box center [346, 430] width 89 height 14
click at [401, 463] on icon "arrow_down" at bounding box center [398, 465] width 9 height 5
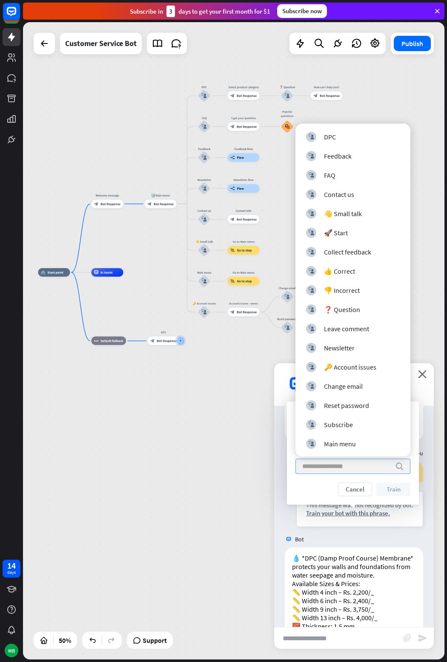
click at [401, 464] on icon "search" at bounding box center [399, 466] width 9 height 9
click at [249, 407] on div "home_2 Start point Welcome message block_bot_response Bot Response 🔙 Main menu …" at bounding box center [234, 340] width 422 height 637
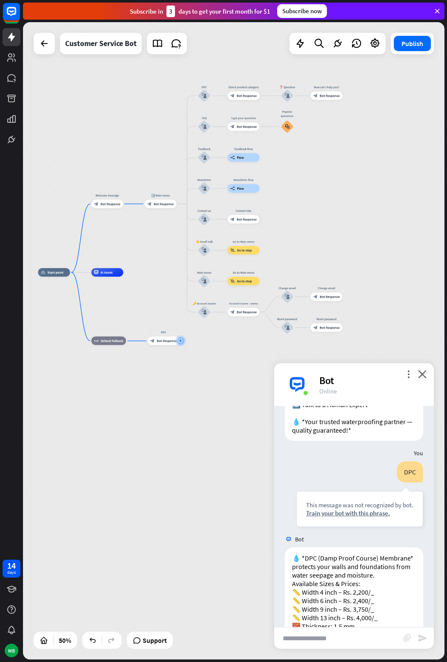
click at [418, 376] on div "Bot" at bounding box center [371, 380] width 104 height 13
click at [420, 375] on icon "close" at bounding box center [422, 374] width 9 height 8
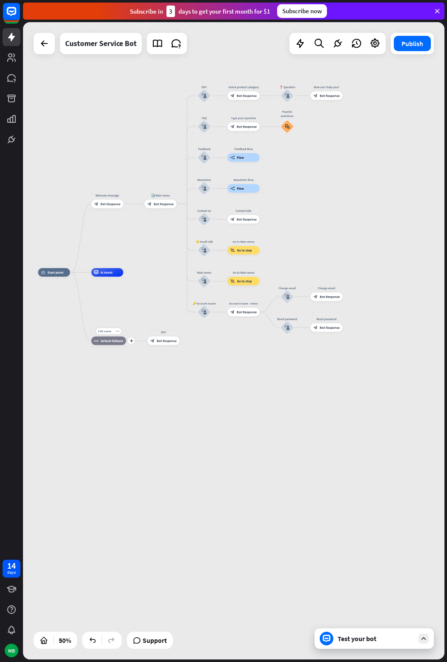
click at [127, 345] on div "Edit name more_horiz plus block_fallback Default fallback" at bounding box center [109, 341] width 35 height 9
click at [127, 344] on div "Edit name more_horiz plus block_fallback Default fallback" at bounding box center [109, 341] width 35 height 9
click at [133, 342] on icon "plus" at bounding box center [131, 340] width 3 height 3
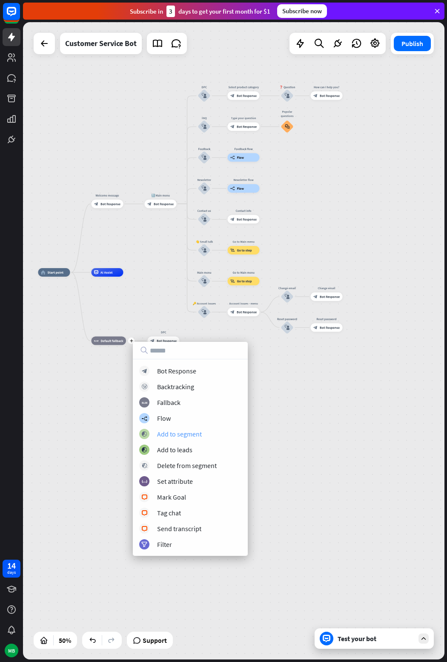
click at [185, 435] on div "Add to segment" at bounding box center [179, 433] width 45 height 9
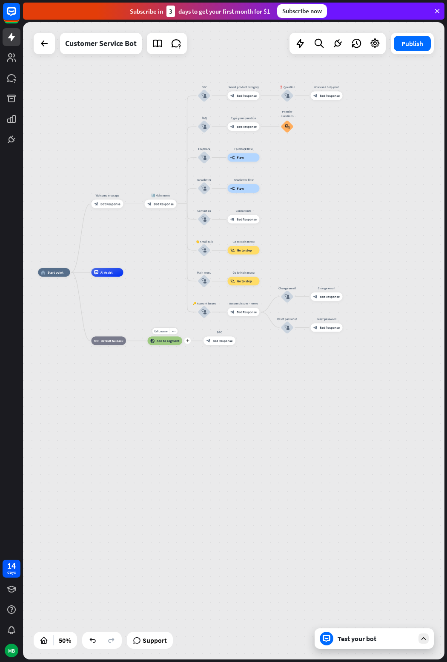
click at [167, 342] on span "Add to segment" at bounding box center [168, 341] width 23 height 4
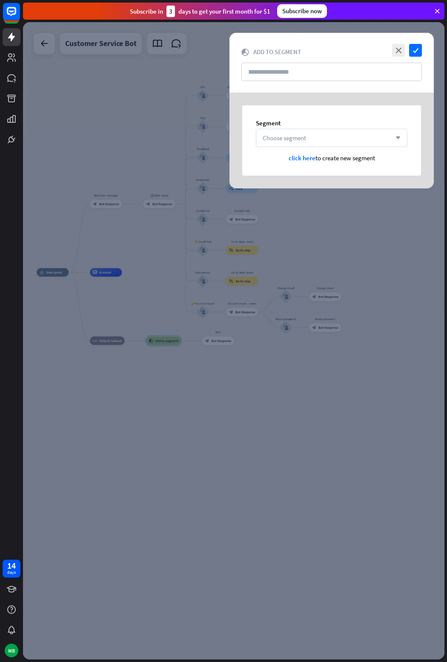
click at [385, 141] on div "Choose segment arrow_down" at bounding box center [332, 138] width 152 height 18
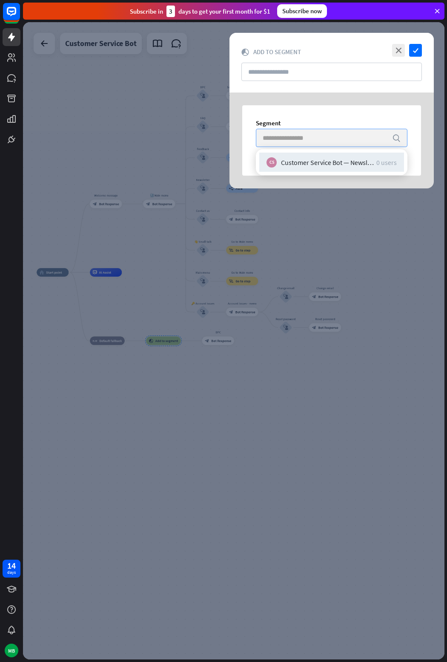
click at [385, 141] on input "search" at bounding box center [325, 137] width 125 height 17
click at [401, 46] on icon "close" at bounding box center [398, 50] width 13 height 13
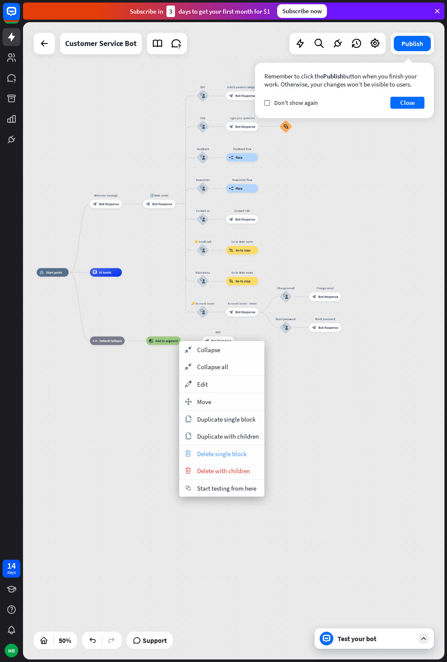
click at [236, 455] on span "Delete single block" at bounding box center [221, 453] width 49 height 8
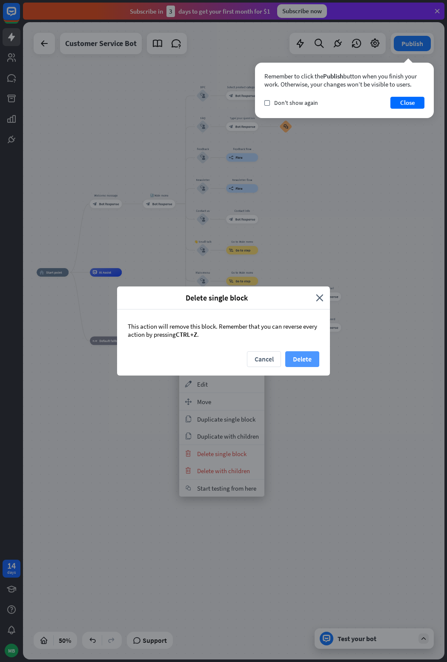
click at [306, 355] on button "Delete" at bounding box center [302, 359] width 34 height 16
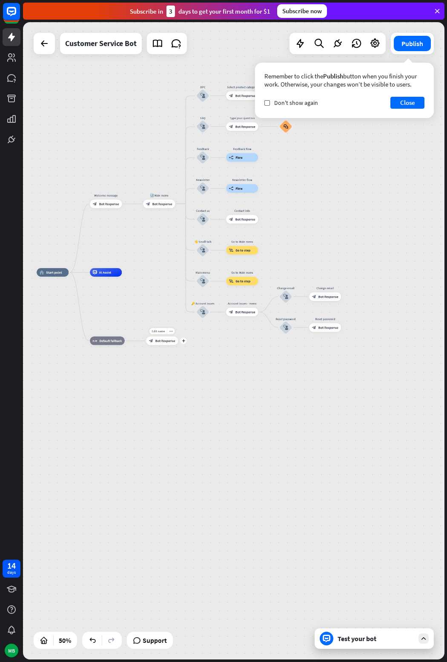
click at [178, 345] on div "Edit name more_horiz plus block_bot_response Bot Response" at bounding box center [162, 341] width 32 height 9
click at [132, 341] on icon "plus" at bounding box center [130, 340] width 3 height 3
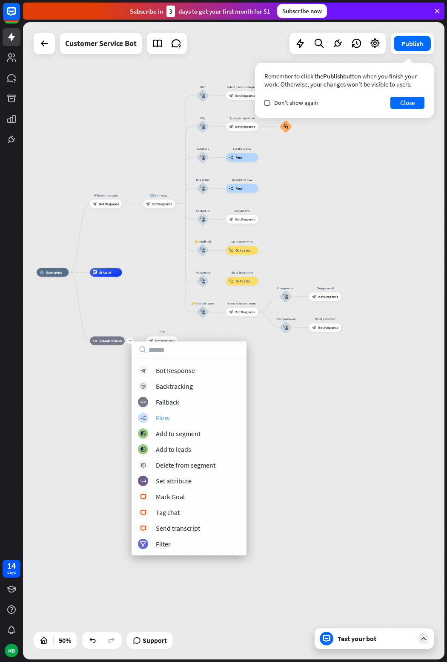
click at [166, 415] on div "Flow" at bounding box center [163, 417] width 14 height 9
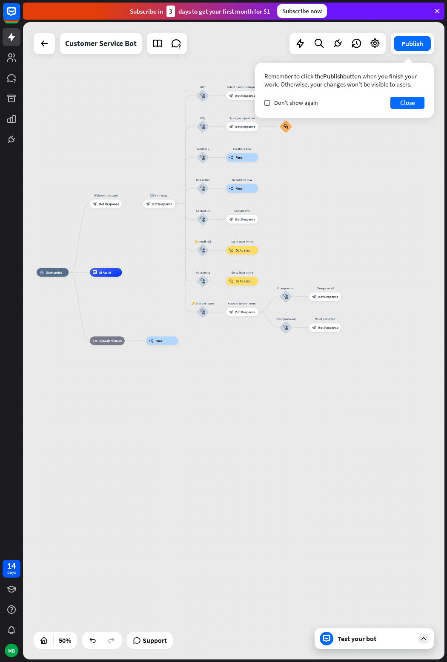
click at [273, 428] on div "home_2 Start point Welcome message block_bot_response Bot Response 🔙 Main menu …" at bounding box center [234, 340] width 422 height 637
click at [414, 640] on div "Test your bot" at bounding box center [376, 638] width 77 height 9
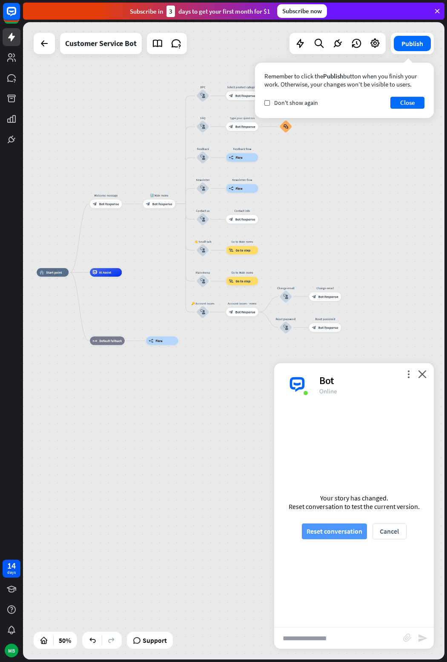
click at [349, 535] on button "Reset conversation" at bounding box center [334, 531] width 65 height 16
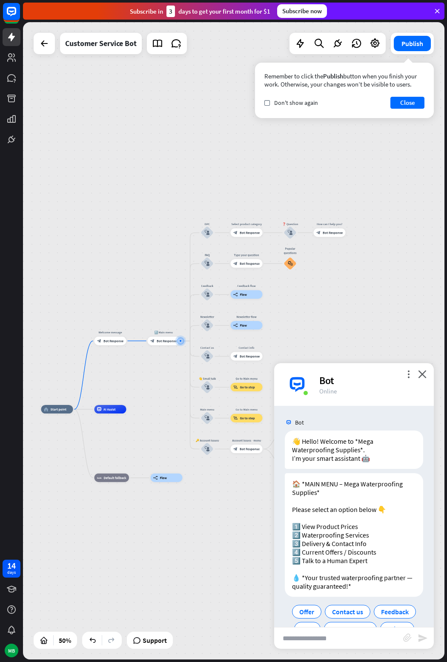
scroll to position [23, 0]
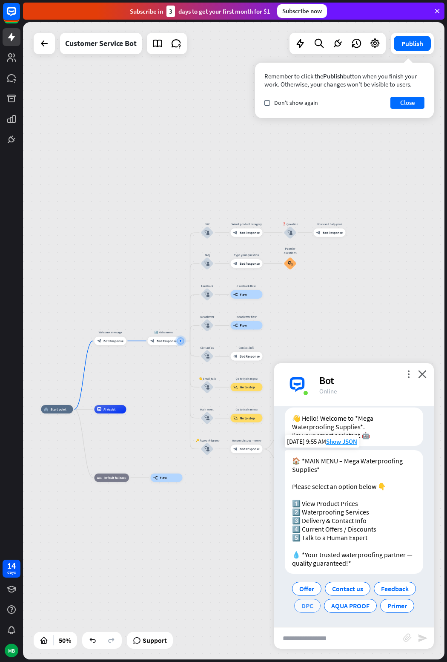
click at [308, 607] on span "DPC" at bounding box center [308, 605] width 12 height 9
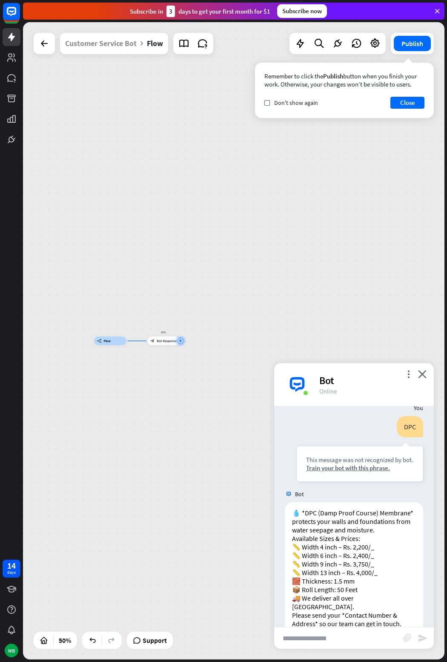
scroll to position [221, 0]
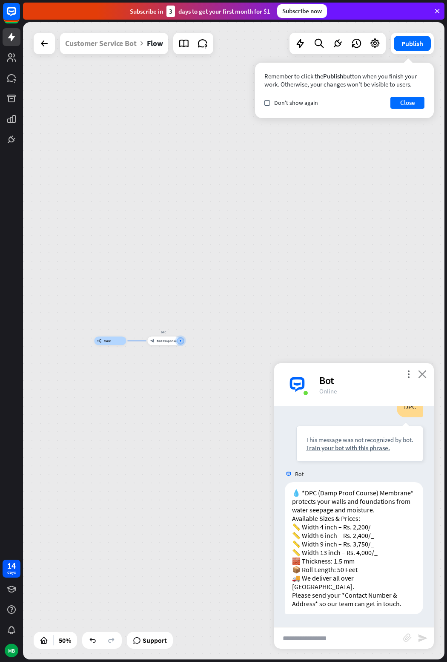
click at [419, 375] on icon "close" at bounding box center [422, 374] width 9 height 8
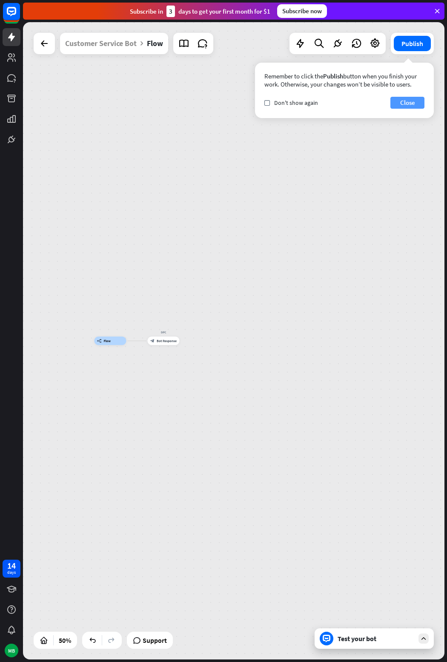
click at [409, 98] on button "Close" at bounding box center [408, 103] width 34 height 12
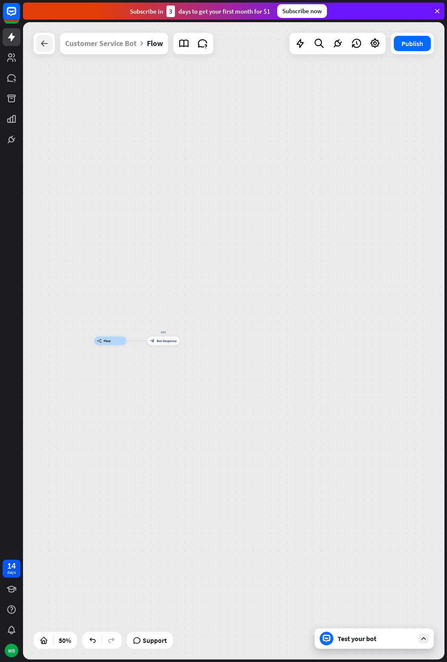
click at [46, 49] on div at bounding box center [44, 43] width 17 height 17
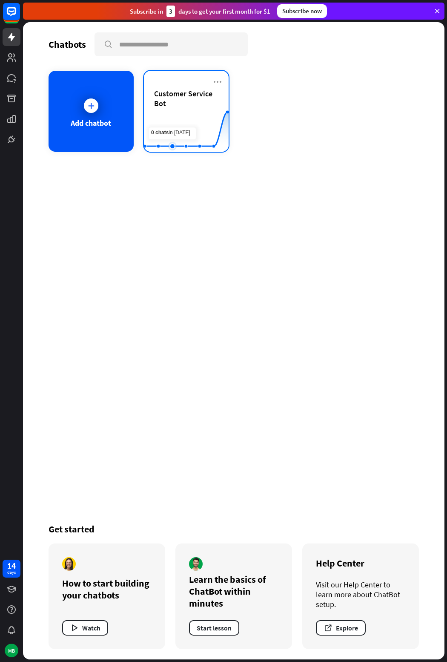
click at [178, 115] on rect at bounding box center [186, 130] width 85 height 53
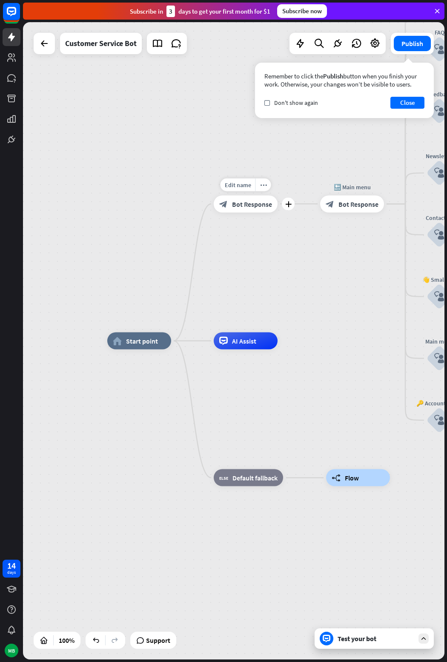
click at [238, 206] on span "Bot Response" at bounding box center [252, 203] width 40 height 9
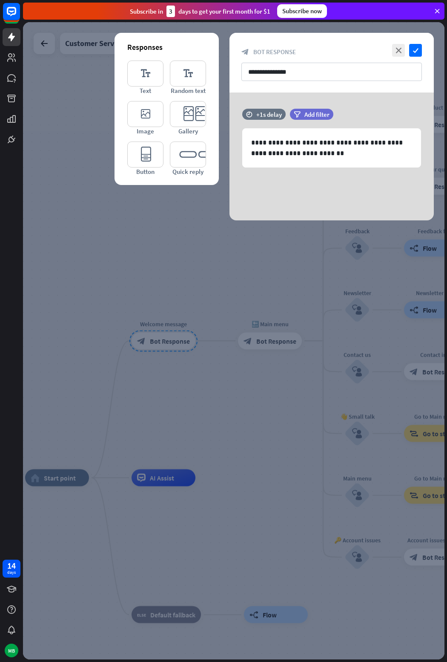
click at [266, 342] on div at bounding box center [234, 340] width 422 height 637
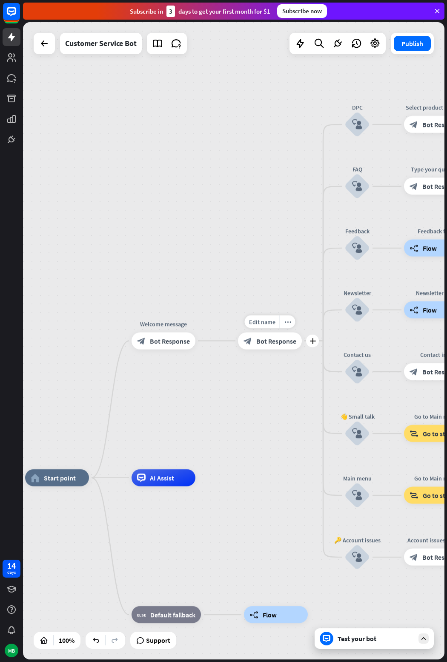
click at [266, 342] on span "Bot Response" at bounding box center [276, 341] width 40 height 9
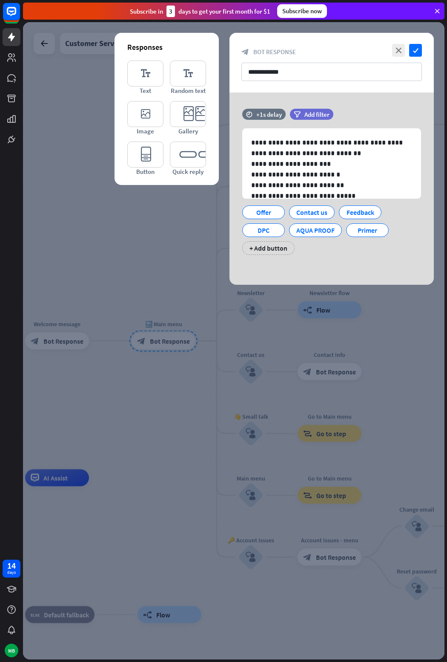
click at [167, 366] on div at bounding box center [234, 340] width 422 height 637
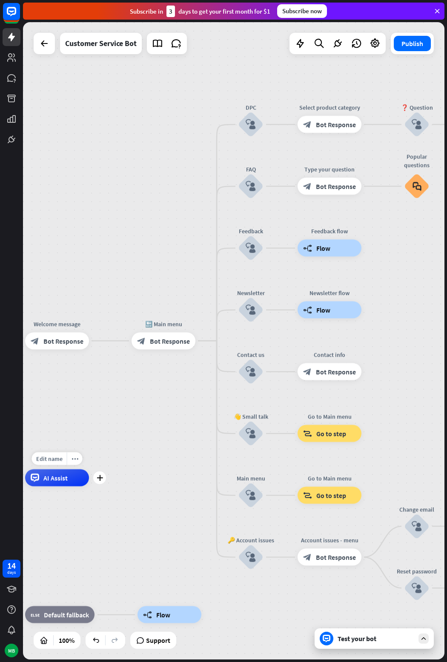
click at [72, 481] on div "AI Assist" at bounding box center [57, 477] width 64 height 17
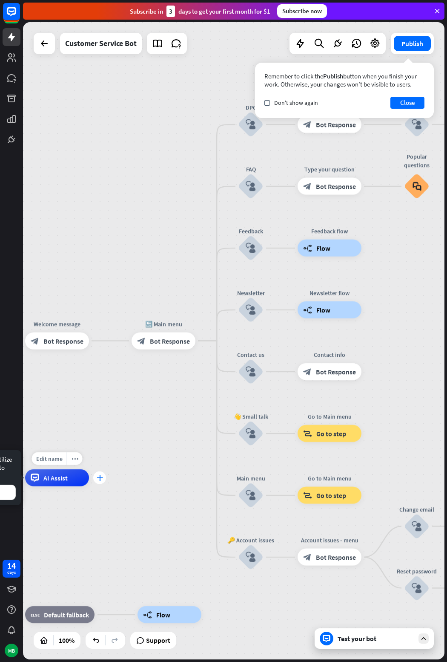
click at [100, 478] on icon "plus" at bounding box center [100, 478] width 6 height 6
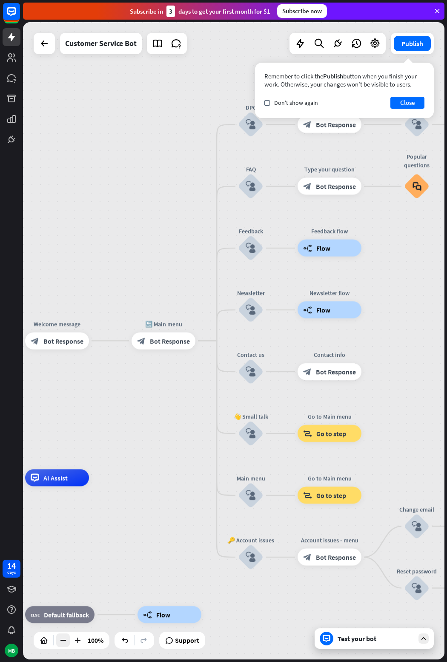
click at [63, 639] on icon at bounding box center [63, 640] width 9 height 9
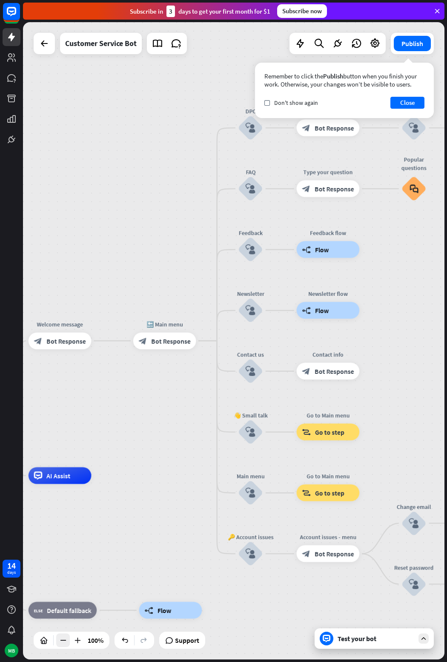
click at [63, 639] on icon at bounding box center [63, 640] width 9 height 9
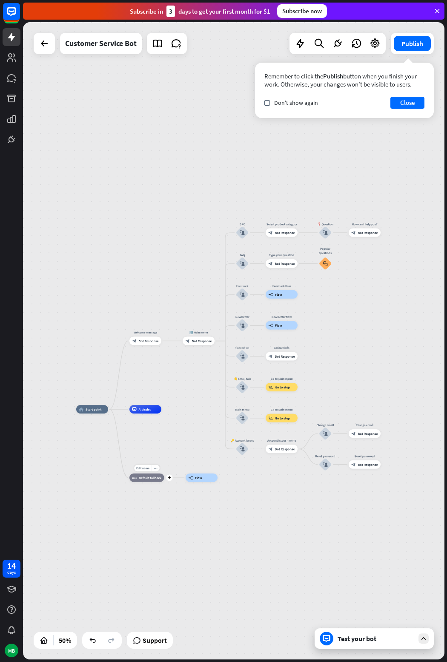
click at [164, 481] on div "Edit name more_horiz plus block_fallback Default fallback" at bounding box center [147, 477] width 35 height 9
click at [171, 479] on icon "plus" at bounding box center [169, 477] width 3 height 3
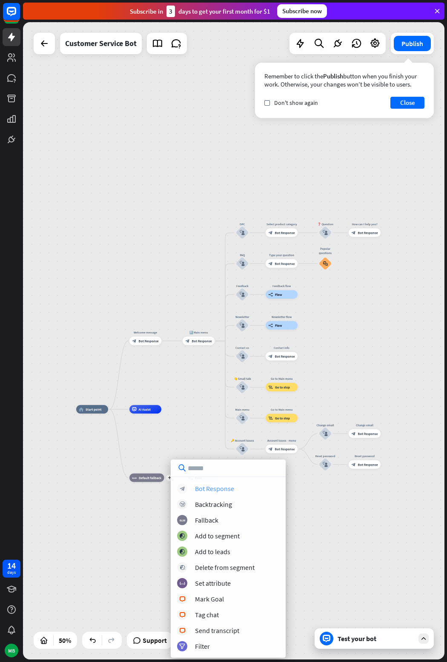
click at [207, 491] on div "Bot Response" at bounding box center [214, 488] width 39 height 9
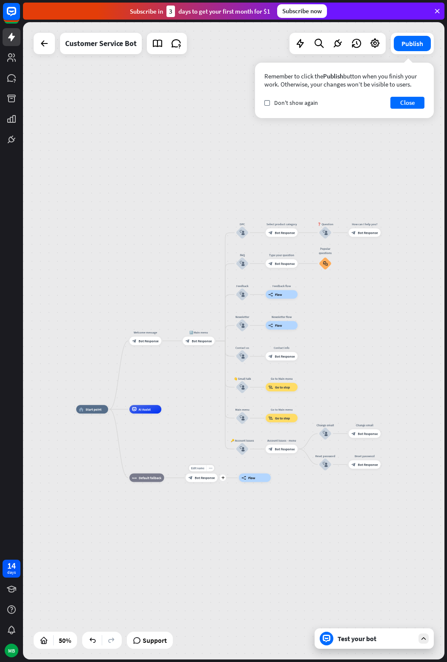
click at [206, 482] on div "Edit name more_horiz plus block_bot_response Bot Response" at bounding box center [202, 477] width 32 height 9
click at [207, 481] on div "block_bot_response Bot Response" at bounding box center [202, 477] width 32 height 9
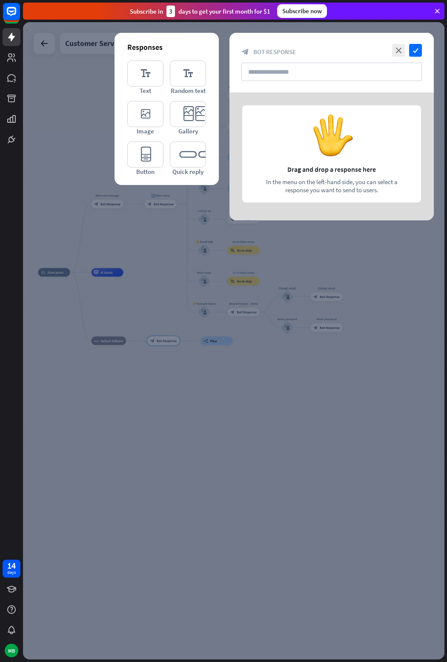
click at [262, 144] on div at bounding box center [332, 156] width 204 height 128
click at [319, 177] on div at bounding box center [332, 156] width 204 height 128
click at [308, 69] on input "text" at bounding box center [332, 72] width 181 height 18
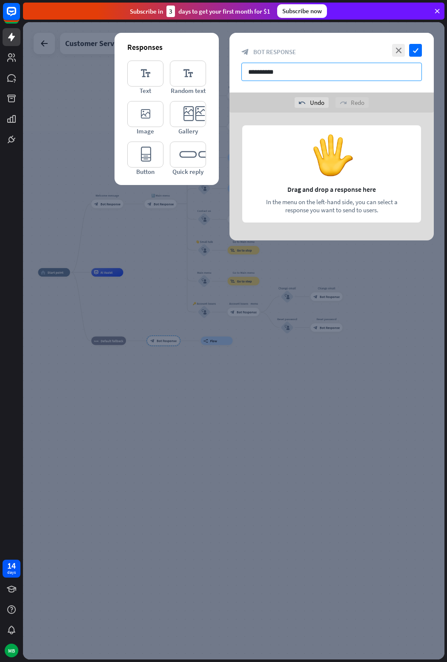
type input "**********"
click at [333, 183] on div at bounding box center [332, 176] width 204 height 128
click at [148, 78] on icon "editor_text" at bounding box center [145, 73] width 36 height 26
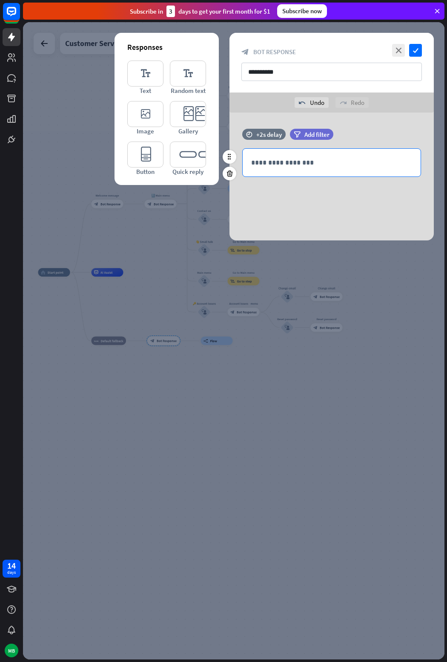
click at [279, 155] on div "**********" at bounding box center [332, 163] width 178 height 28
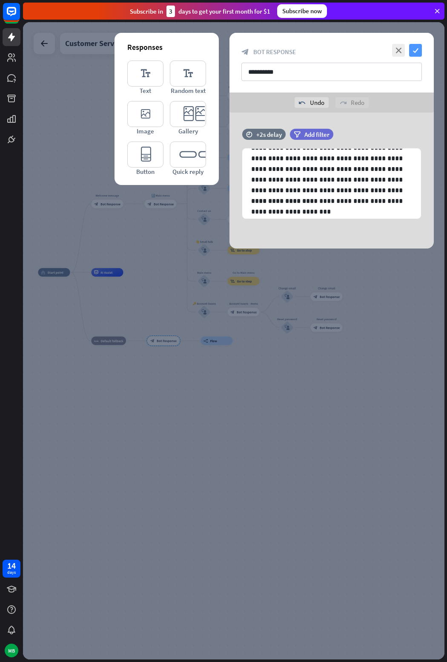
click at [415, 47] on icon "check" at bounding box center [415, 50] width 13 height 13
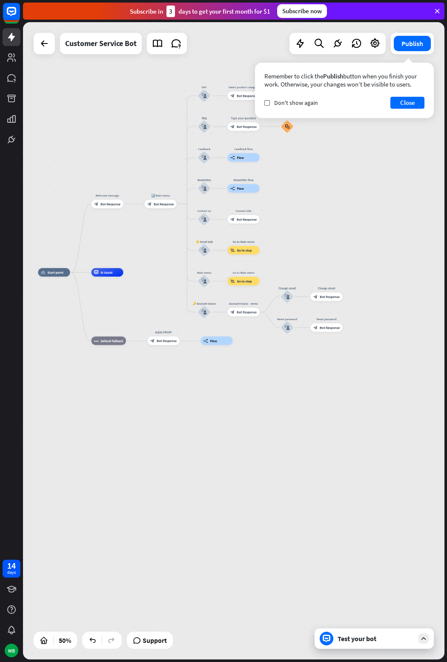
click at [425, 637] on icon at bounding box center [424, 638] width 8 height 8
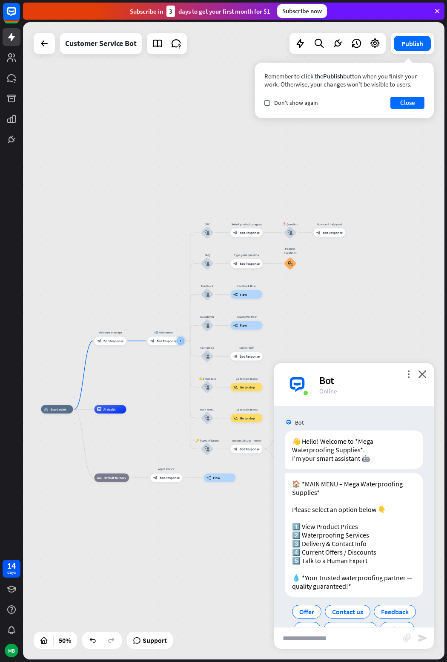
scroll to position [23, 0]
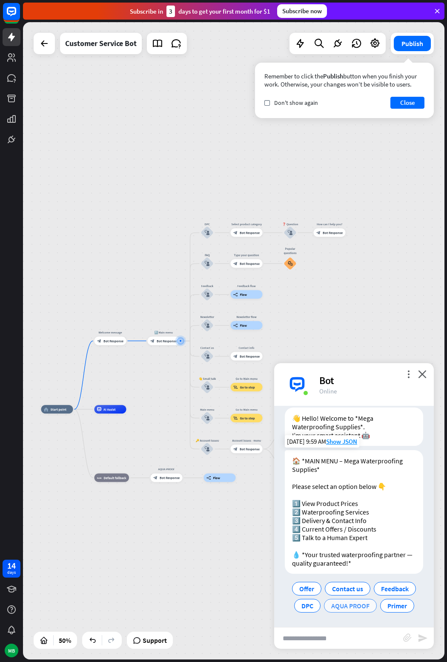
click at [343, 603] on span "AQUA PROOF" at bounding box center [350, 605] width 38 height 9
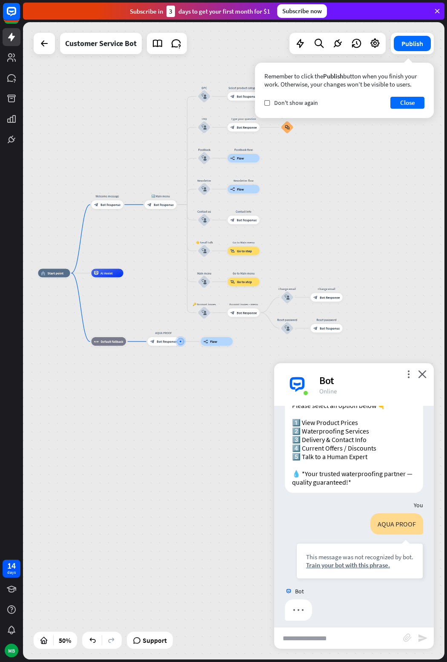
scroll to position [110, 0]
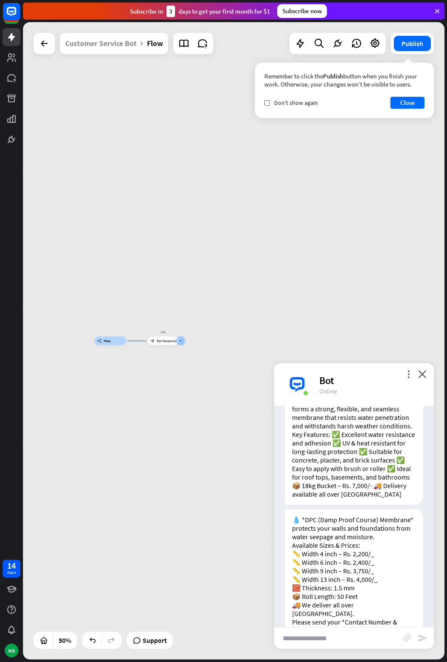
scroll to position [417, 0]
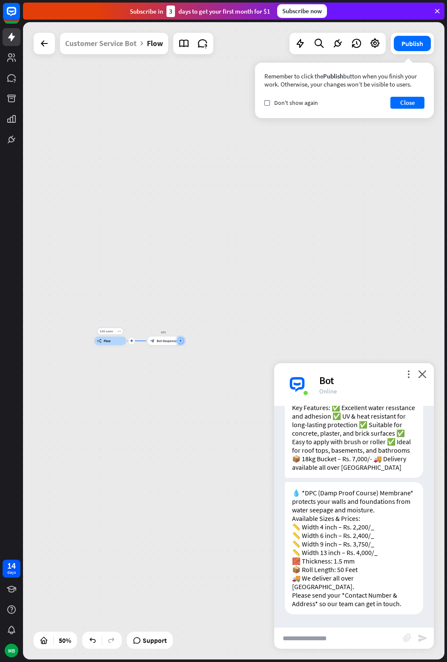
click at [121, 342] on div "builder_tree Flow" at bounding box center [111, 341] width 32 height 9
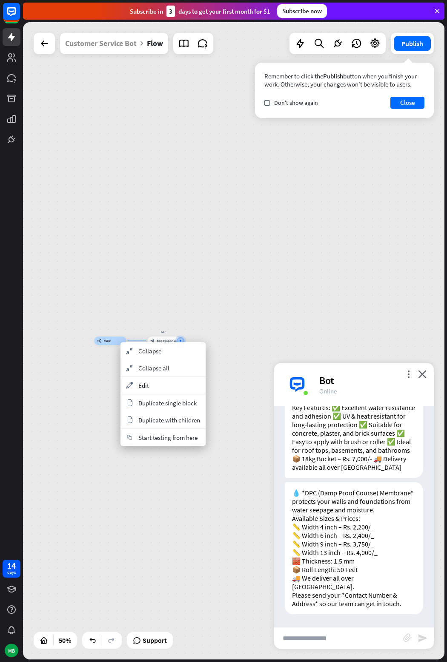
click at [100, 345] on div "builder_tree Flow" at bounding box center [111, 341] width 32 height 9
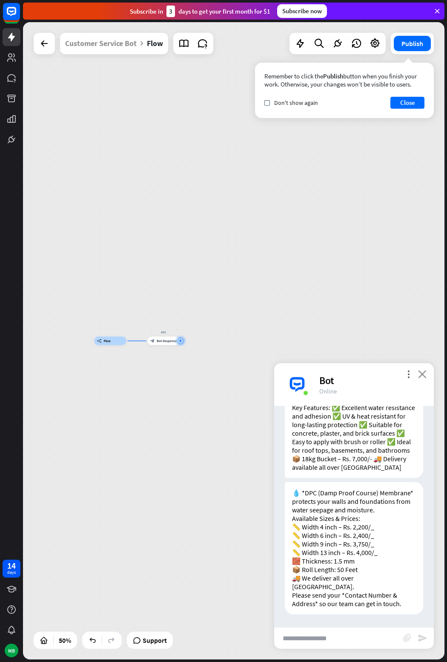
click at [423, 377] on icon "close" at bounding box center [422, 374] width 9 height 8
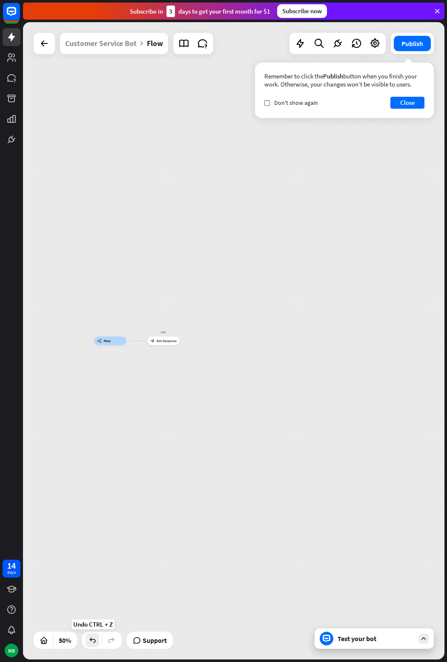
click at [97, 640] on icon at bounding box center [92, 640] width 9 height 9
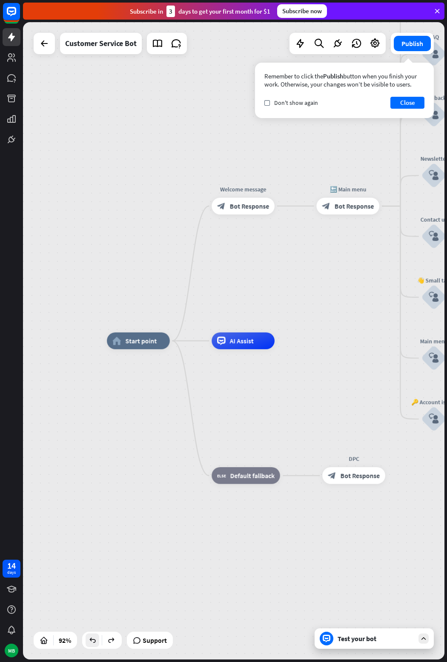
click at [97, 640] on icon at bounding box center [92, 640] width 9 height 9
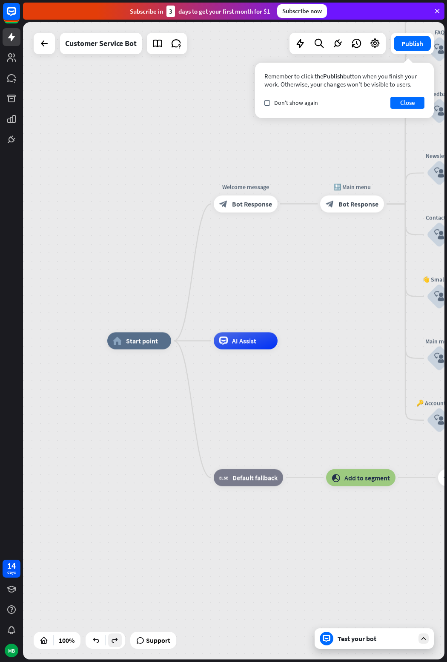
click at [121, 643] on div at bounding box center [115, 640] width 14 height 14
click at [115, 639] on icon at bounding box center [115, 640] width 9 height 9
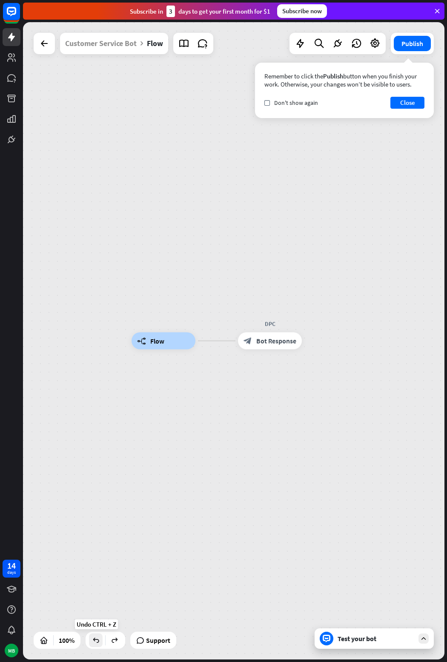
click at [97, 639] on icon at bounding box center [96, 640] width 9 height 9
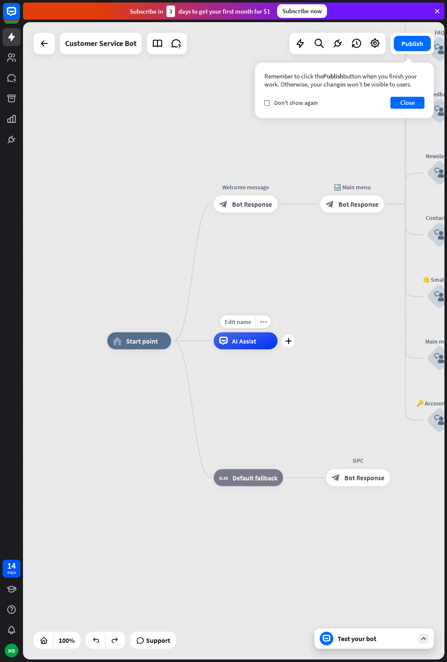
click at [268, 347] on div "AI Assist" at bounding box center [246, 340] width 64 height 17
click at [263, 325] on div "more_horiz" at bounding box center [264, 321] width 16 height 13
click at [253, 340] on span "AI Assist" at bounding box center [244, 341] width 24 height 9
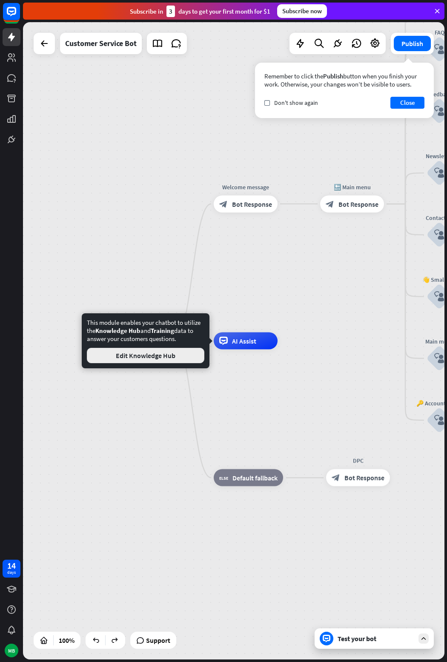
click at [199, 354] on button "Edit Knowledge Hub" at bounding box center [146, 355] width 118 height 15
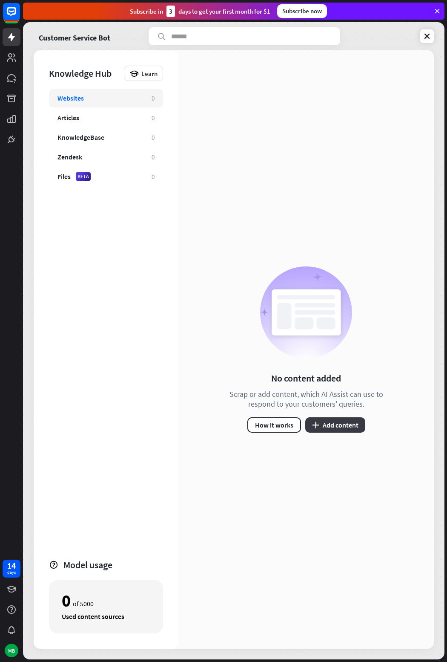
click at [335, 419] on button "plus Add content" at bounding box center [335, 424] width 60 height 15
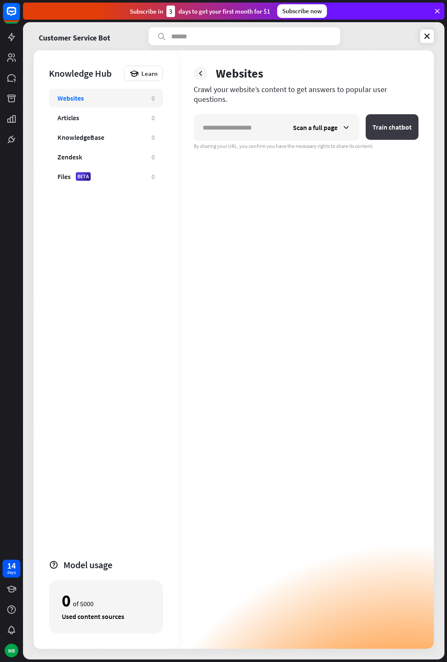
click at [388, 114] on button "Train chatbot" at bounding box center [392, 127] width 53 height 26
click at [343, 123] on icon at bounding box center [346, 127] width 9 height 9
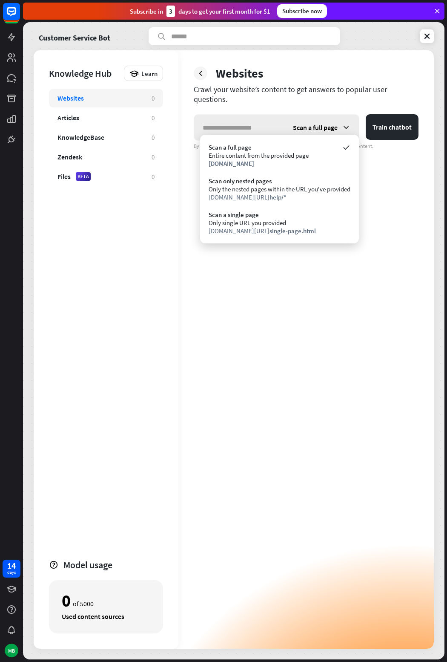
click at [344, 123] on icon at bounding box center [346, 127] width 9 height 9
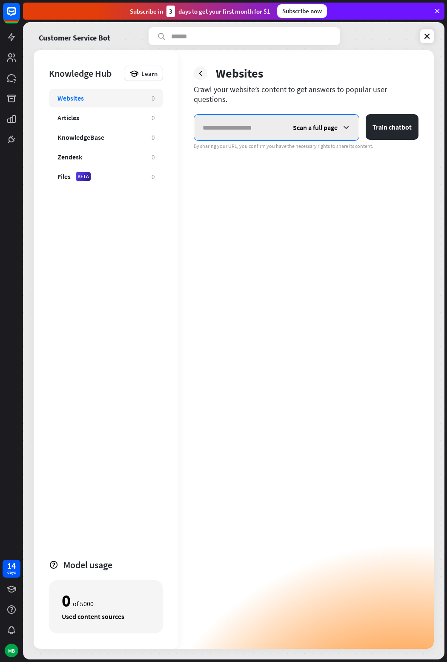
click at [235, 118] on input "text" at bounding box center [239, 128] width 90 height 26
paste input "**********"
type input "**********"
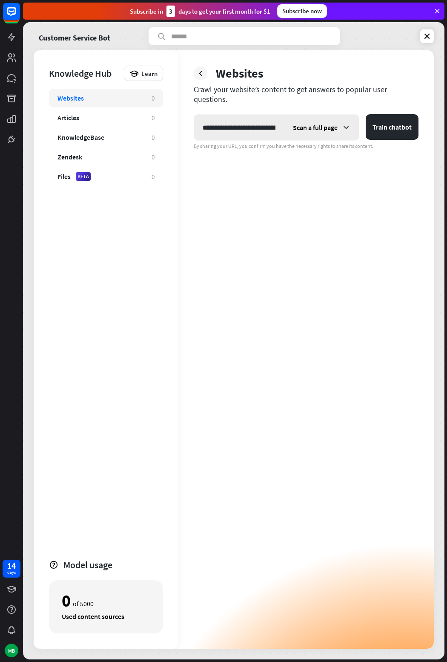
click at [351, 117] on div "Scan a full page" at bounding box center [322, 128] width 75 height 26
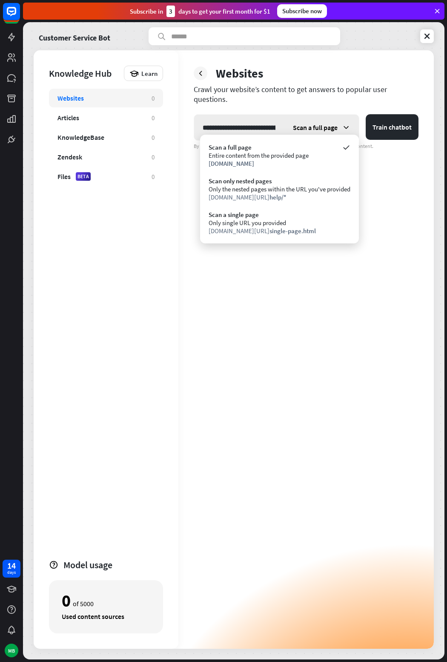
click at [351, 117] on div "Scan a full page" at bounding box center [322, 128] width 75 height 26
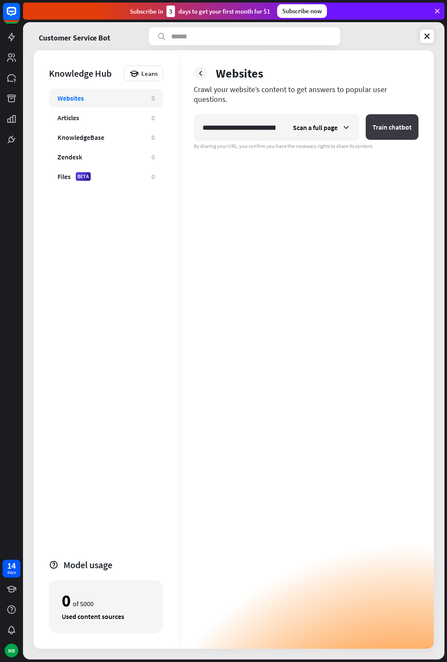
click at [393, 116] on button "Train chatbot" at bounding box center [392, 127] width 53 height 26
click at [9, 36] on icon at bounding box center [11, 37] width 10 height 10
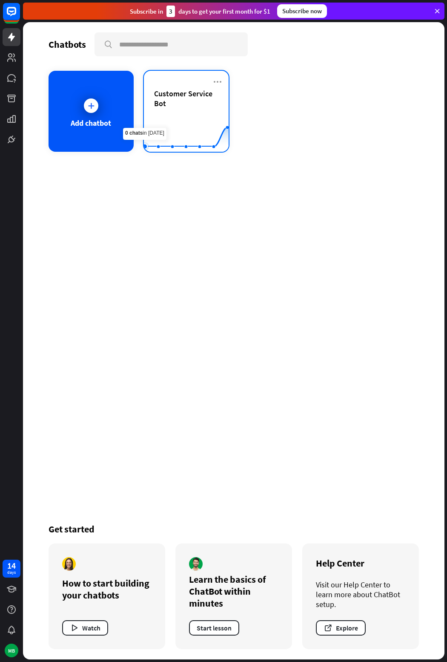
click at [148, 113] on rect at bounding box center [186, 130] width 85 height 53
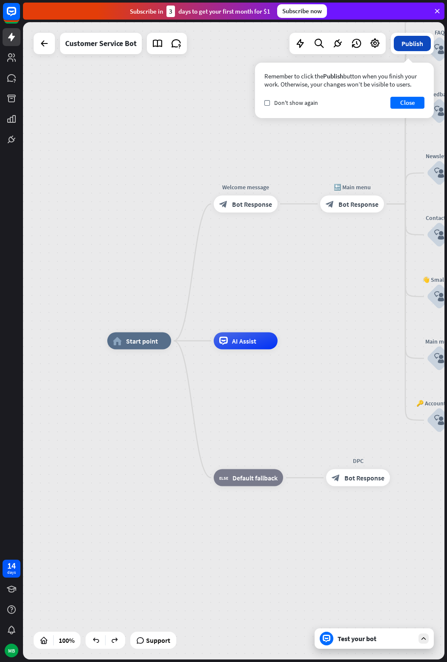
click at [419, 46] on button "Publish" at bounding box center [412, 43] width 37 height 15
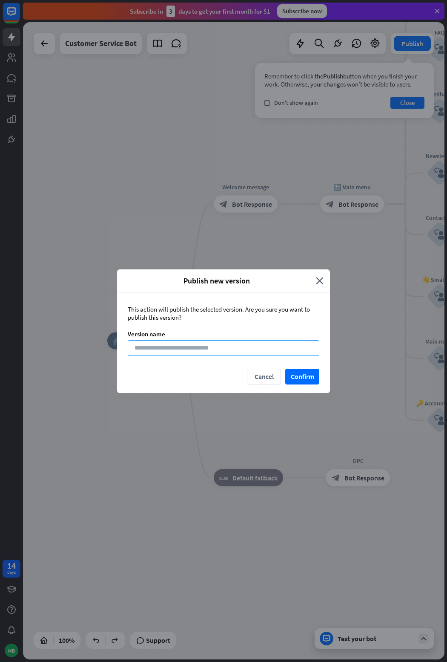
click at [200, 351] on input at bounding box center [224, 348] width 192 height 16
type input "****"
click at [309, 370] on button "Confirm" at bounding box center [302, 376] width 34 height 16
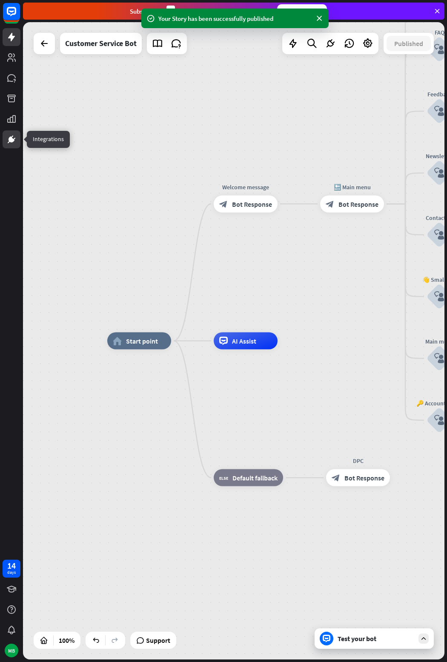
click at [11, 135] on icon at bounding box center [11, 139] width 10 height 10
